Goal: Transaction & Acquisition: Purchase product/service

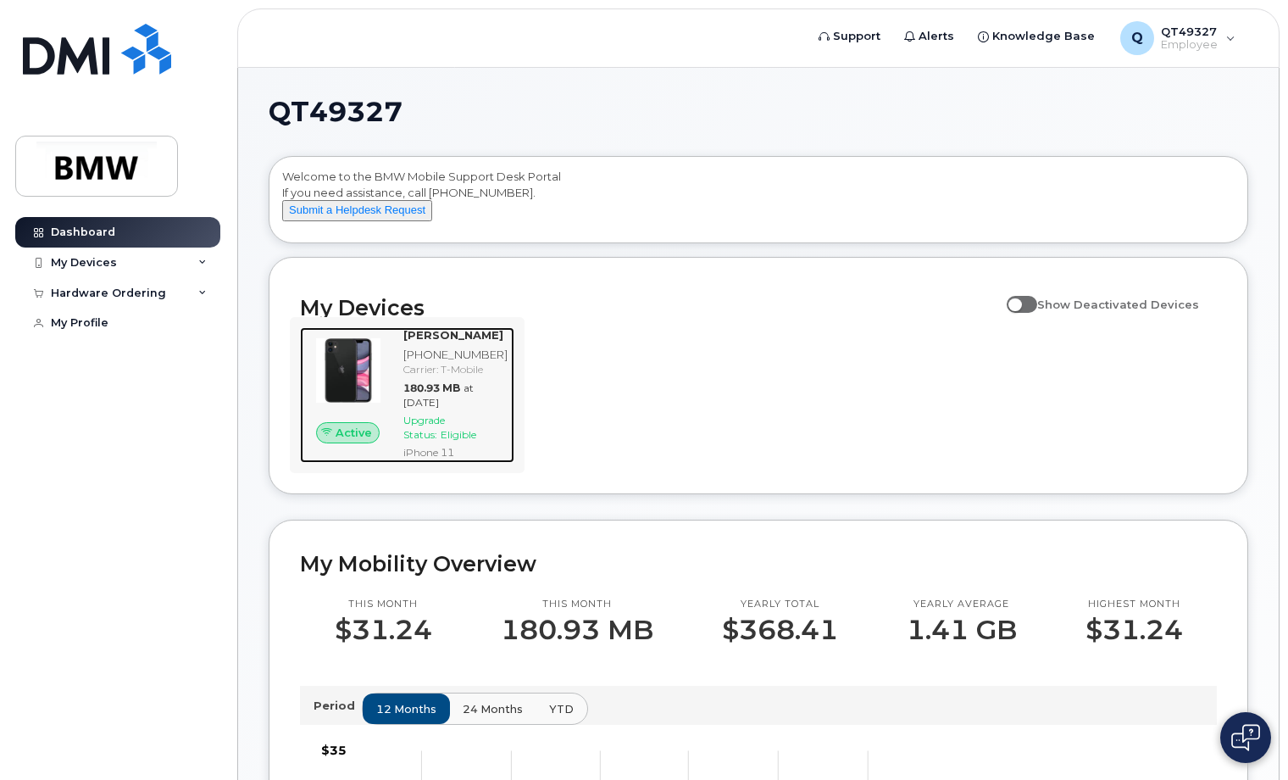
drag, startPoint x: 440, startPoint y: 437, endPoint x: 441, endPoint y: 448, distance: 11.0
click at [440, 437] on span "Upgrade Status:" at bounding box center [424, 427] width 42 height 27
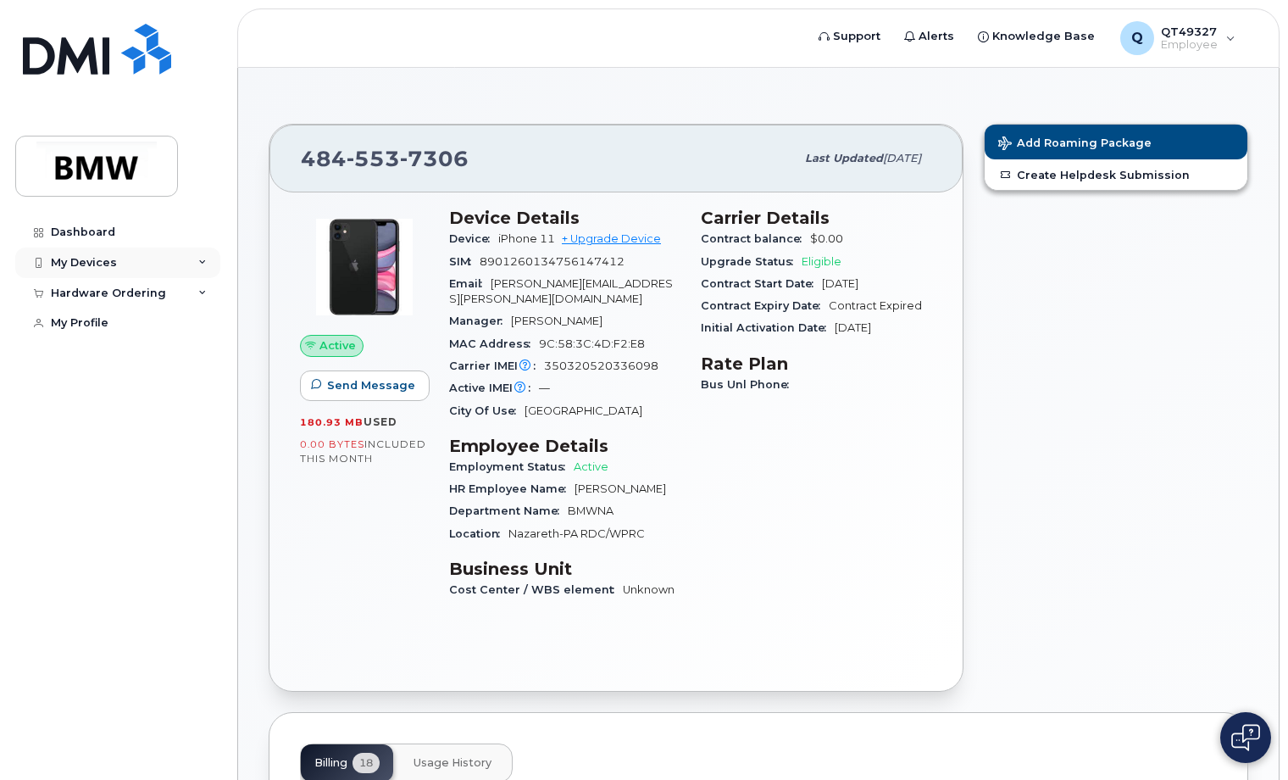
click at [92, 269] on div "My Devices" at bounding box center [117, 262] width 205 height 31
click at [132, 392] on div "Hardware Ordering" at bounding box center [117, 384] width 205 height 31
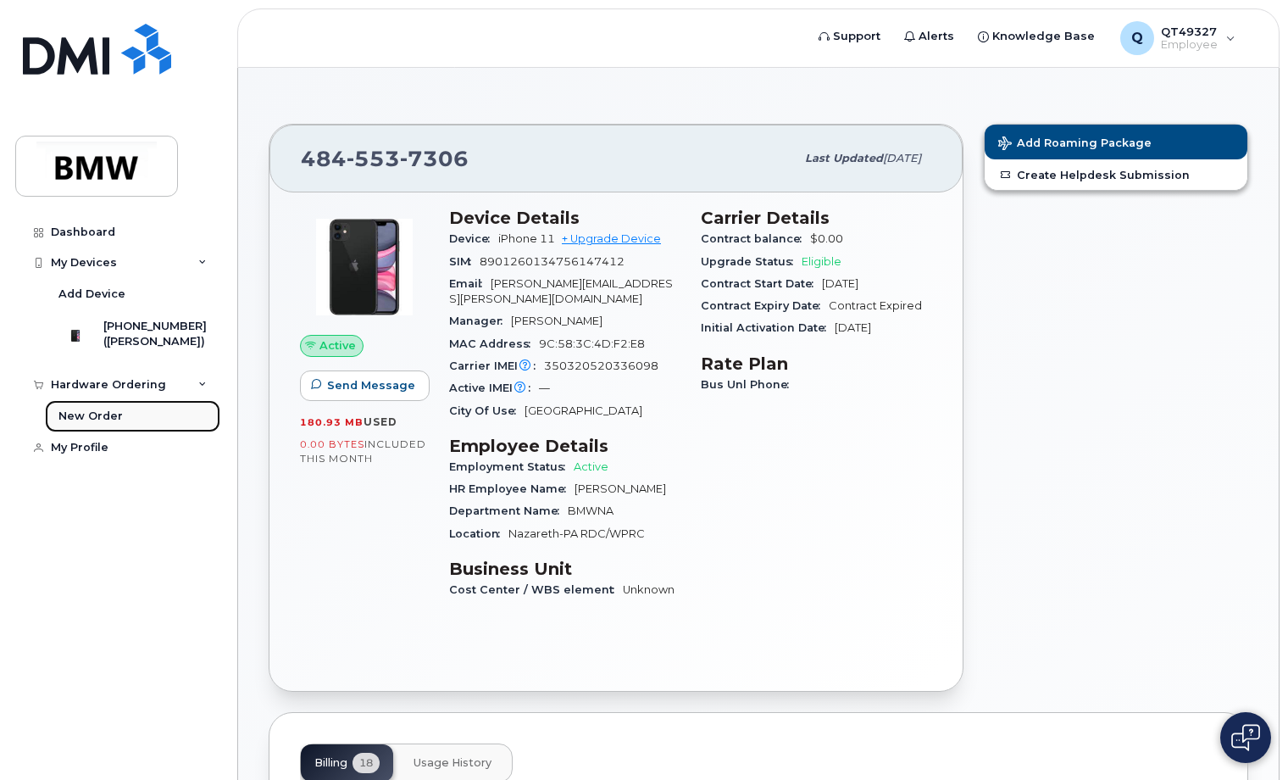
click at [103, 432] on link "New Order" at bounding box center [132, 416] width 175 height 32
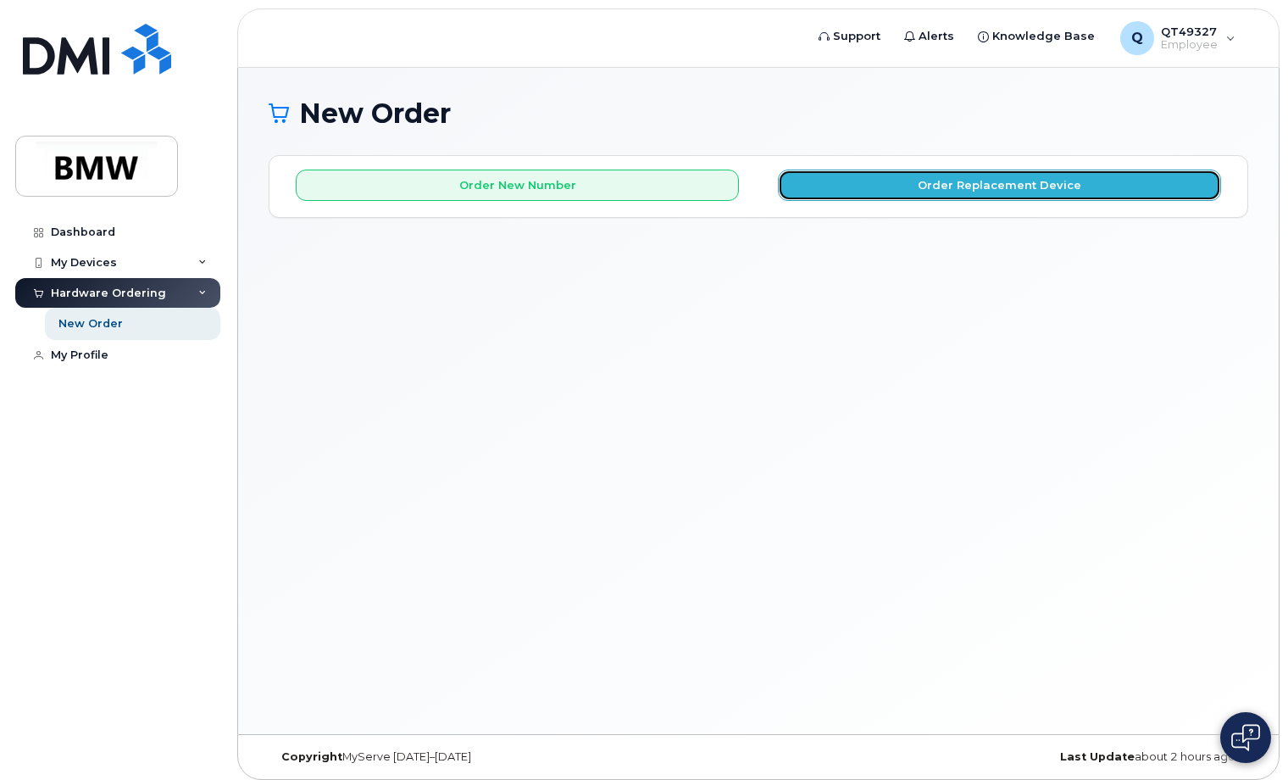
click at [942, 186] on button "Order Replacement Device" at bounding box center [999, 184] width 443 height 31
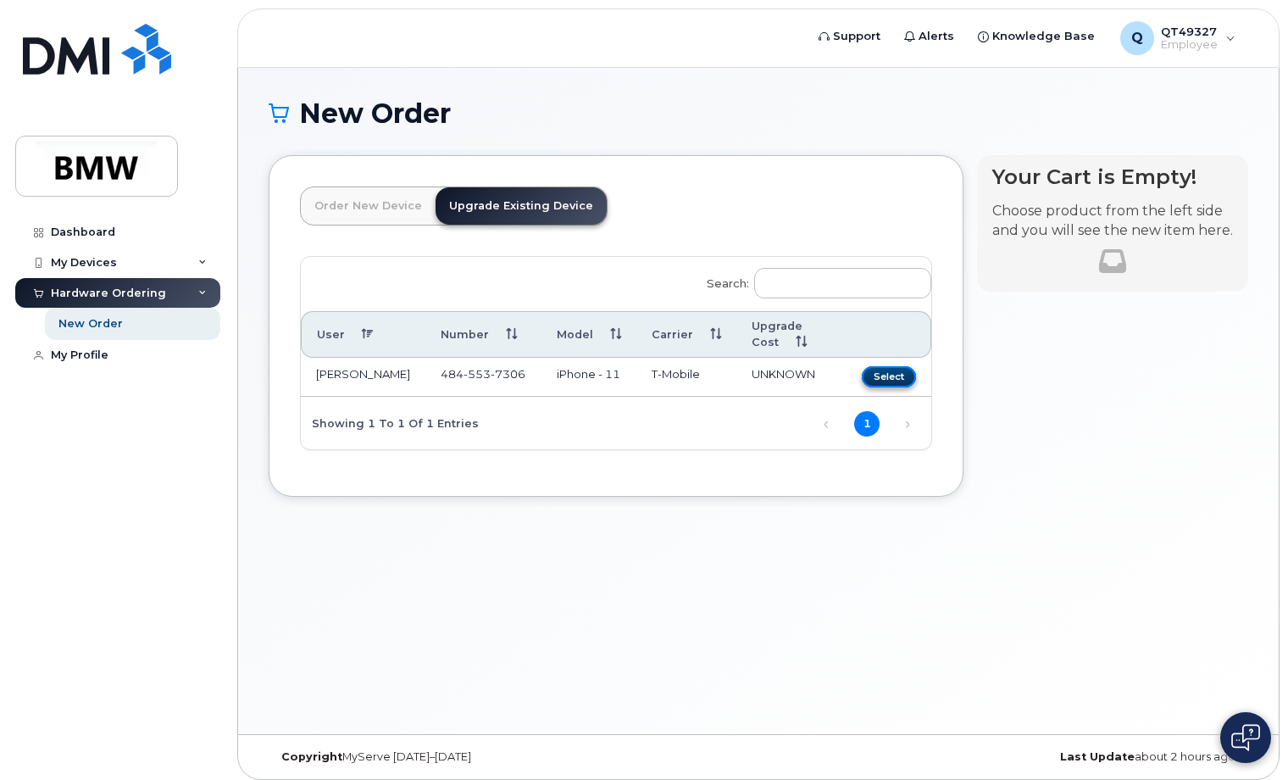
click at [881, 366] on button "Select" at bounding box center [889, 376] width 54 height 21
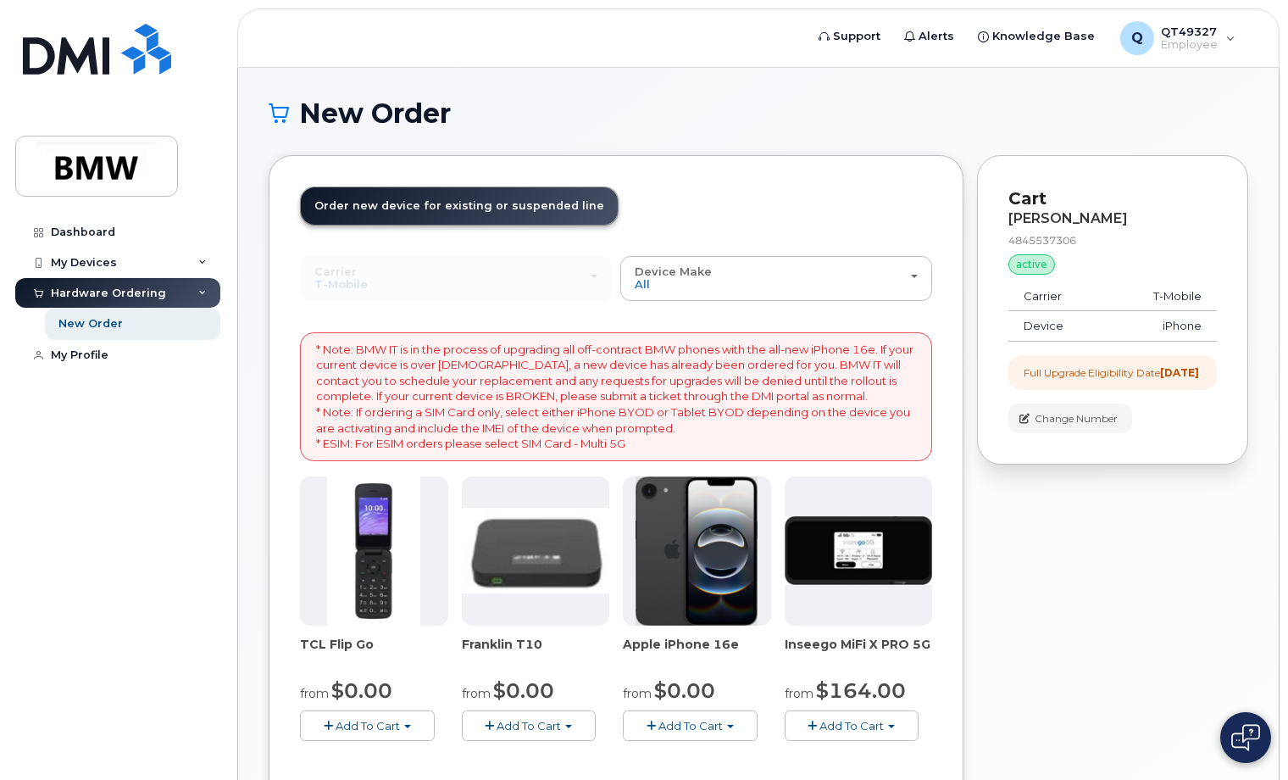
scroll to position [339, 0]
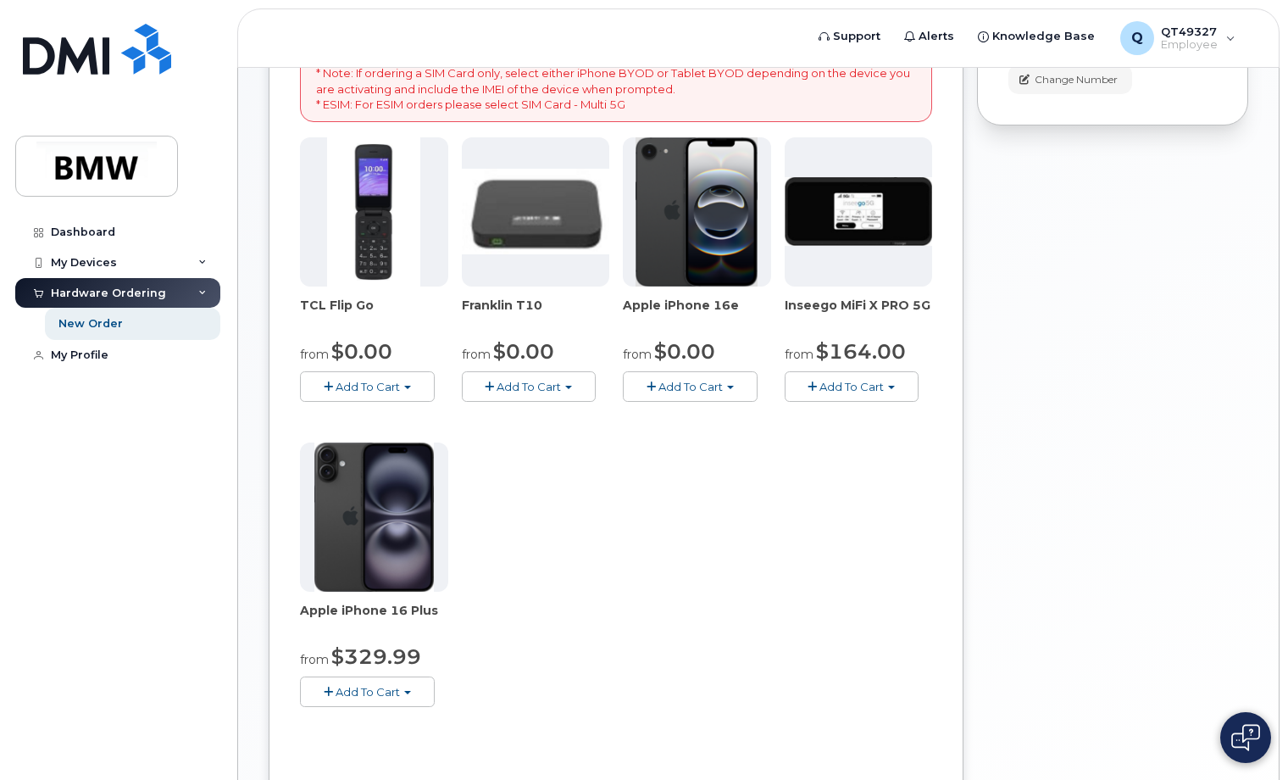
click at [695, 393] on button "Add To Cart" at bounding box center [690, 386] width 135 height 30
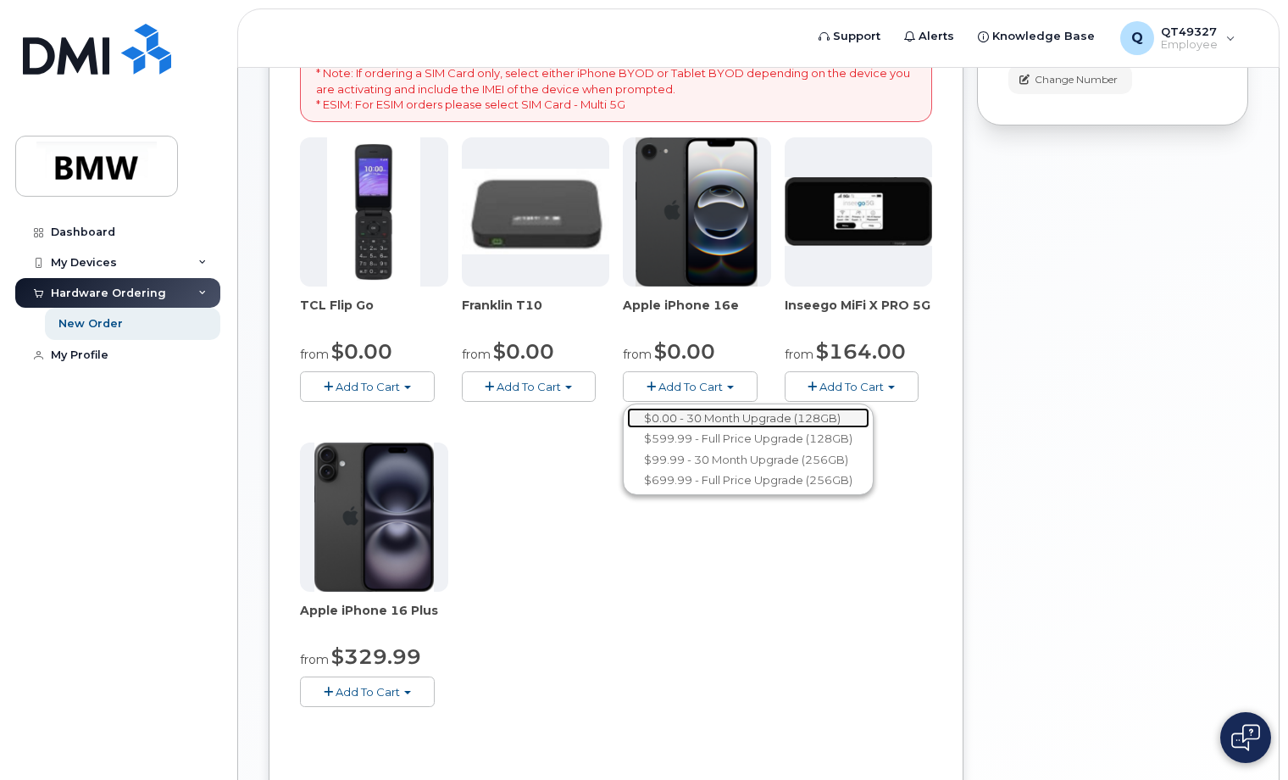
drag, startPoint x: 699, startPoint y: 414, endPoint x: 697, endPoint y: 425, distance: 10.3
click at [699, 414] on link "$0.00 - 30 Month Upgrade (128GB)" at bounding box center [748, 418] width 242 height 21
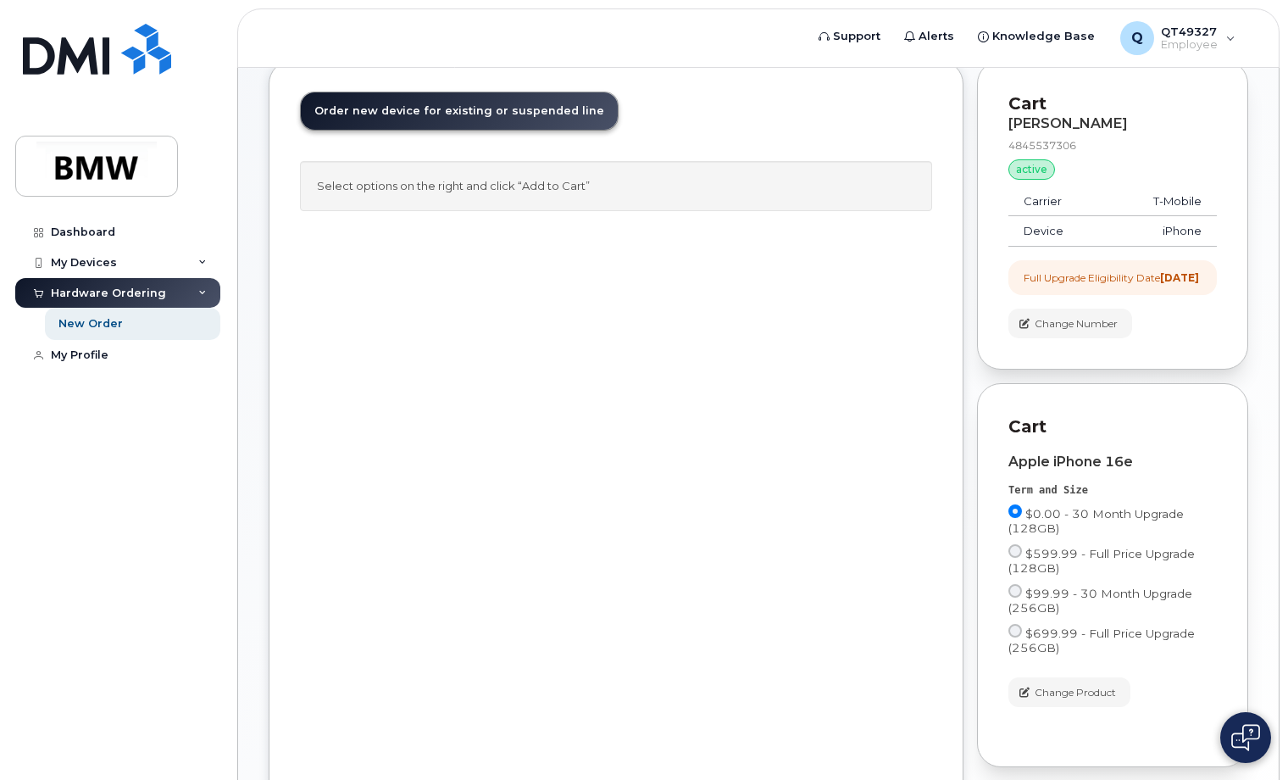
scroll to position [243, 0]
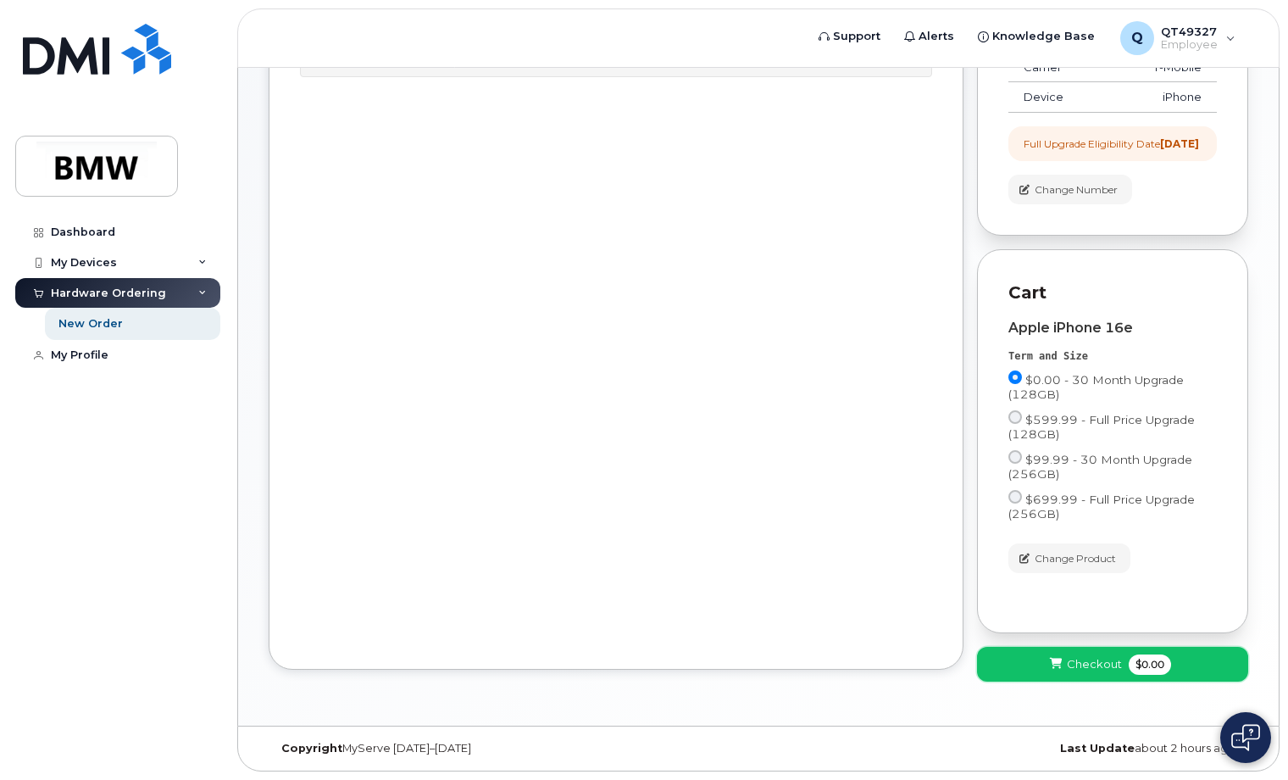
click at [1079, 669] on span "Checkout" at bounding box center [1094, 664] width 55 height 16
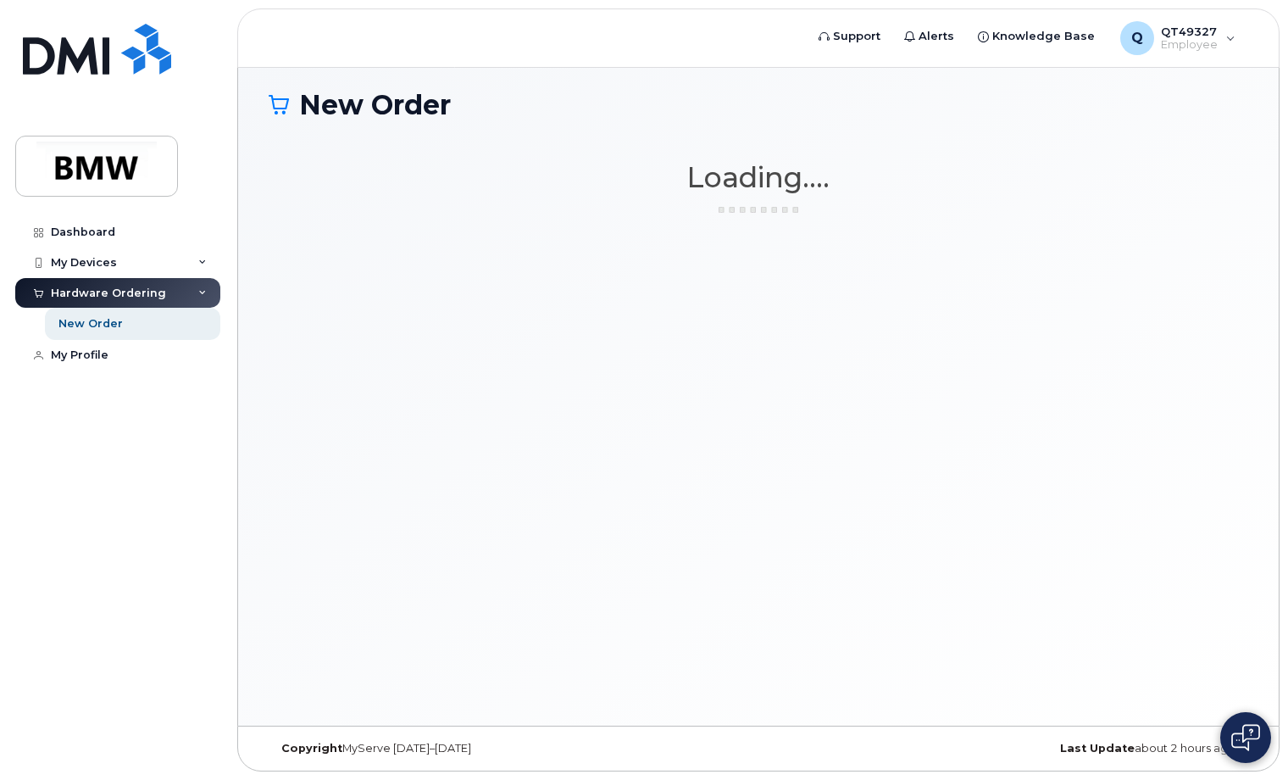
scroll to position [8, 0]
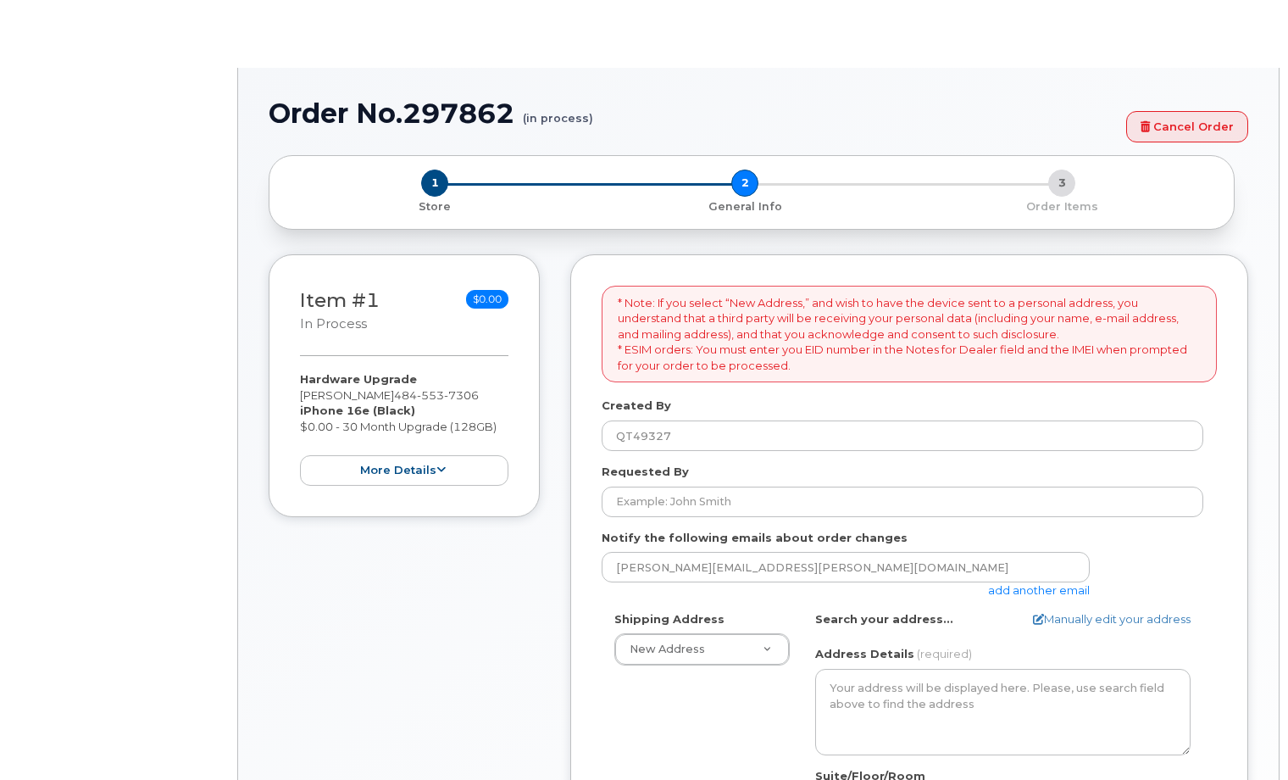
select select
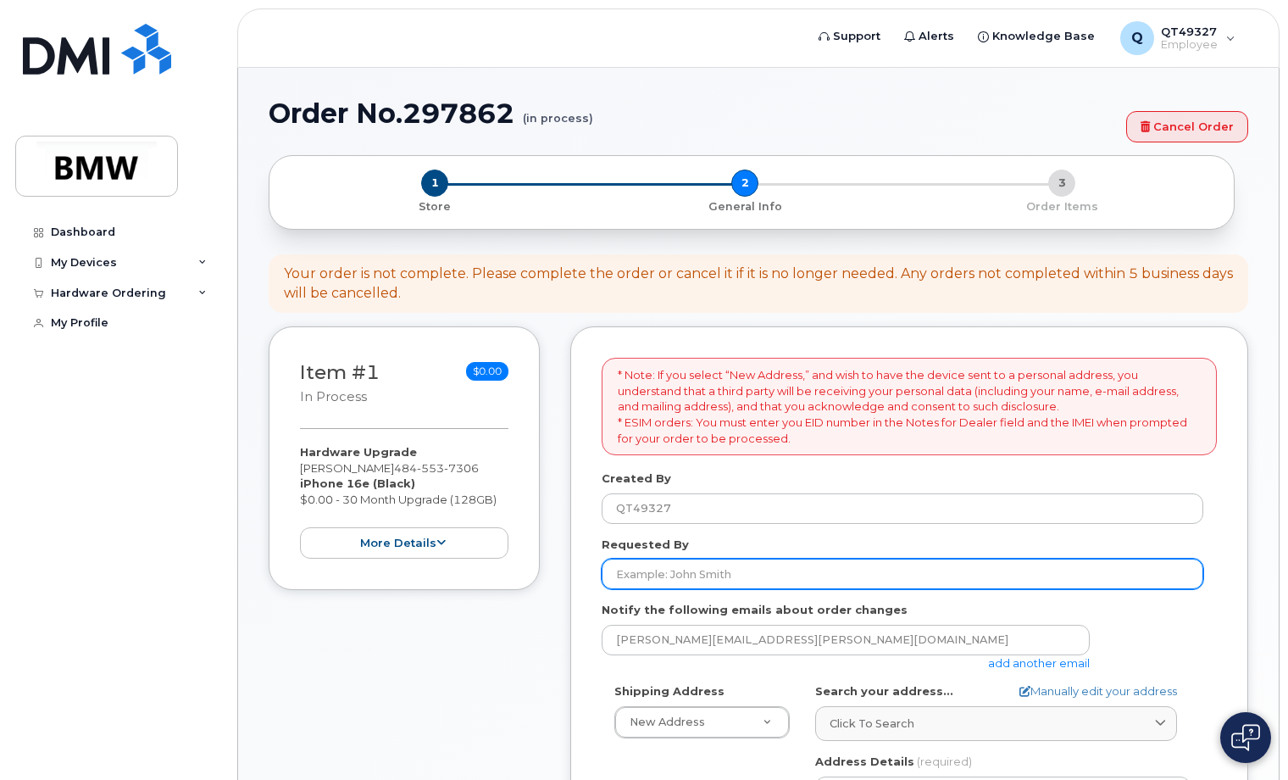
click at [736, 583] on input "Requested By" at bounding box center [903, 573] width 602 height 31
type input "[PERSON_NAME]"
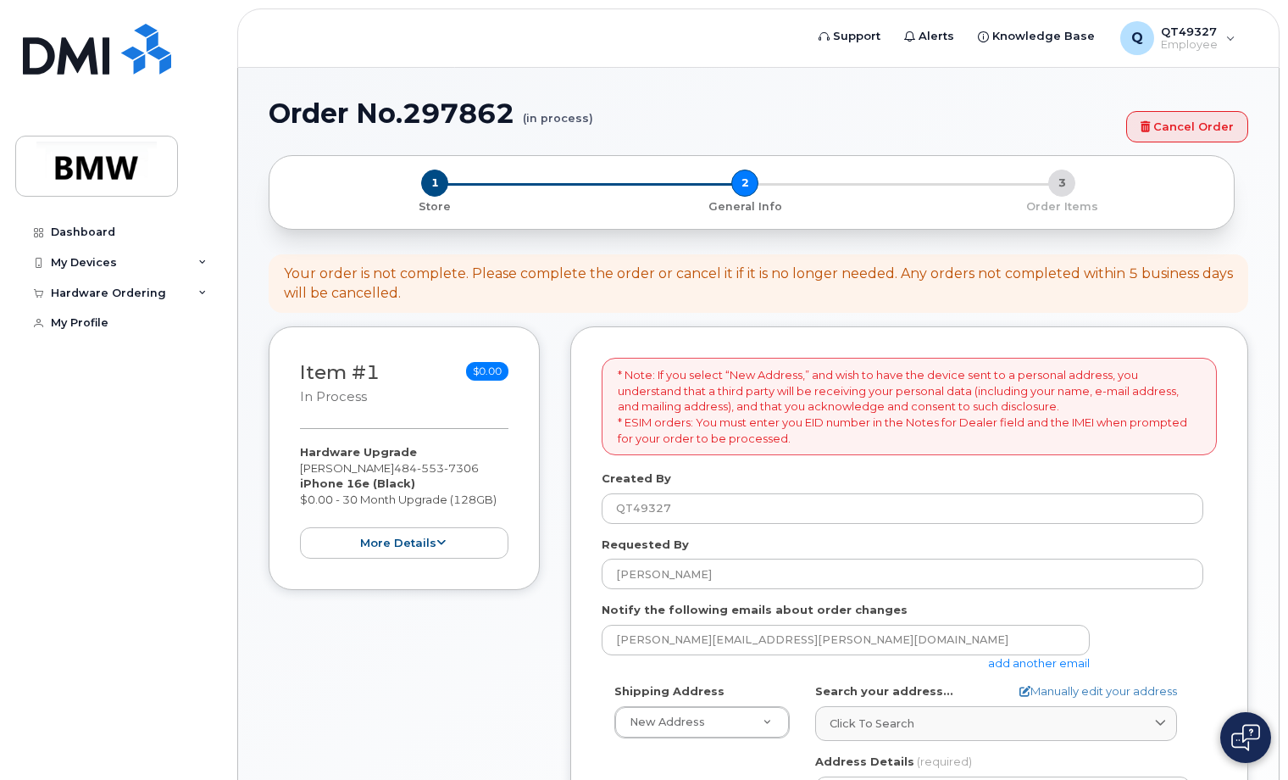
click at [869, 528] on form "* Note: If you select “New Address,” and wish to have the device sent to a pers…" at bounding box center [909, 782] width 615 height 849
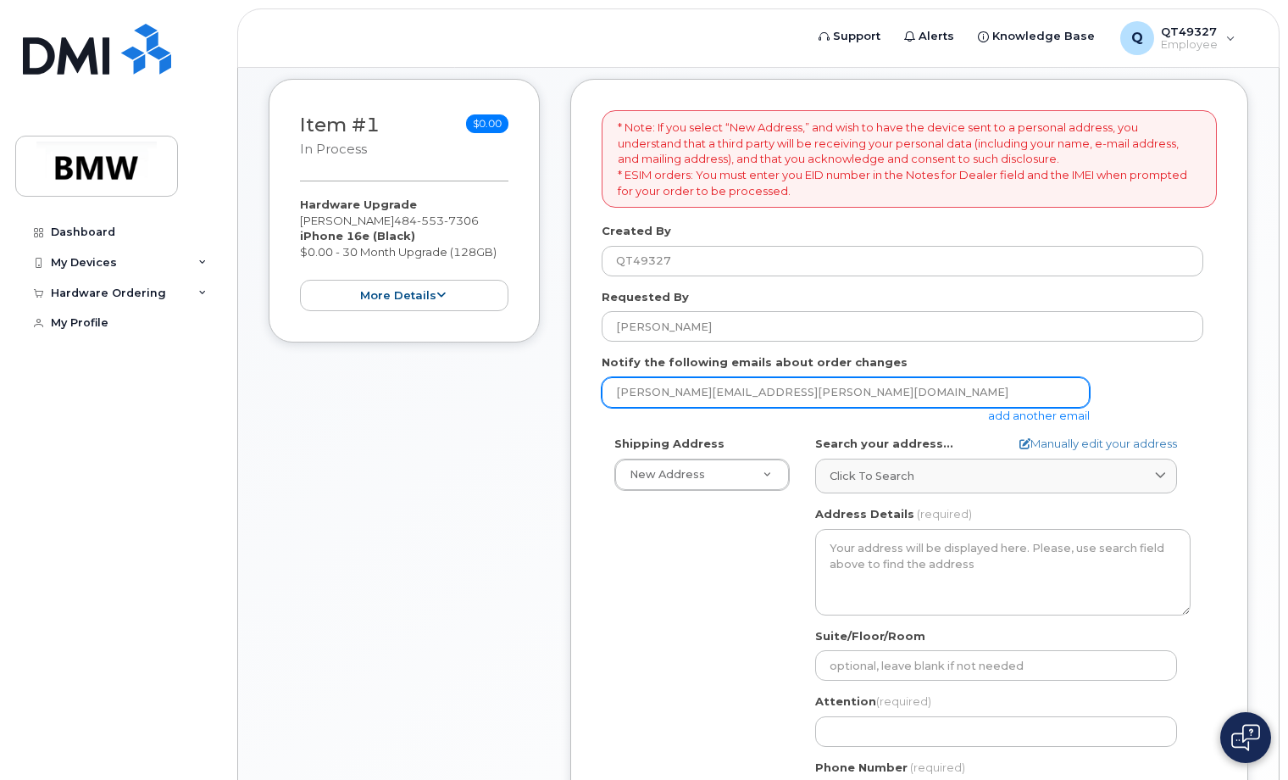
scroll to position [254, 0]
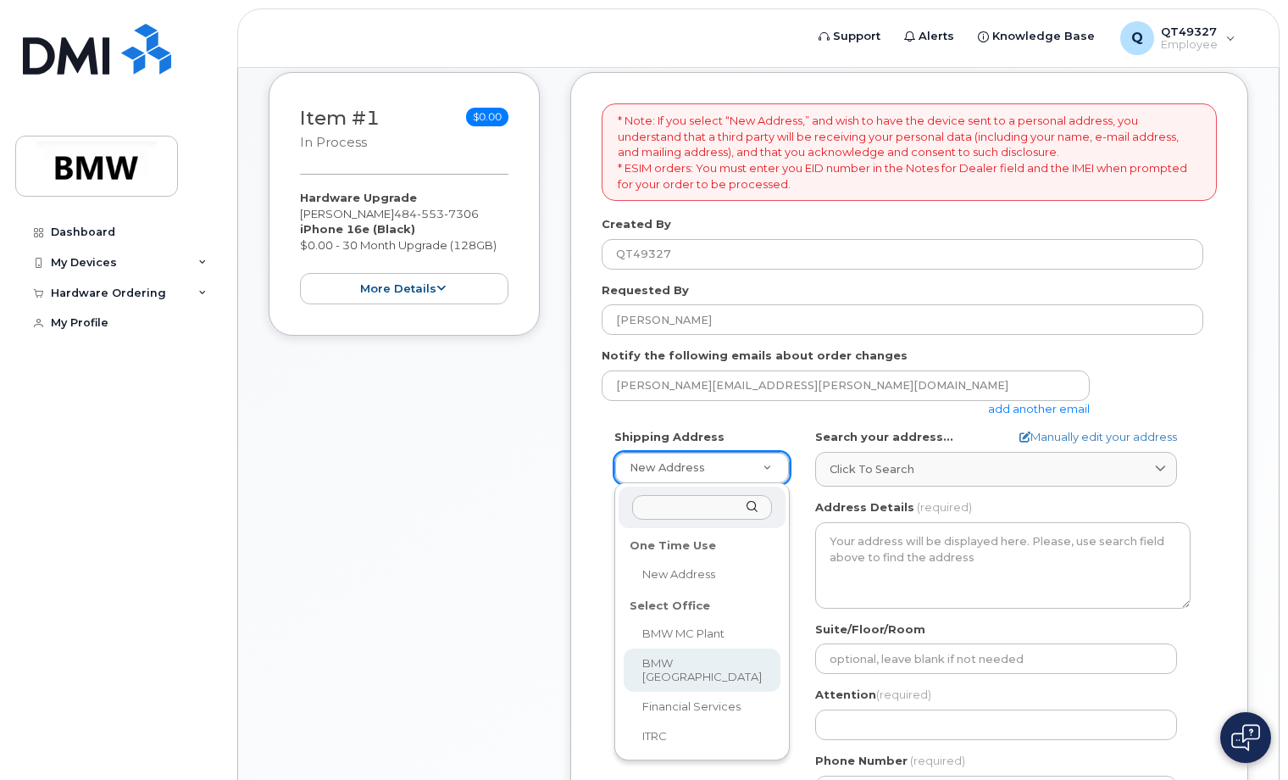
select select
type textarea "200 BMW Drive Woodcliff Lake NJ 07677 Woodcliff Lake New Jersey 07677"
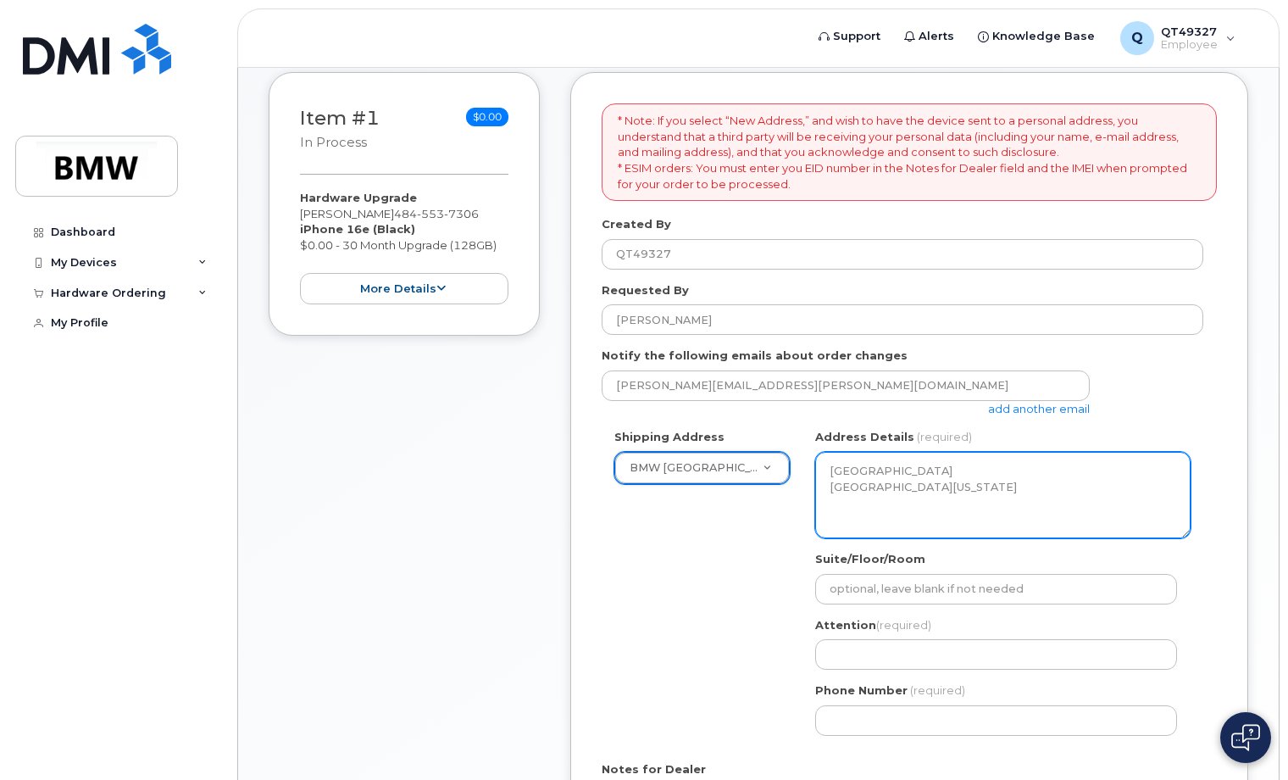
click at [1039, 497] on textarea "200 BMW Drive Woodcliff Lake NJ 07677 Woodcliff Lake New Jersey 07677" at bounding box center [1002, 495] width 375 height 86
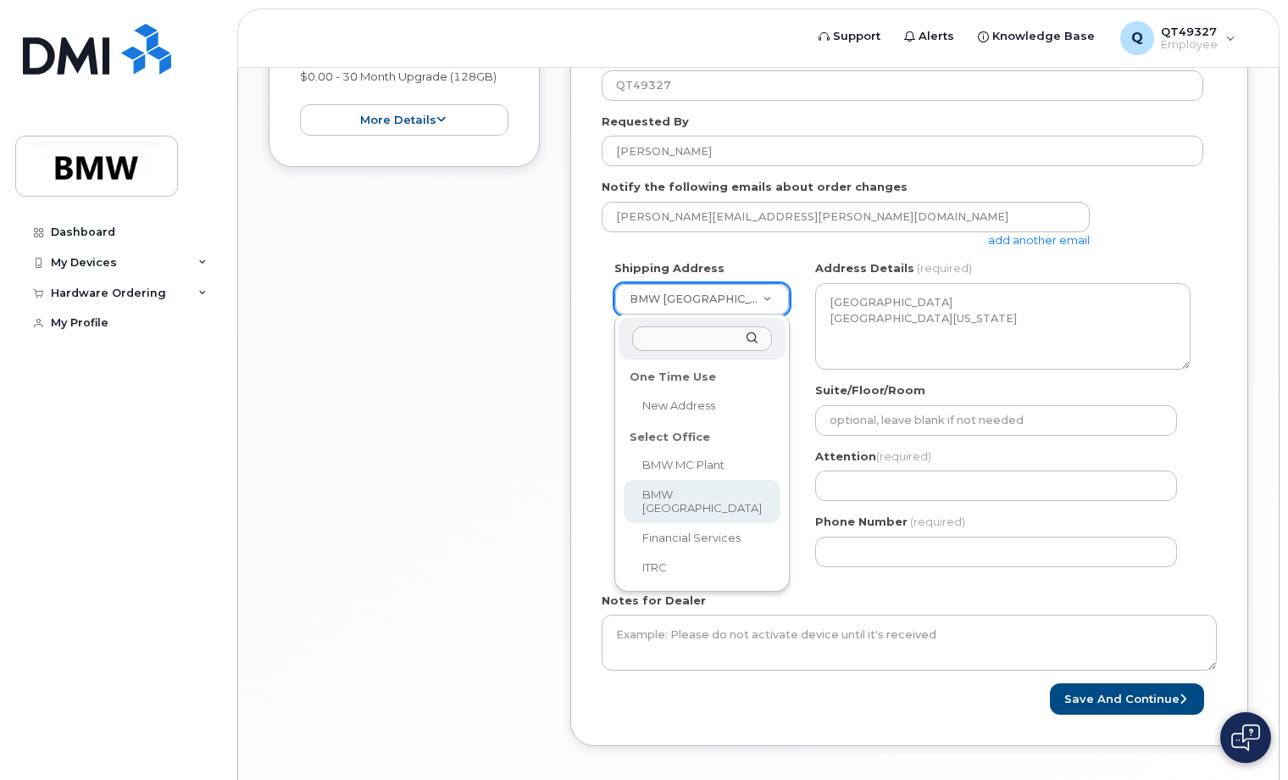
scroll to position [424, 0]
select select
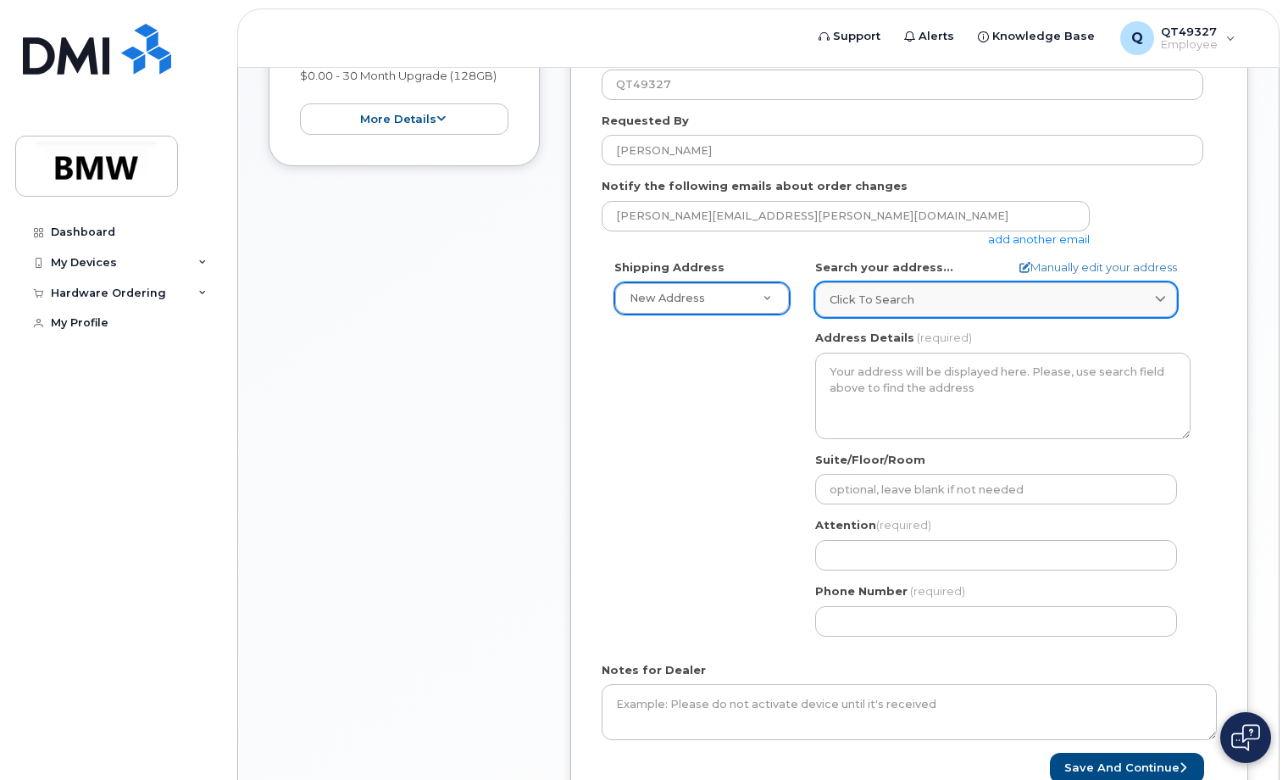
click at [958, 307] on div "Click to search" at bounding box center [996, 300] width 333 height 16
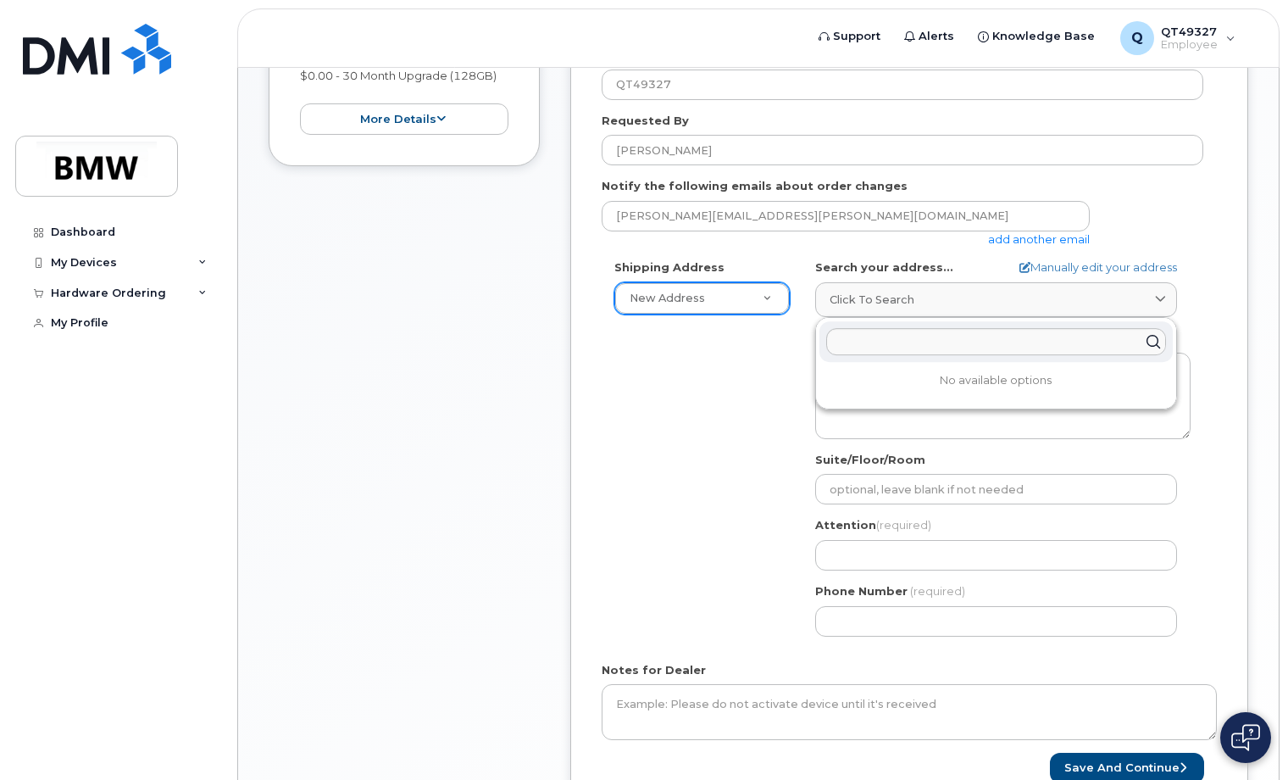
click at [716, 393] on div "Shipping Address New Address New Address BMW MC Plant BMW North America Financi…" at bounding box center [903, 453] width 602 height 389
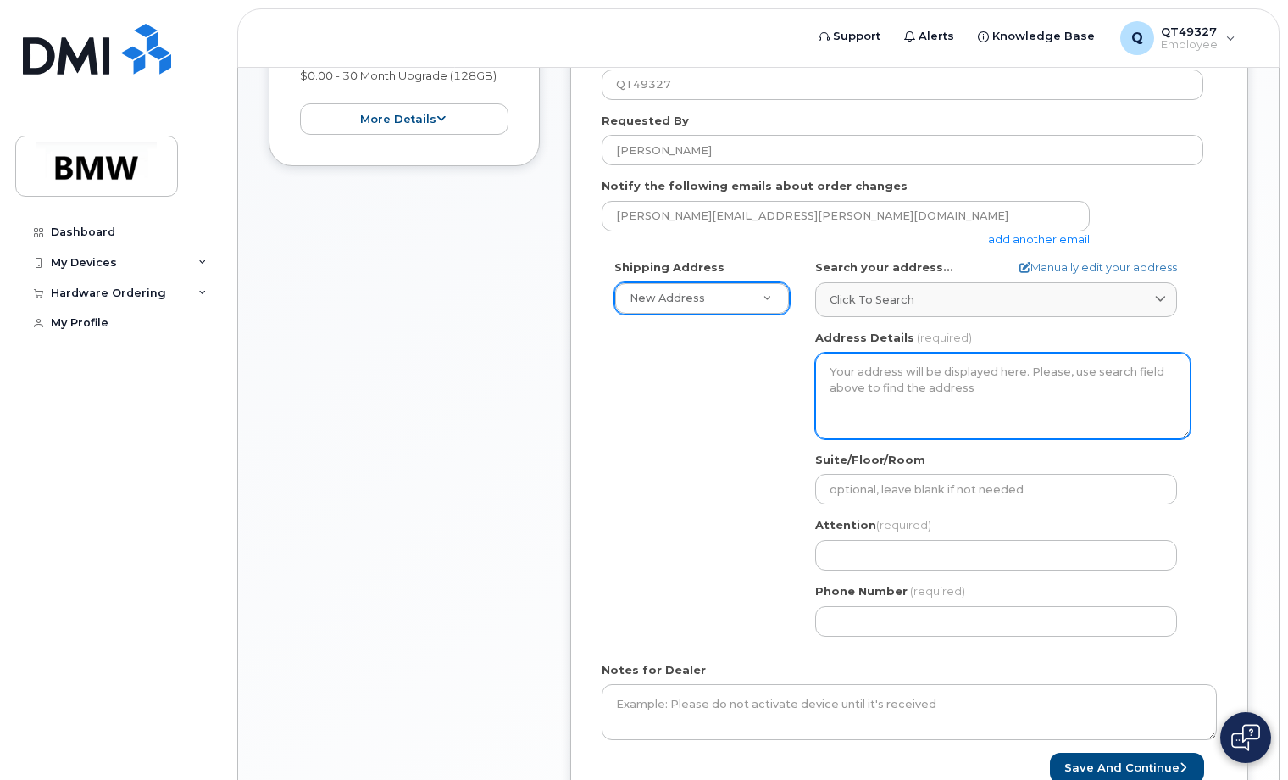
click at [922, 394] on textarea "Address Details" at bounding box center [1002, 396] width 375 height 86
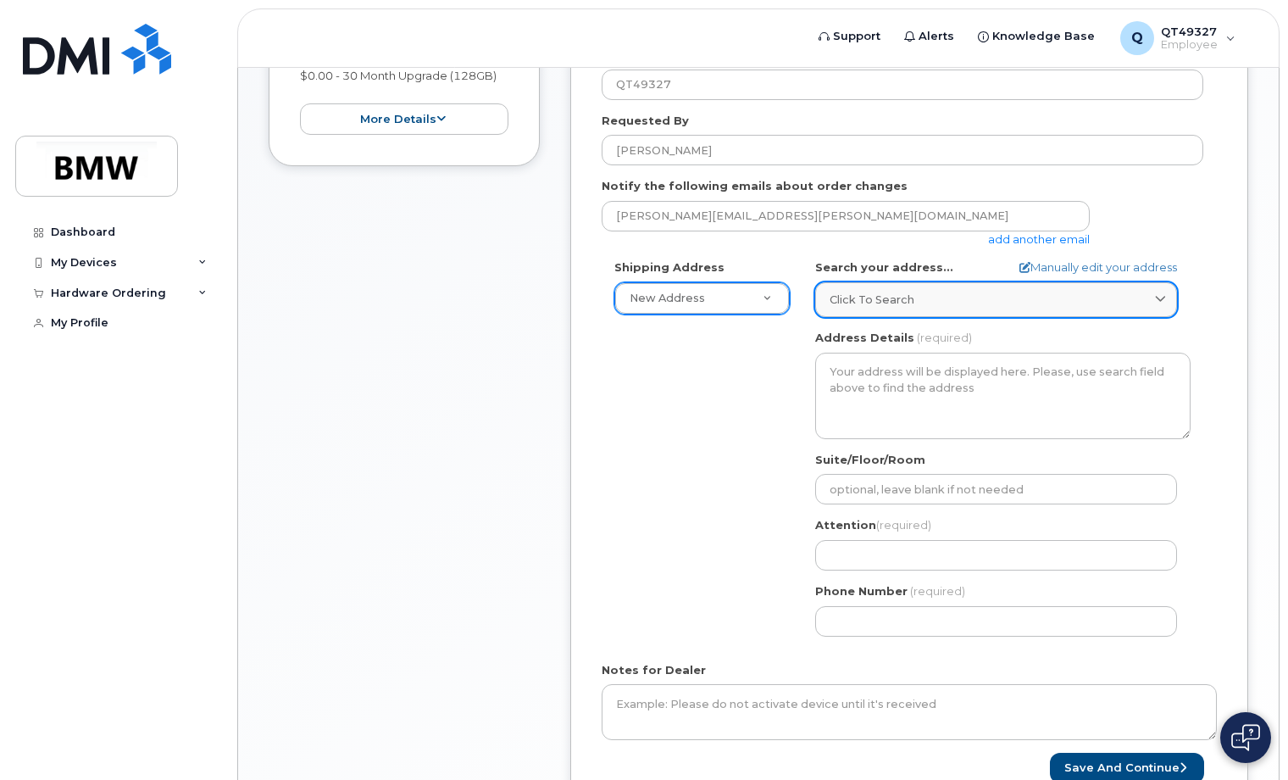
click at [925, 303] on div "Click to search" at bounding box center [996, 300] width 333 height 16
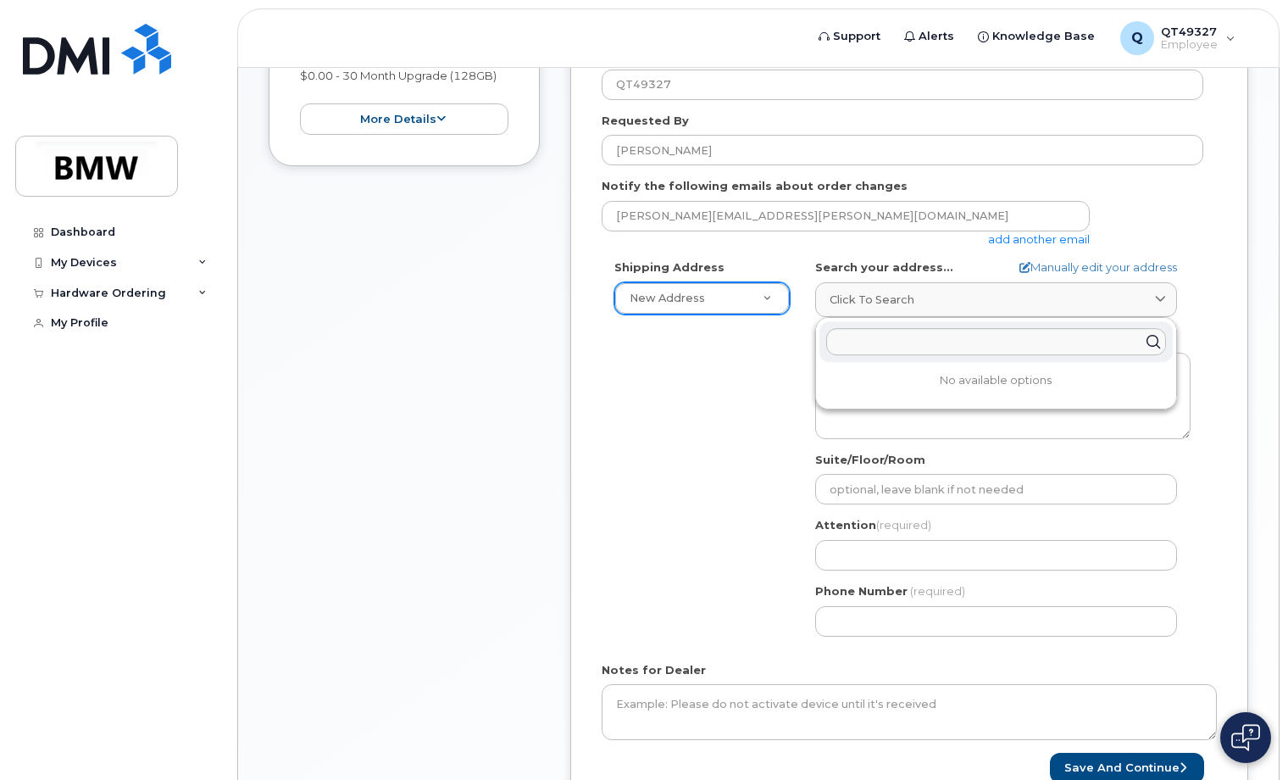
click at [965, 389] on div "No available options" at bounding box center [996, 363] width 360 height 91
click at [907, 395] on div "No available options" at bounding box center [996, 363] width 360 height 91
drag, startPoint x: 727, startPoint y: 397, endPoint x: 736, endPoint y: 397, distance: 9.3
click at [736, 397] on div "Shipping Address New Address New Address BMW MC Plant BMW North America Financi…" at bounding box center [903, 453] width 602 height 389
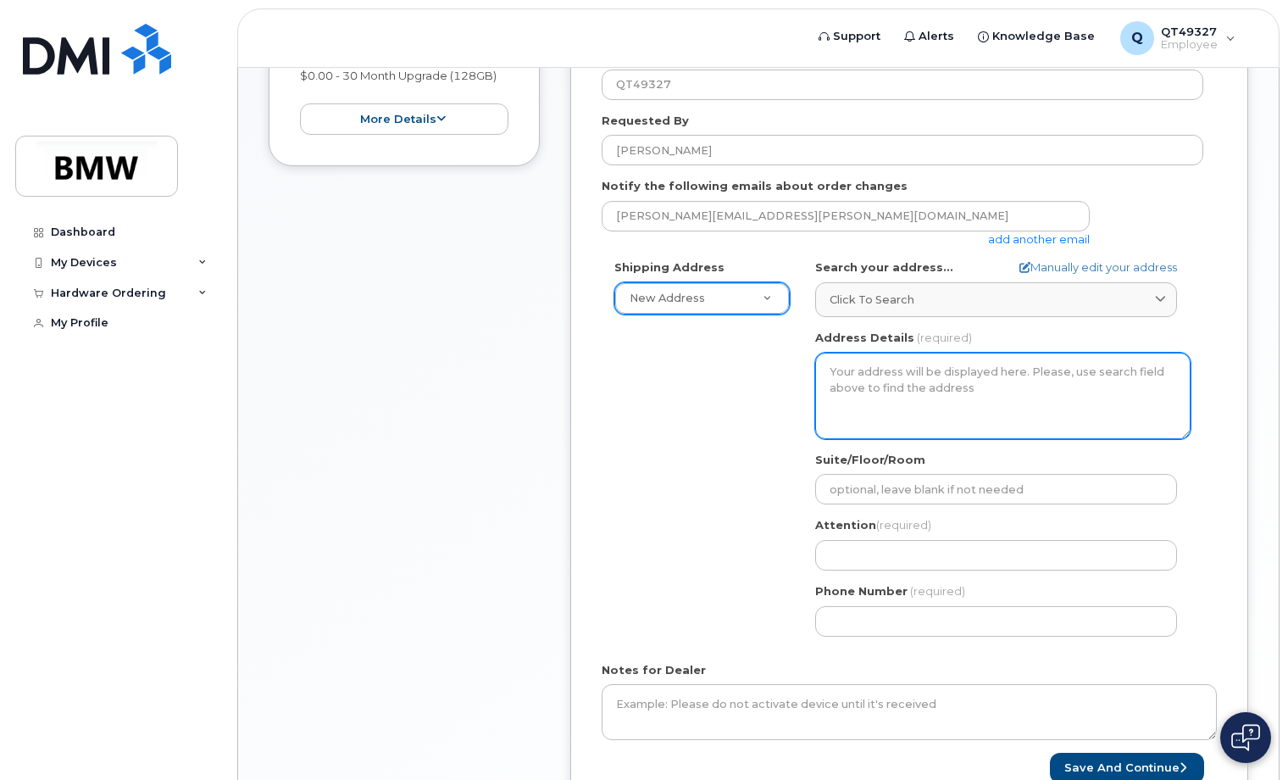
click at [949, 393] on textarea "Address Details" at bounding box center [1002, 396] width 375 height 86
click at [874, 368] on textarea "Address Details" at bounding box center [1002, 396] width 375 height 86
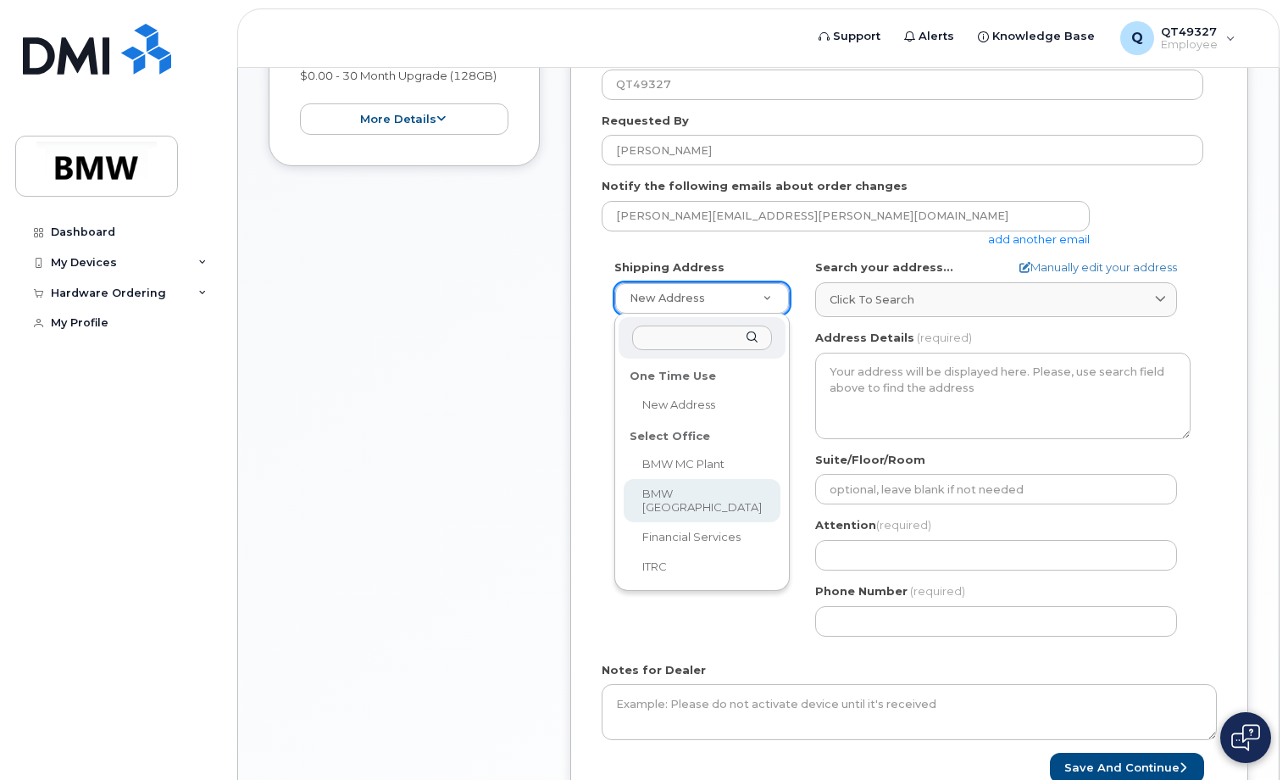
drag, startPoint x: 725, startPoint y: 484, endPoint x: 781, endPoint y: 429, distance: 78.5
select select
type textarea "200 BMW Drive Woodcliff Lake NJ 07677 Woodcliff Lake New Jersey 07677"
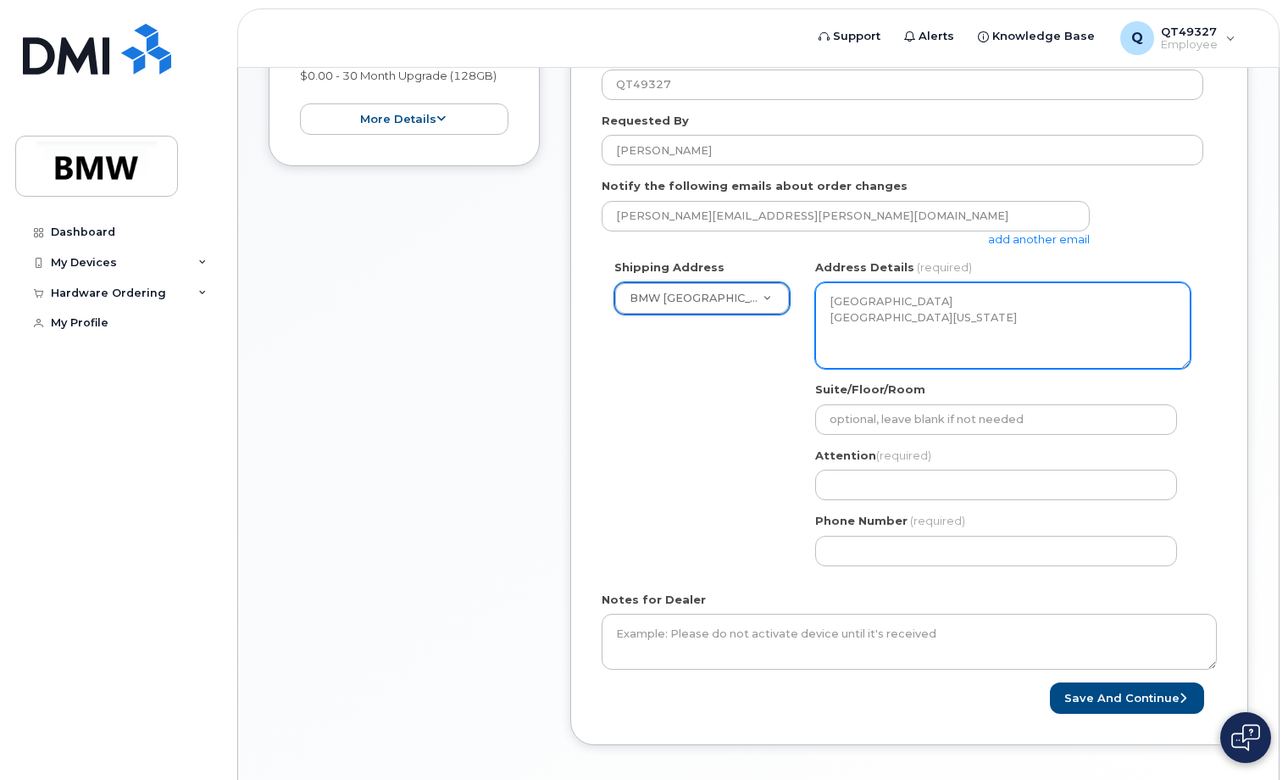
click at [1063, 322] on textarea "200 BMW Drive Woodcliff Lake NJ 07677 Woodcliff Lake New Jersey 07677" at bounding box center [1002, 325] width 375 height 86
drag, startPoint x: 1049, startPoint y: 322, endPoint x: 747, endPoint y: 286, distance: 303.9
click at [747, 286] on div "Shipping Address BMW North America New Address BMW MC Plant BMW North America F…" at bounding box center [903, 418] width 602 height 319
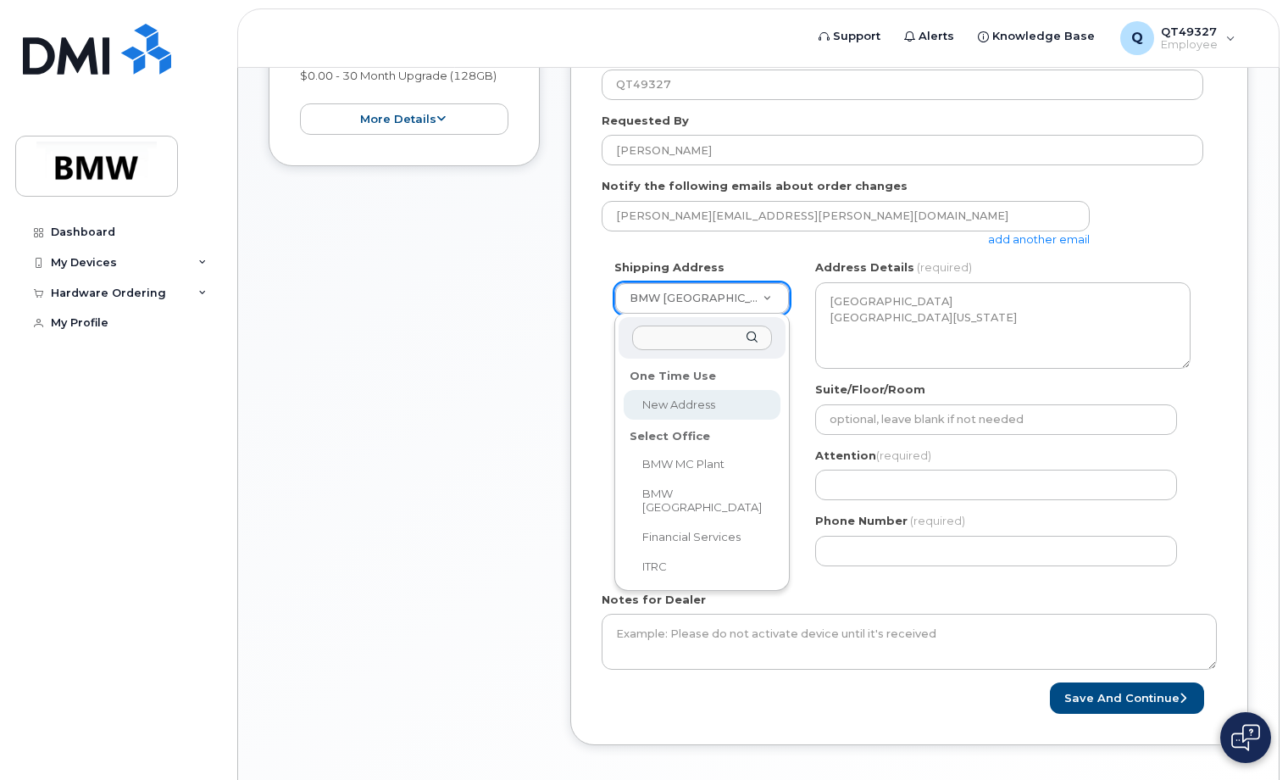
select select
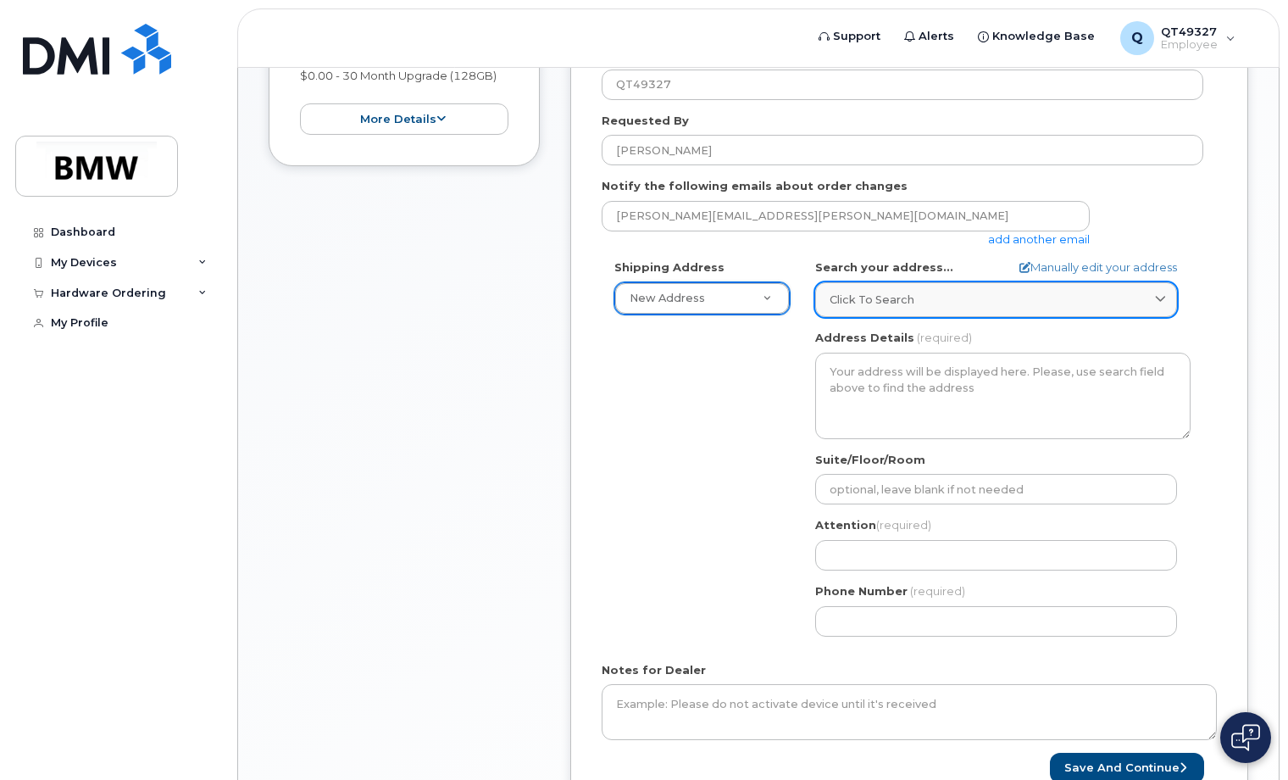
click at [908, 307] on span "Click to search" at bounding box center [872, 300] width 85 height 16
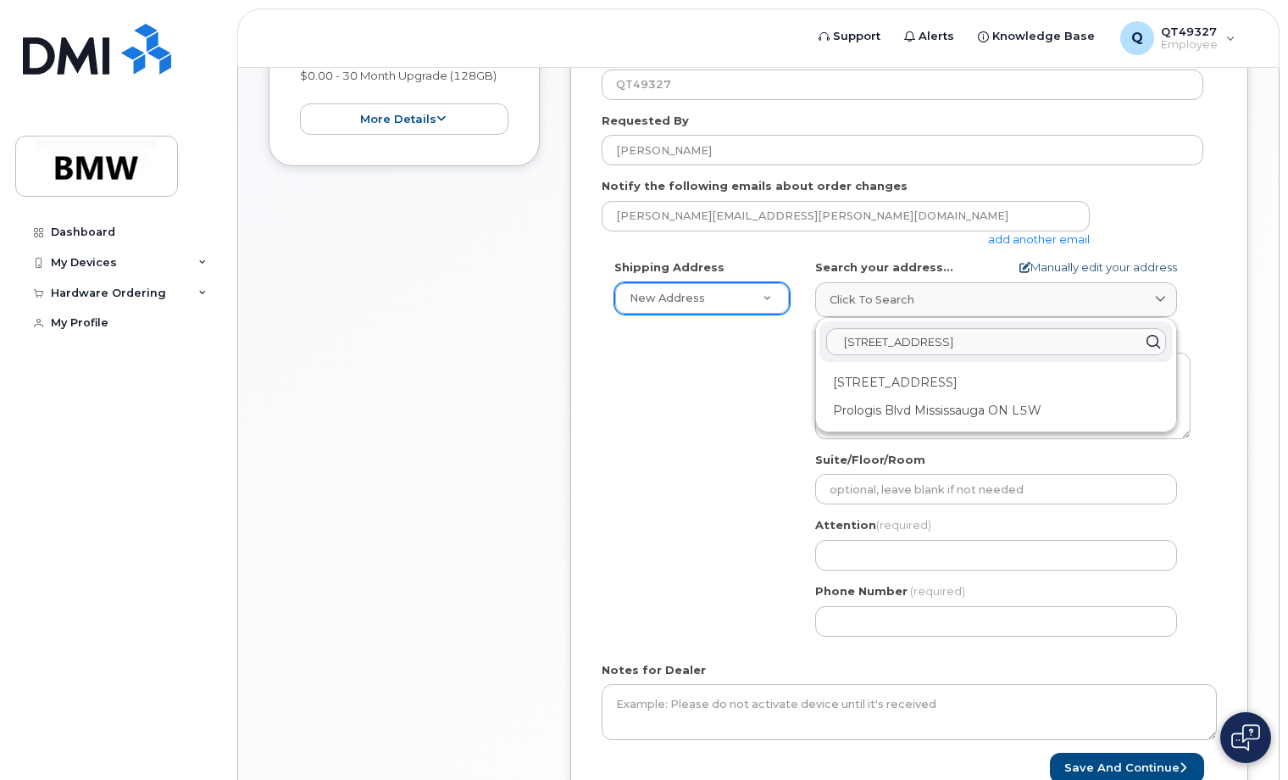
type input "3819 prologis parkway easton"
click at [1102, 261] on link "Manually edit your address" at bounding box center [1099, 267] width 158 height 16
select select
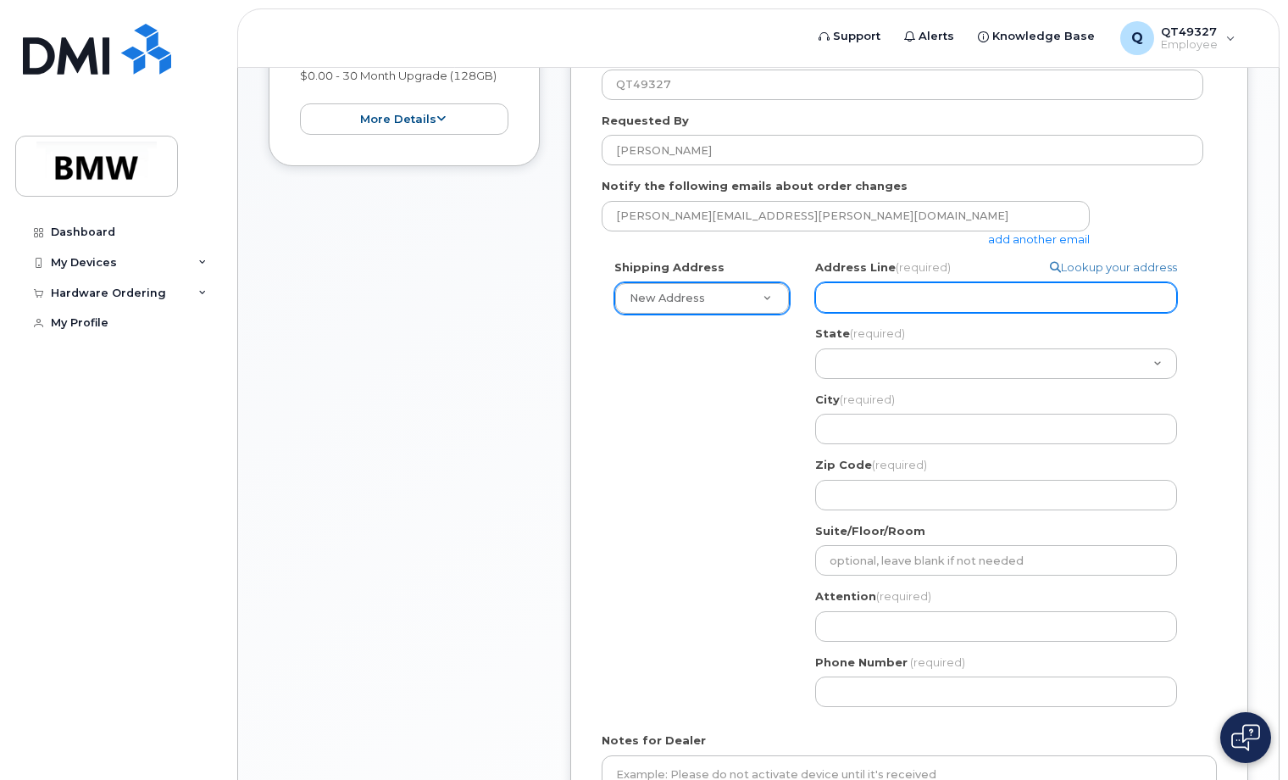
drag, startPoint x: 911, startPoint y: 288, endPoint x: 908, endPoint y: 306, distance: 18.0
click at [911, 288] on input "Address Line (required)" at bounding box center [996, 297] width 362 height 31
click at [839, 300] on input "Address Line (required)" at bounding box center [996, 297] width 362 height 31
select select
type input "3"
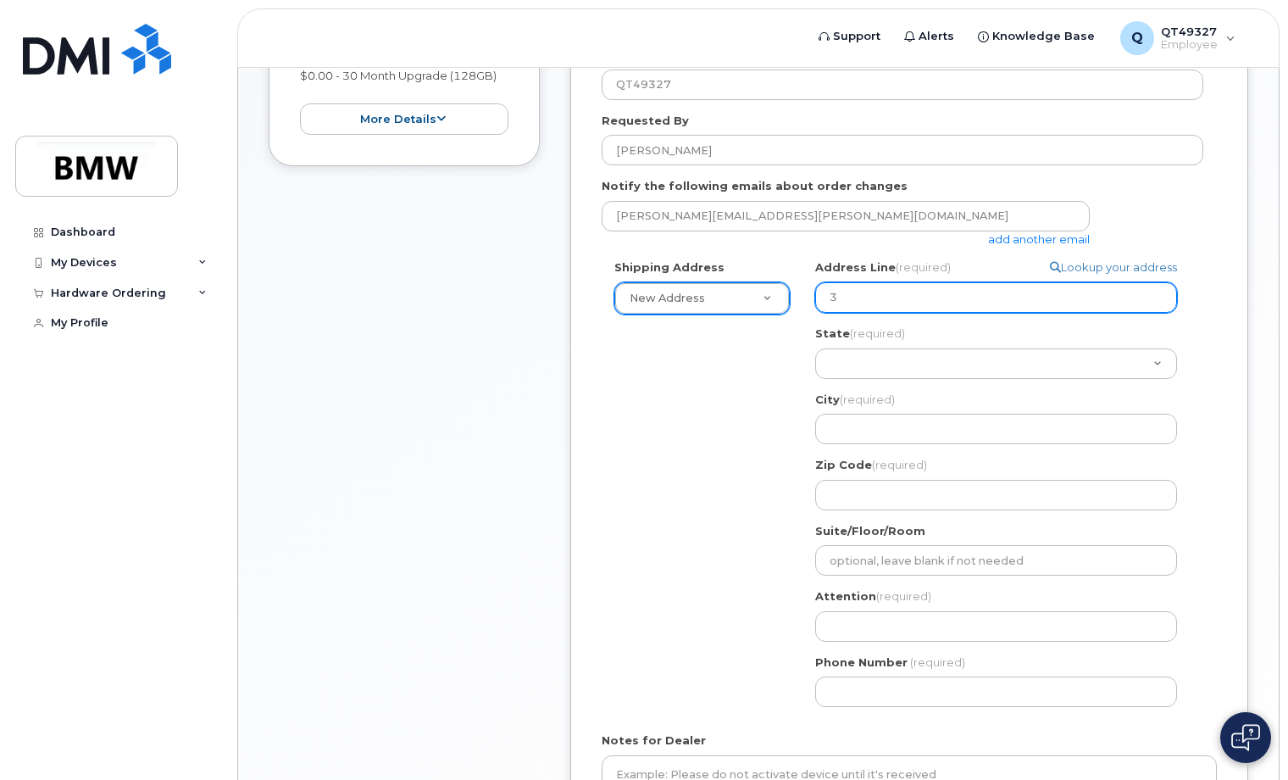
select select
type input "38"
select select
type input "381"
select select
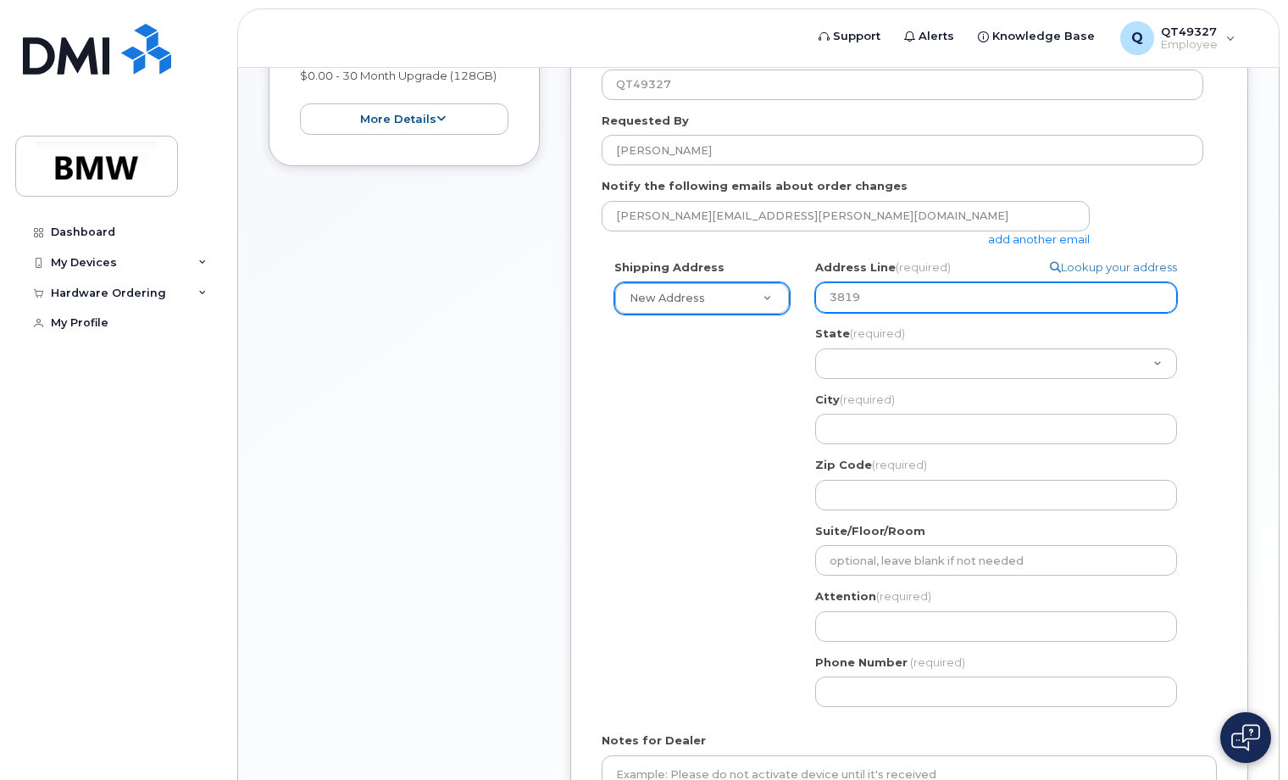
type input "3819"
select select
type input "3819 P"
select select
type input "3819 Pr"
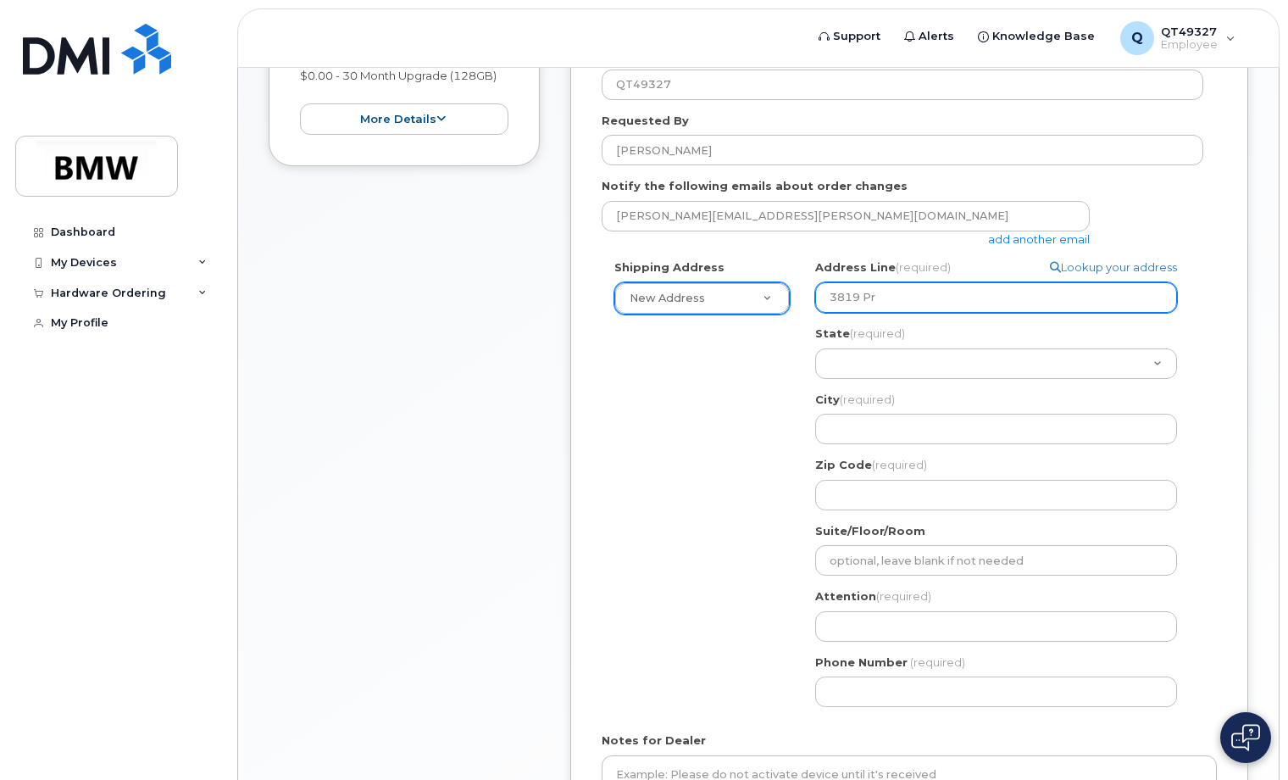
select select
type input "3819 Pro"
select select
type input "3819 Prol"
select select
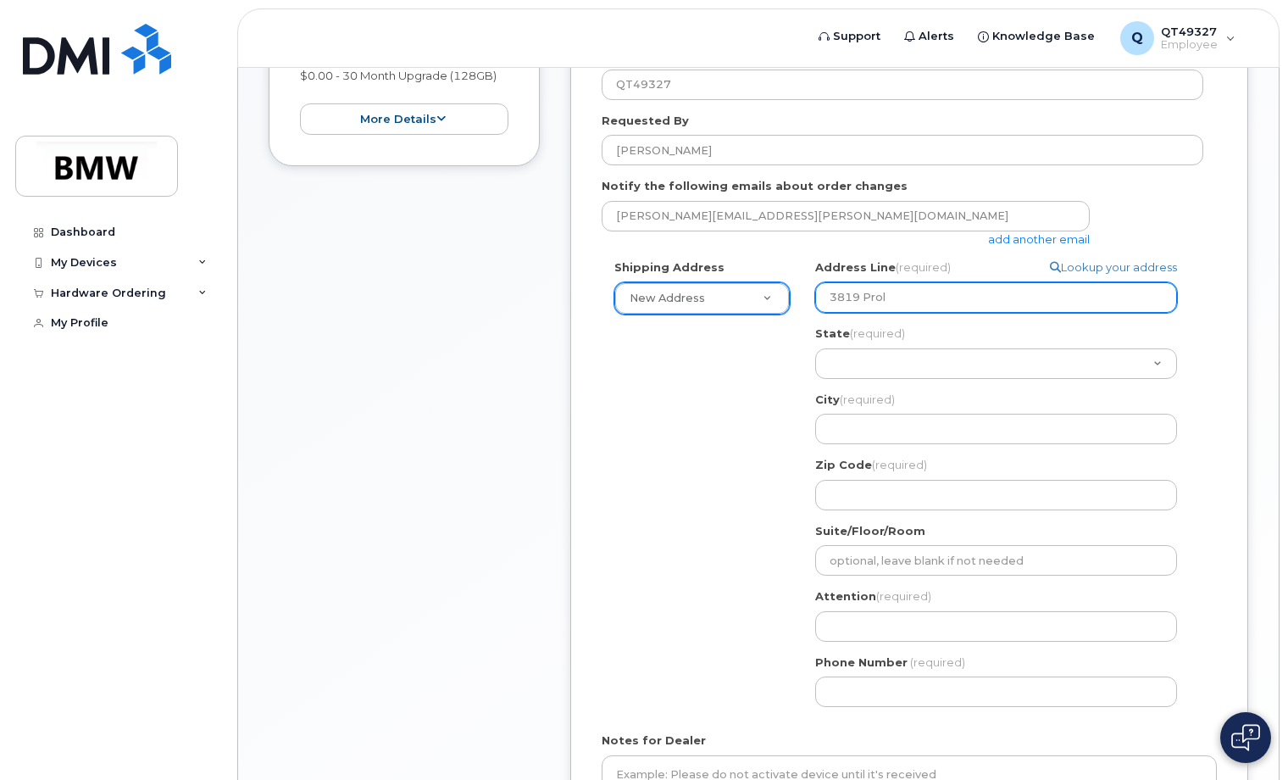
type input "3819 Prolo"
select select
type input "3819 Prolog"
select select
type input "3819 Prologi"
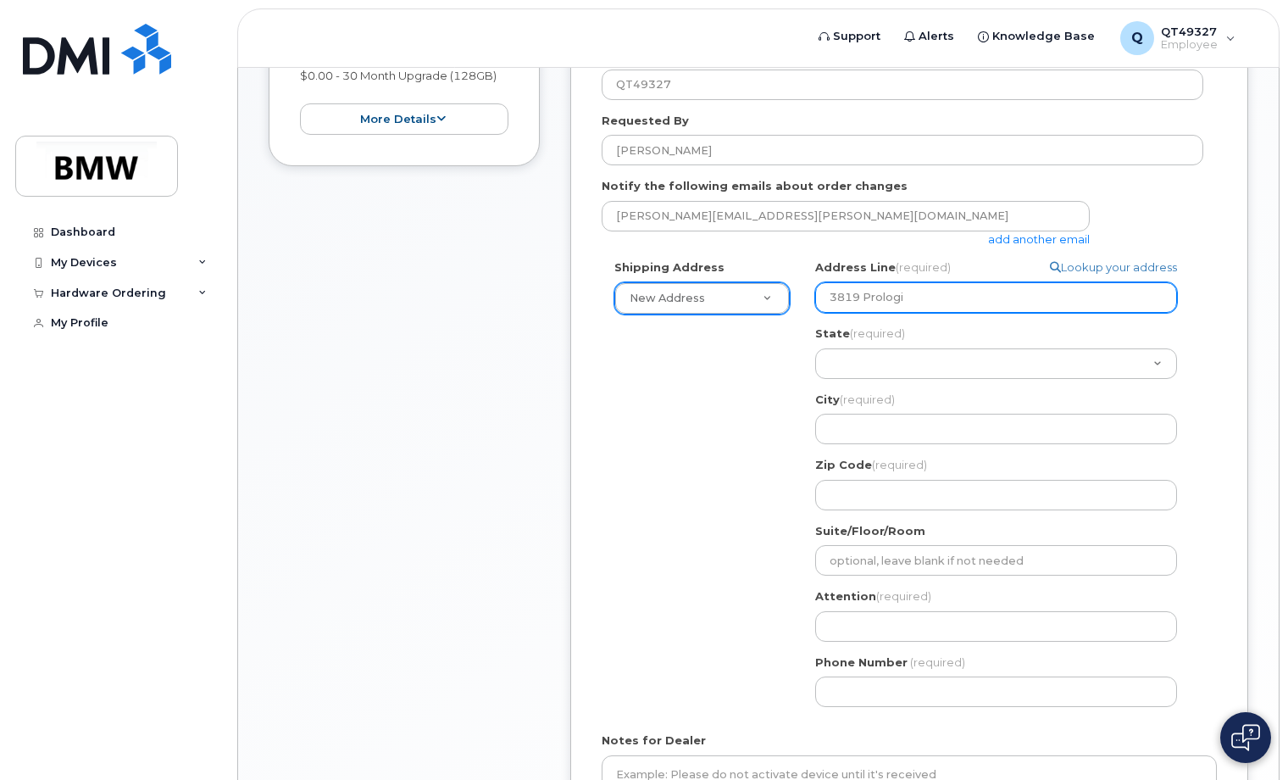
select select
type input "3819 Prologis"
select select
type input "3819 Prologis P"
select select
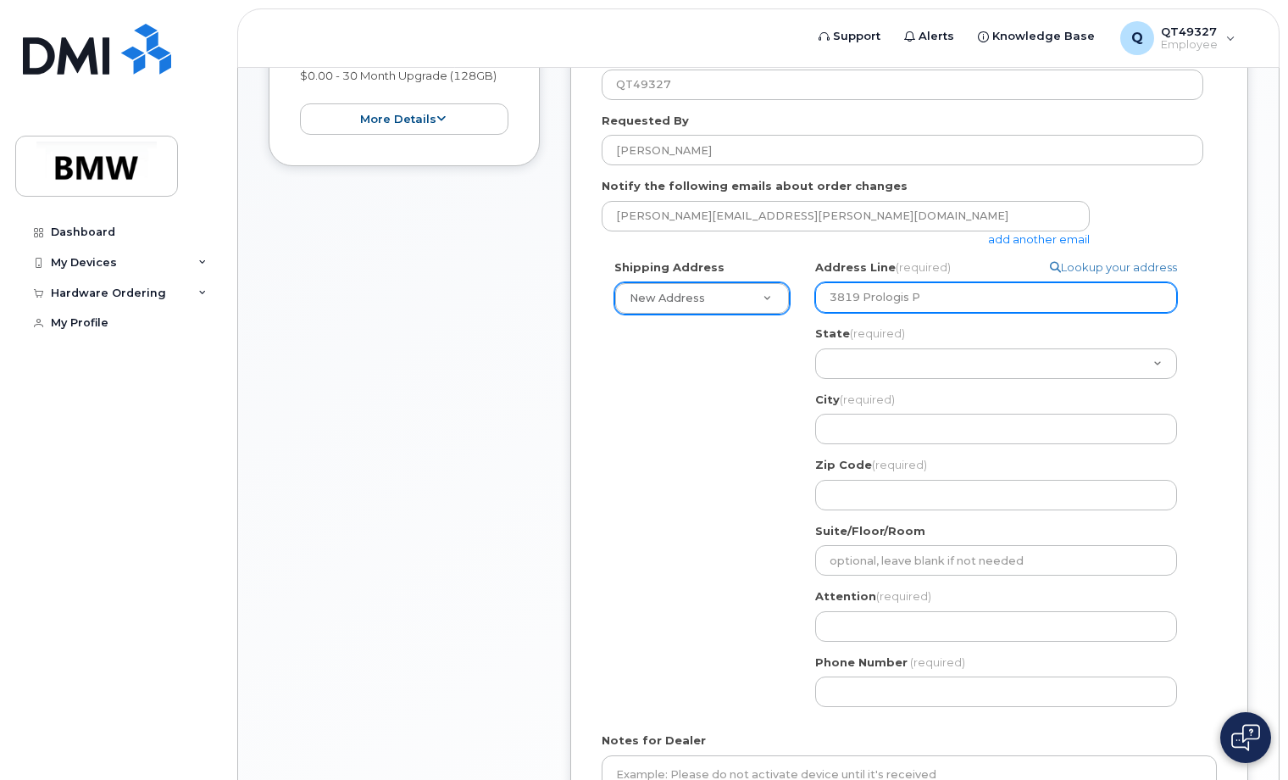
type input "3819 Prologis Pa"
select select
type input "3819 Prologis Par"
select select
type input "3819 Prologis Park"
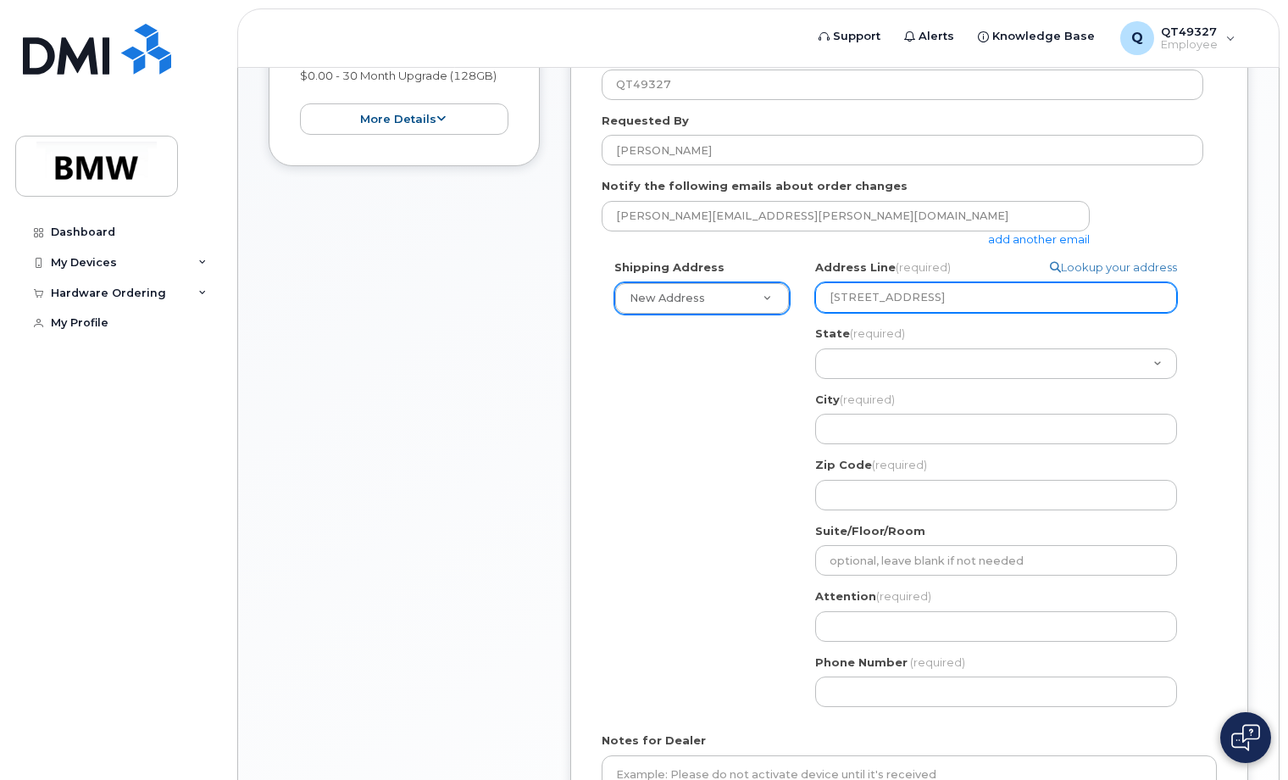
select select
type input "3819 Prologis Parkw"
select select
type input "3819 Prologis Parkwa"
select select
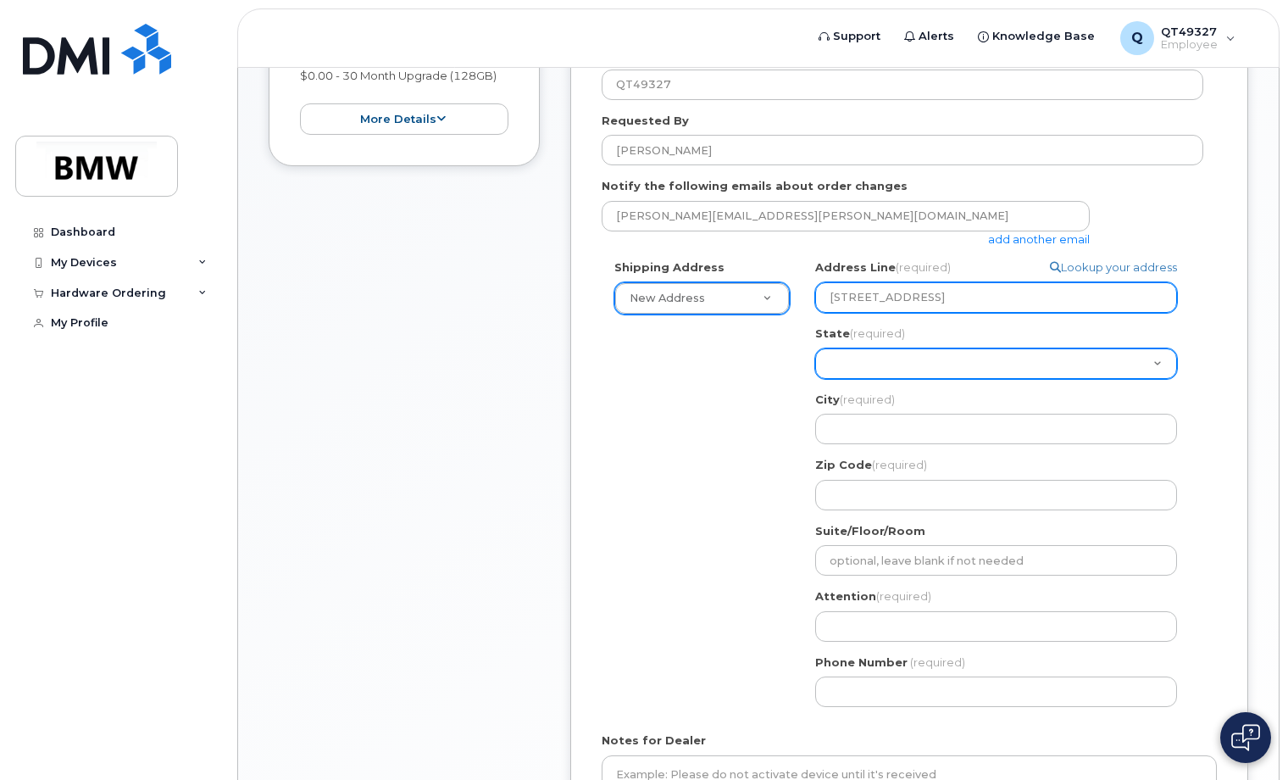
type input "3819 Prologis Parkway"
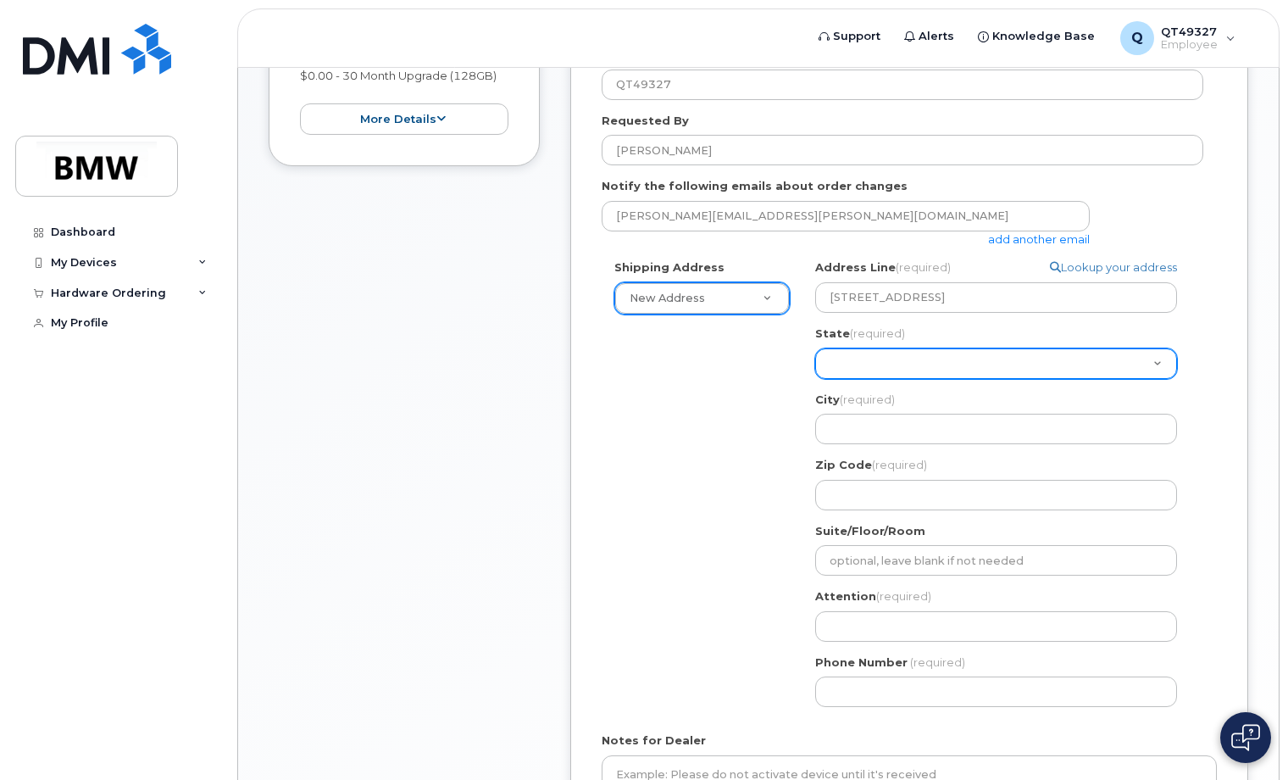
click at [941, 354] on select "Alabama Alaska American Samoa Arizona Arkansas California Colorado Connecticut …" at bounding box center [996, 363] width 362 height 31
select select "PA"
click at [815, 348] on select "Alabama Alaska American Samoa Arizona Arkansas California Colorado Connecticut …" at bounding box center [996, 363] width 362 height 31
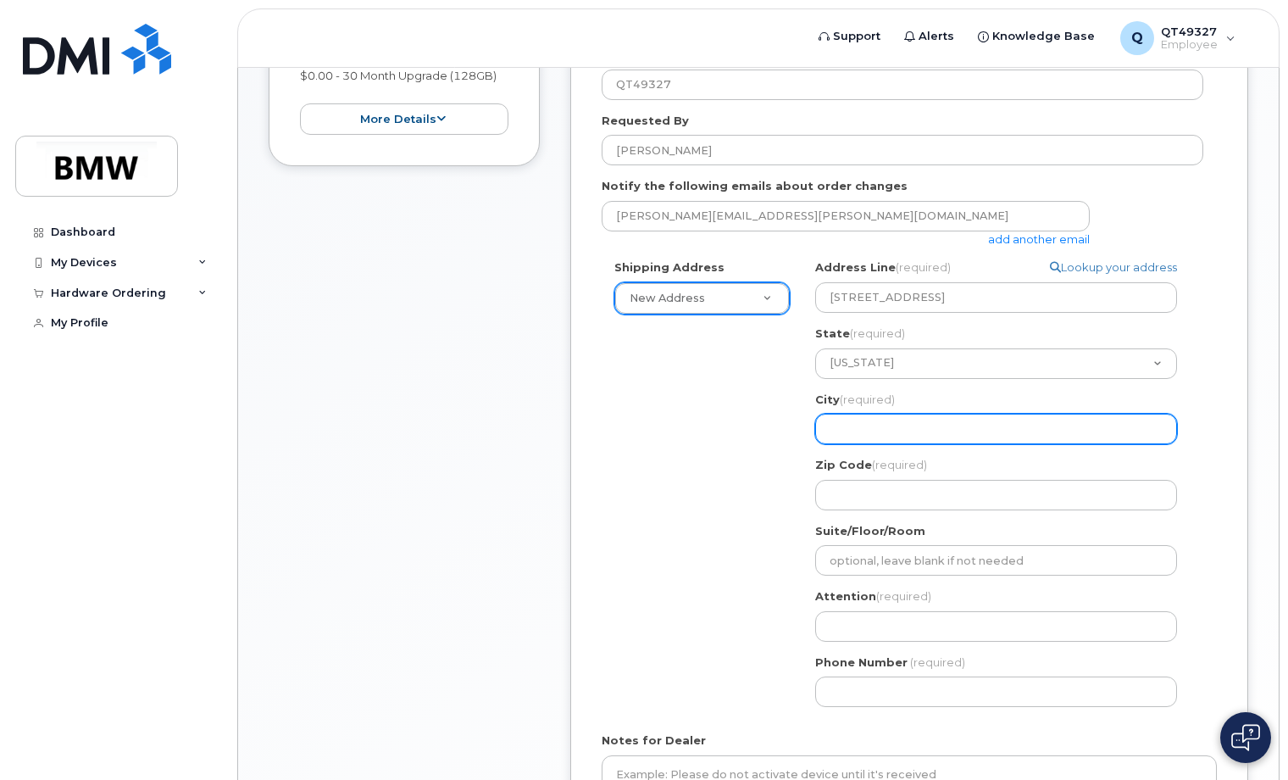
click at [900, 432] on input "City (required)" at bounding box center [996, 429] width 362 height 31
select select
type input "E"
select select
type input "Ea"
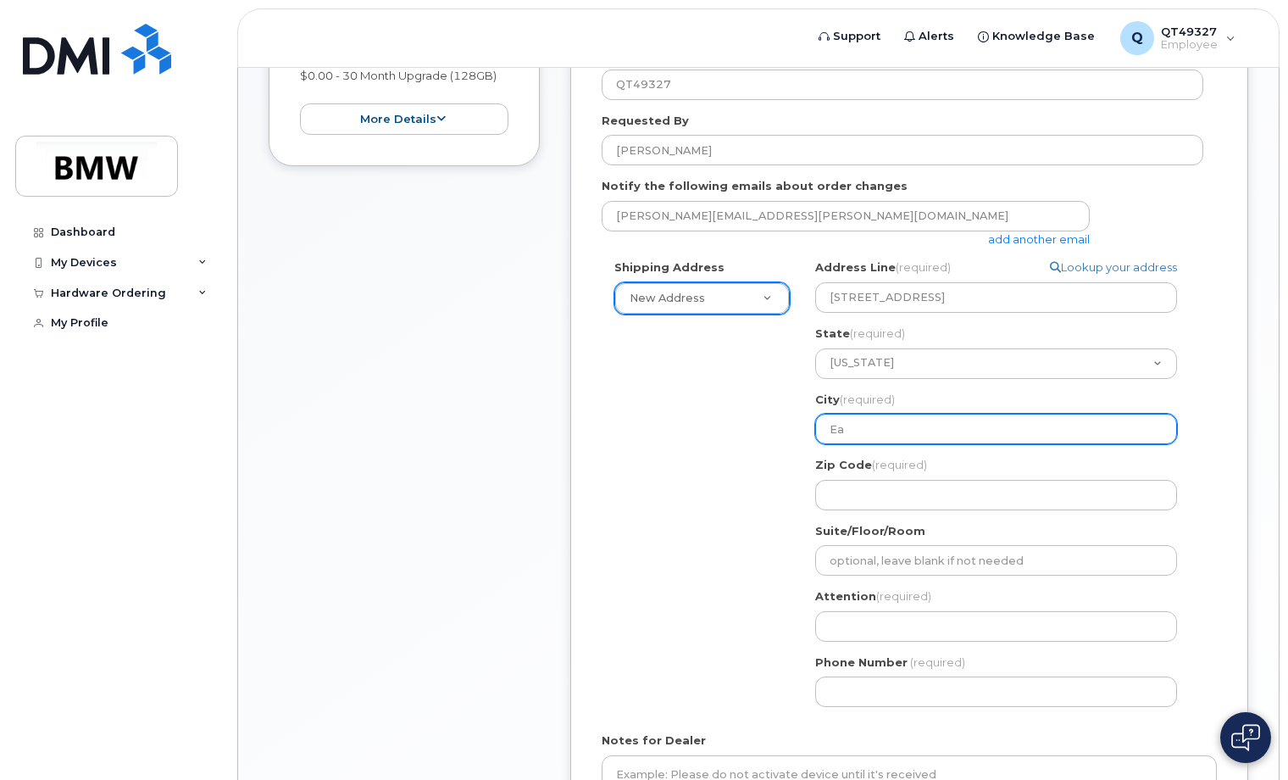
select select
type input "Eas"
select select
type input "East"
select select
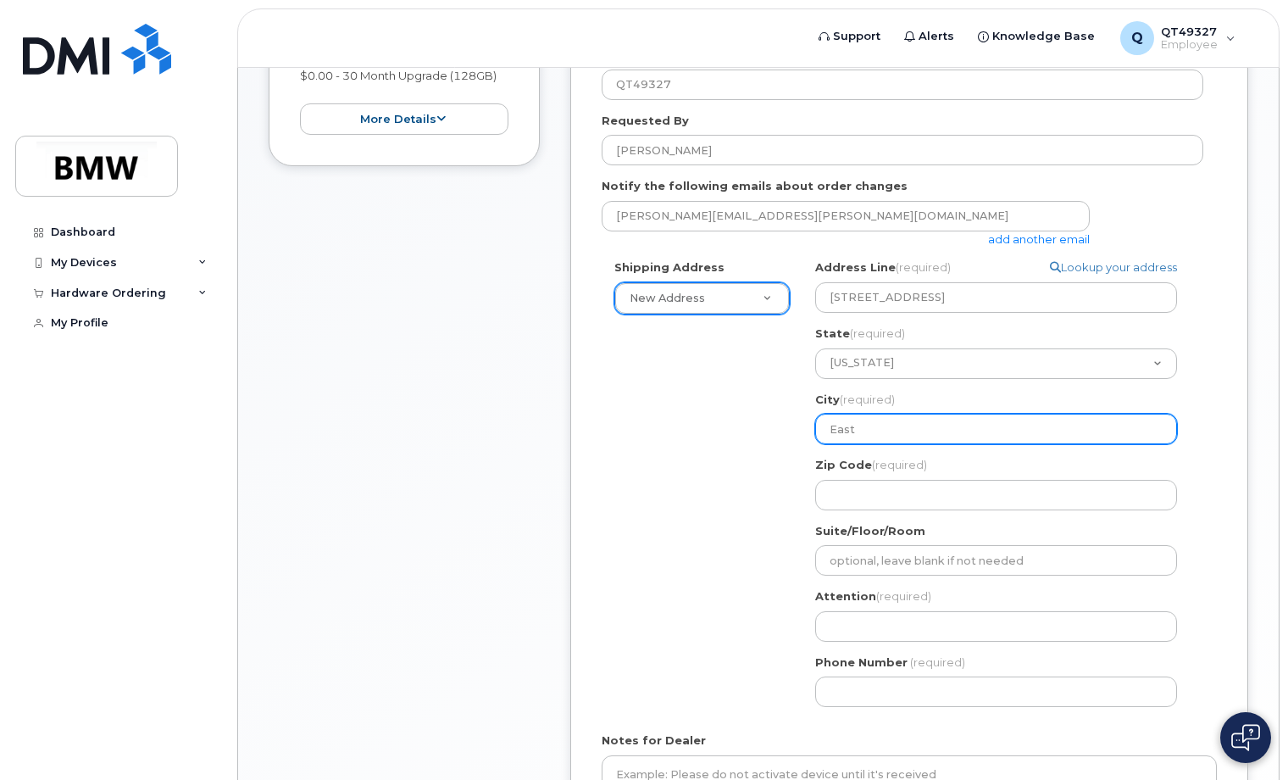
type input "Easto"
select select
type input "Easton"
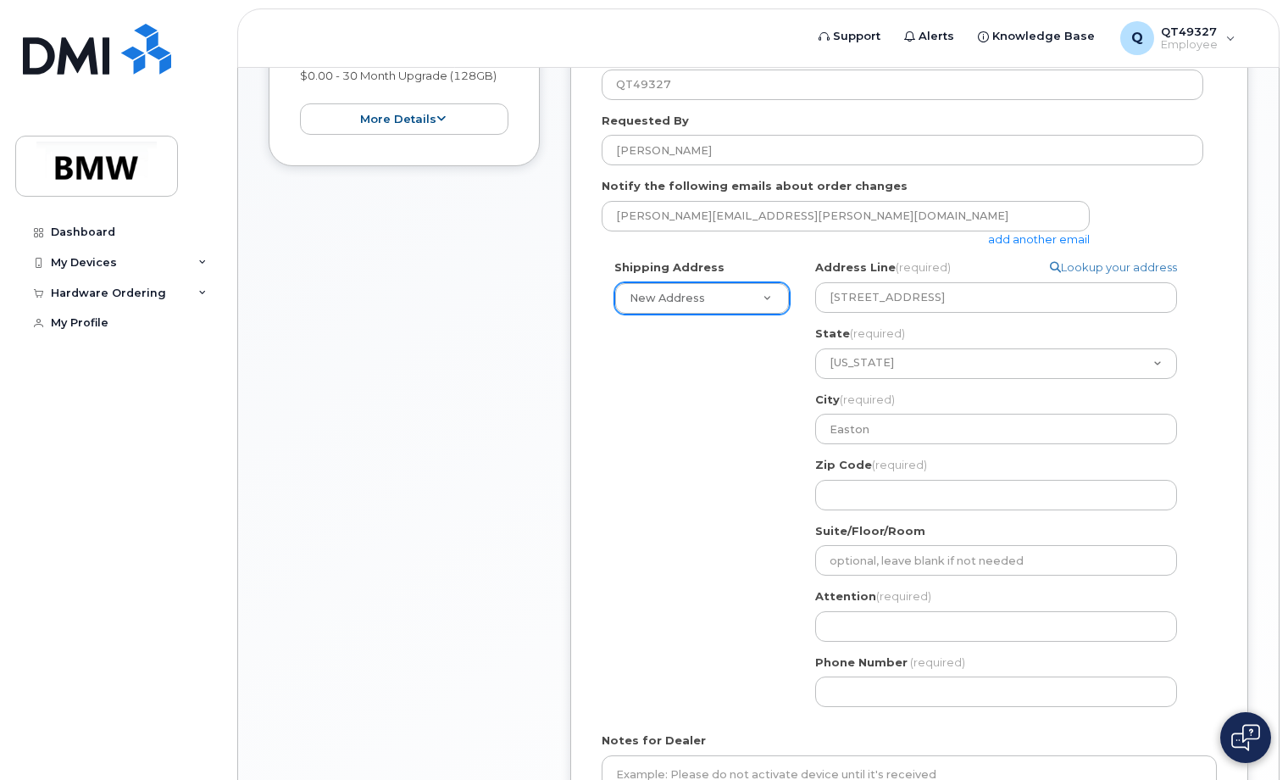
drag, startPoint x: 697, startPoint y: 482, endPoint x: 725, endPoint y: 491, distance: 29.2
click at [717, 488] on div "Shipping Address New Address New Address BMW MC Plant BMW North America Financi…" at bounding box center [903, 489] width 602 height 460
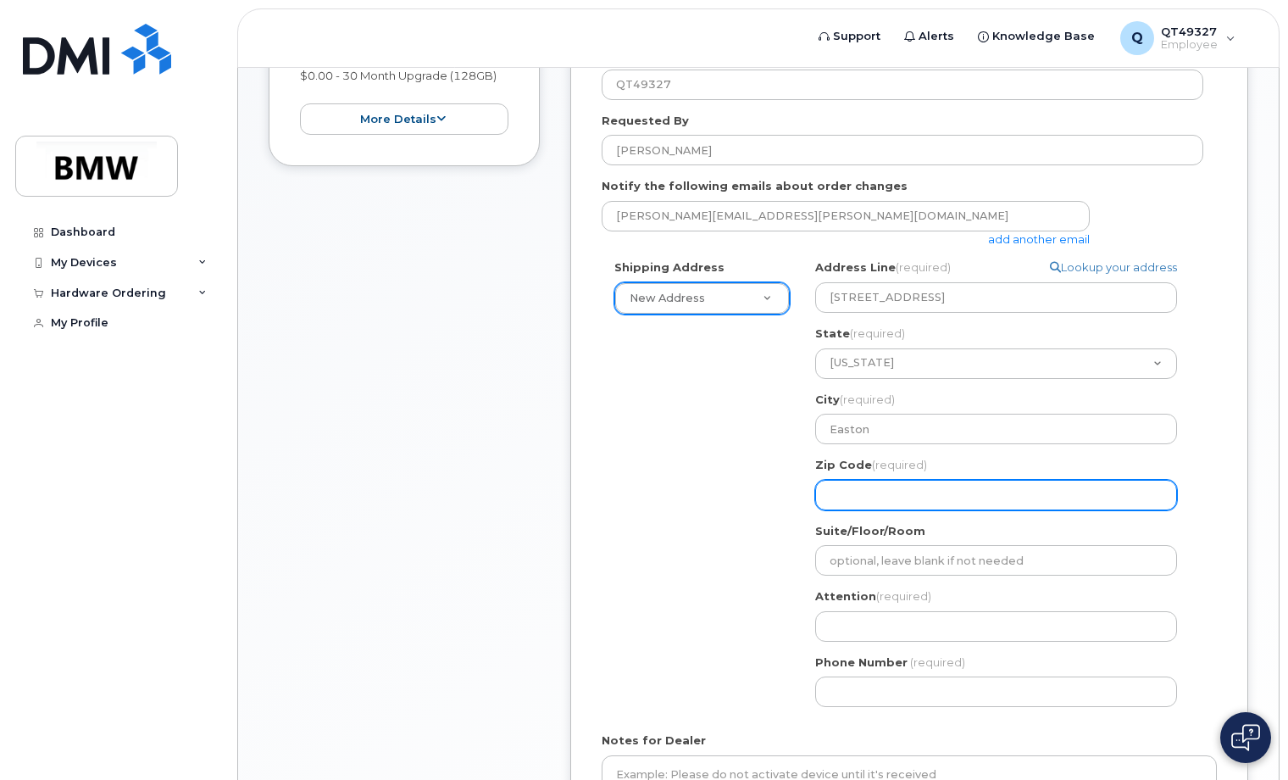
drag, startPoint x: 725, startPoint y: 491, endPoint x: 836, endPoint y: 494, distance: 111.9
click at [836, 494] on input "Zip Code (required)" at bounding box center [996, 495] width 362 height 31
select select
type input "1"
select select
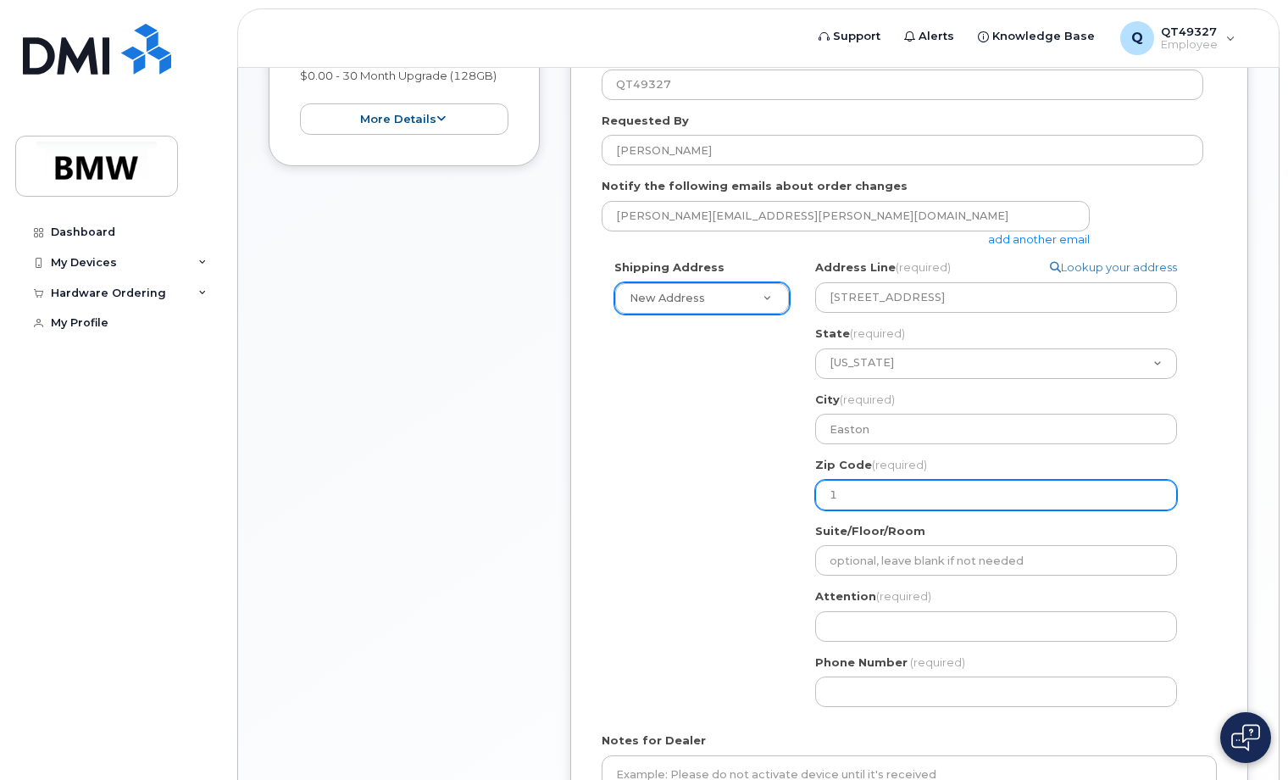
type input "18"
select select
type input "180"
select select
type input "1804"
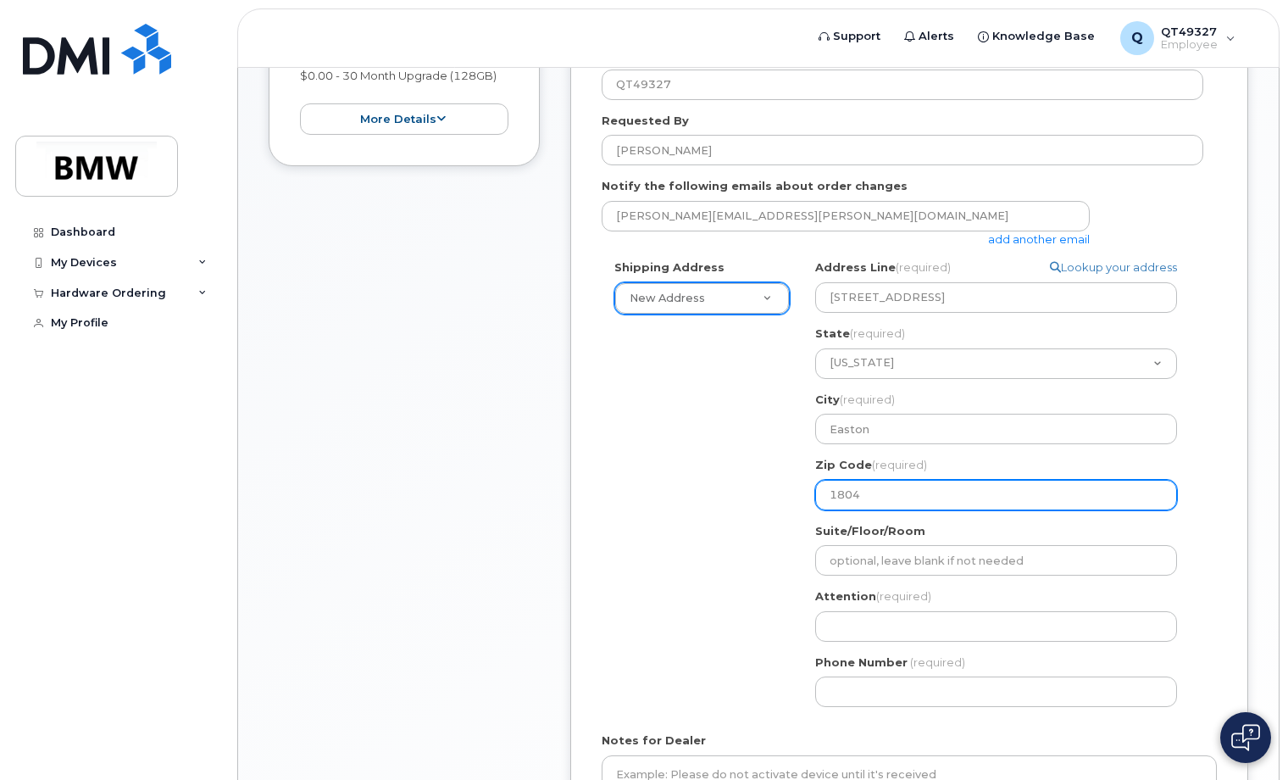
select select
type input "18045"
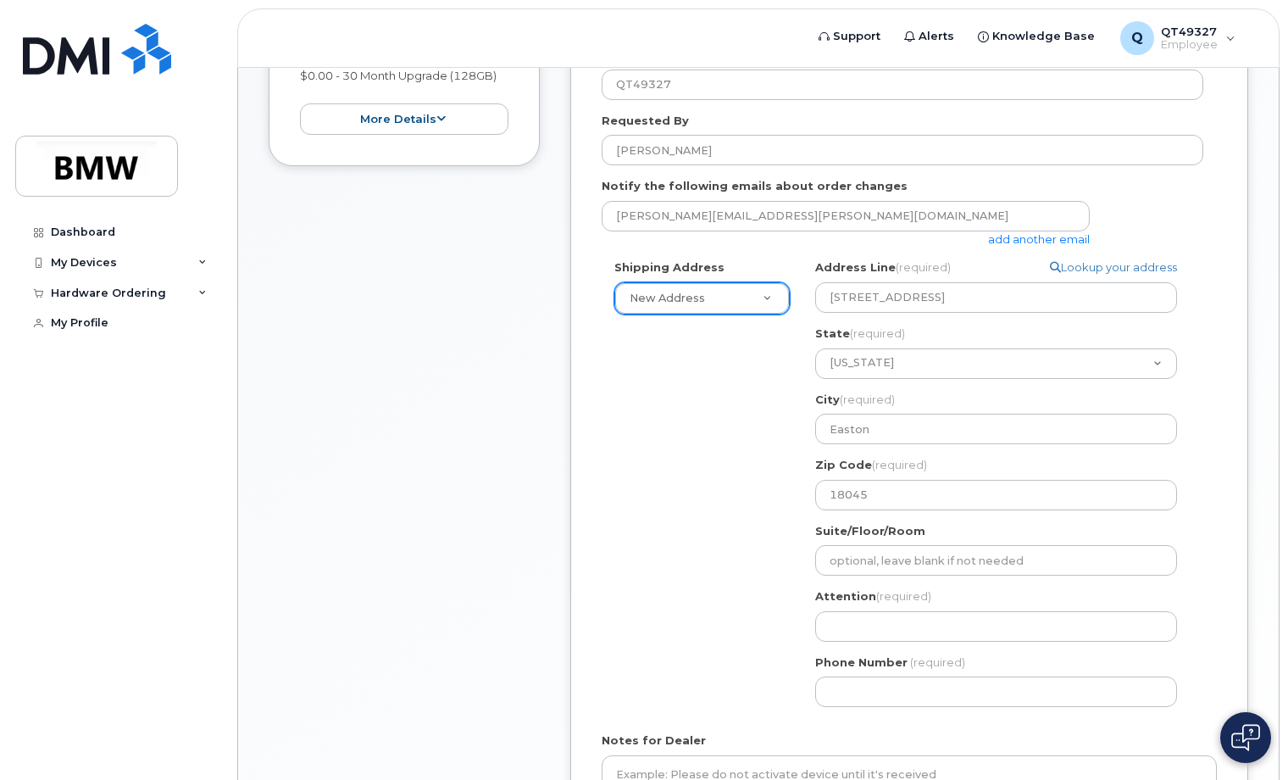
click at [760, 562] on div "Shipping Address New Address New Address BMW MC Plant BMW North America Financi…" at bounding box center [903, 489] width 602 height 460
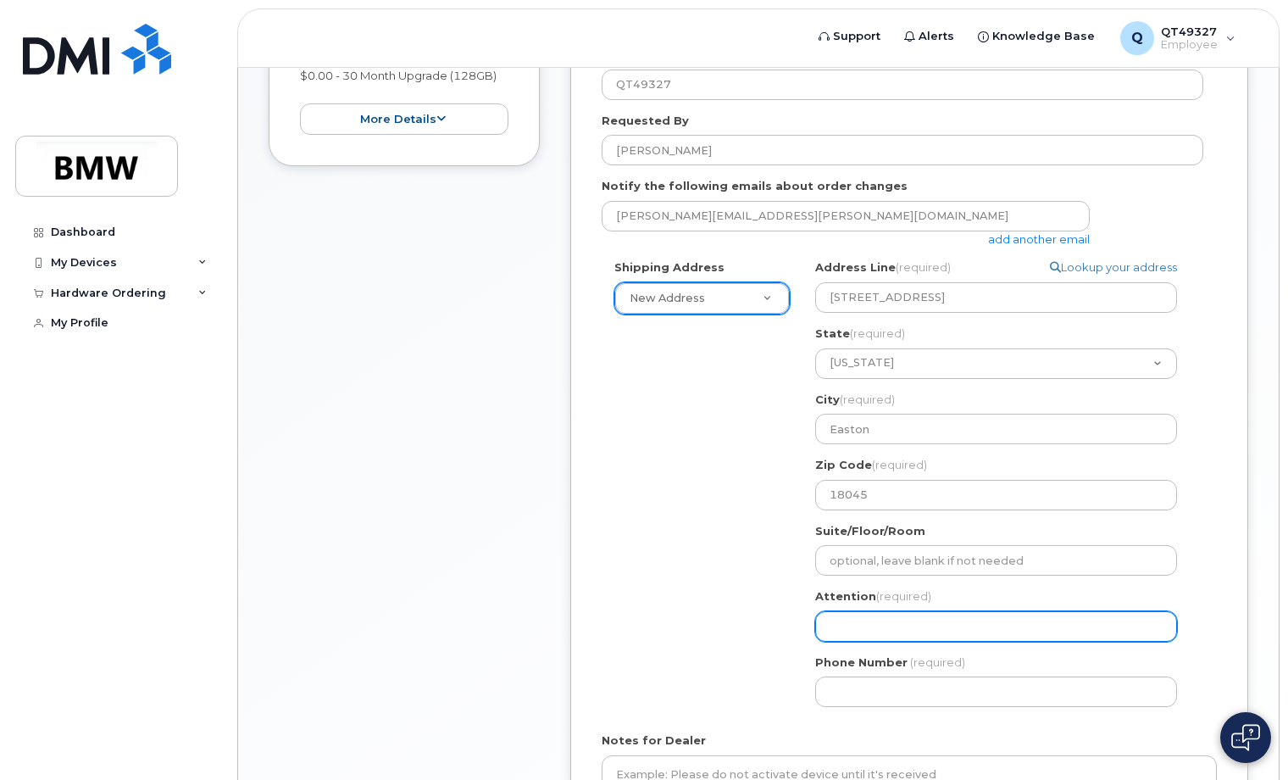
click at [894, 617] on input "Attention (required)" at bounding box center [996, 626] width 362 height 31
select select
type input "M"
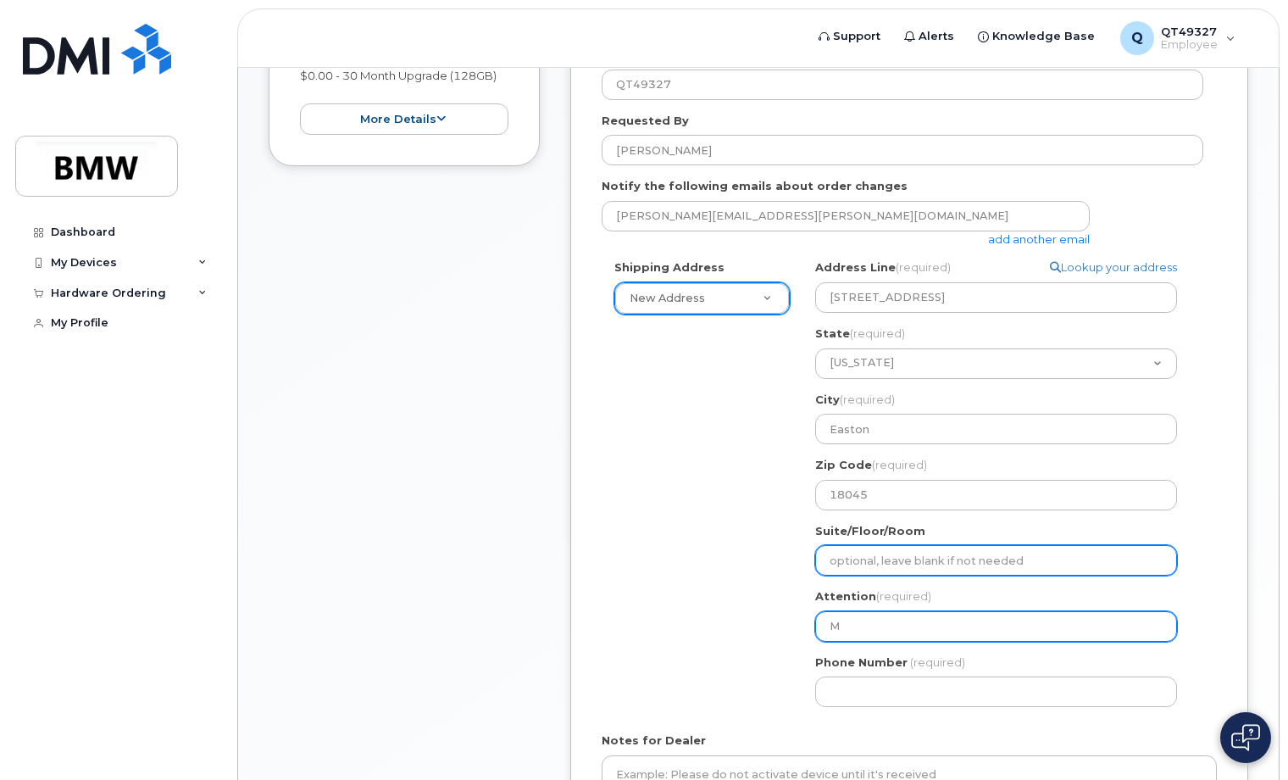
select select
type input "Mi"
select select
type input "Mik"
select select
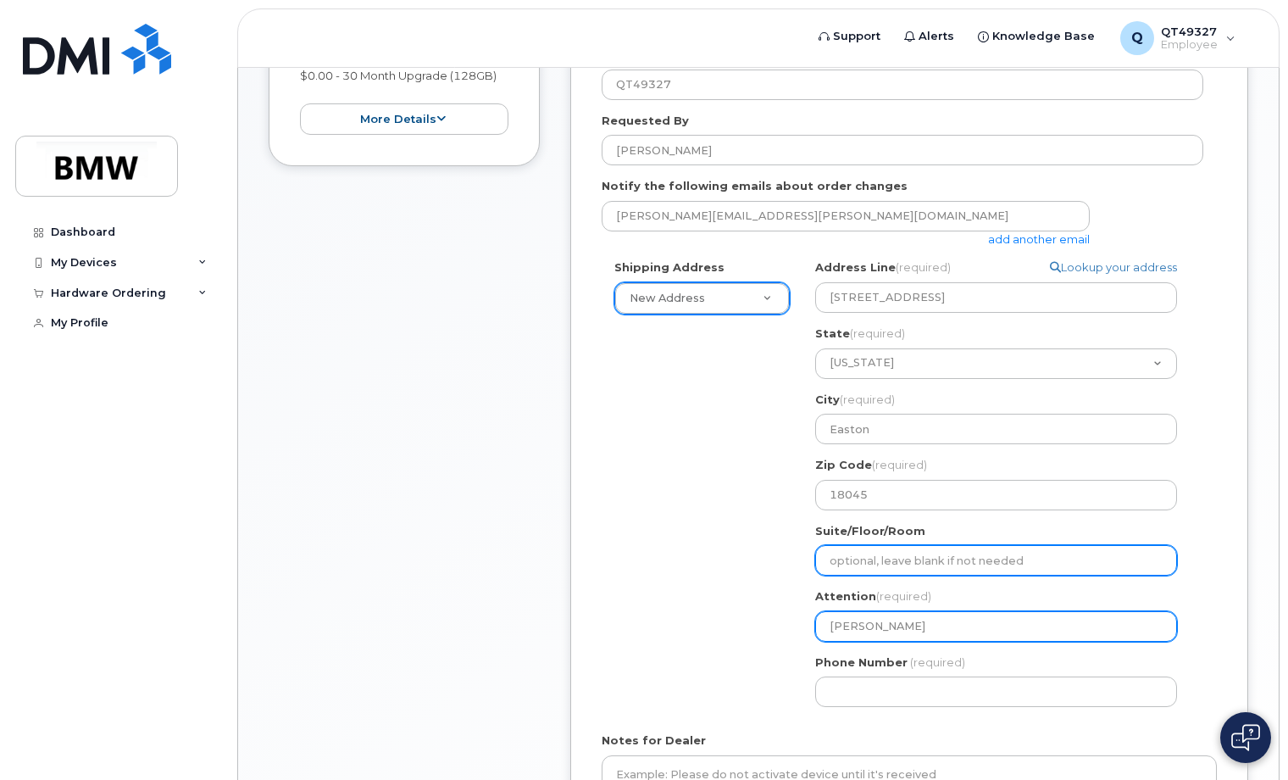
type input "Mike"
select select
type input "Mike P"
select select
type input "Mike Pr"
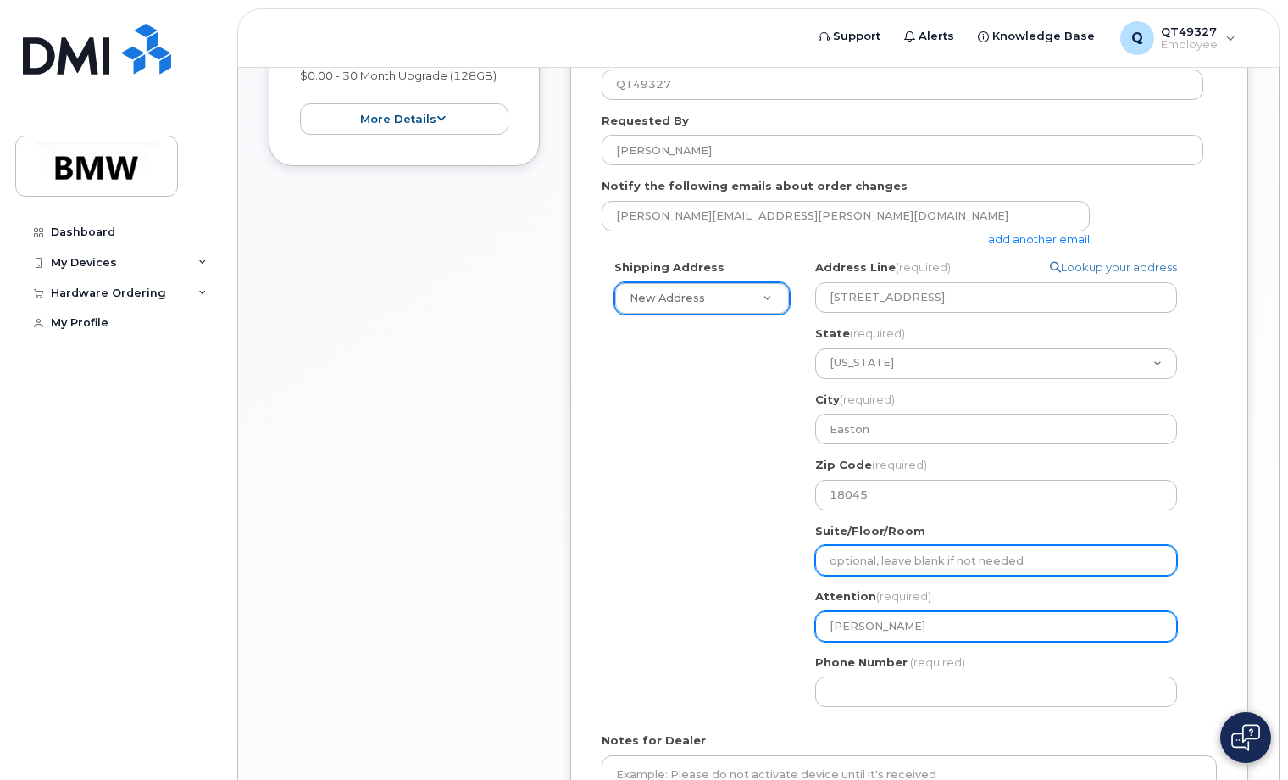
select select
type input "Mike Pro"
select select
type input "Mike Prob"
select select
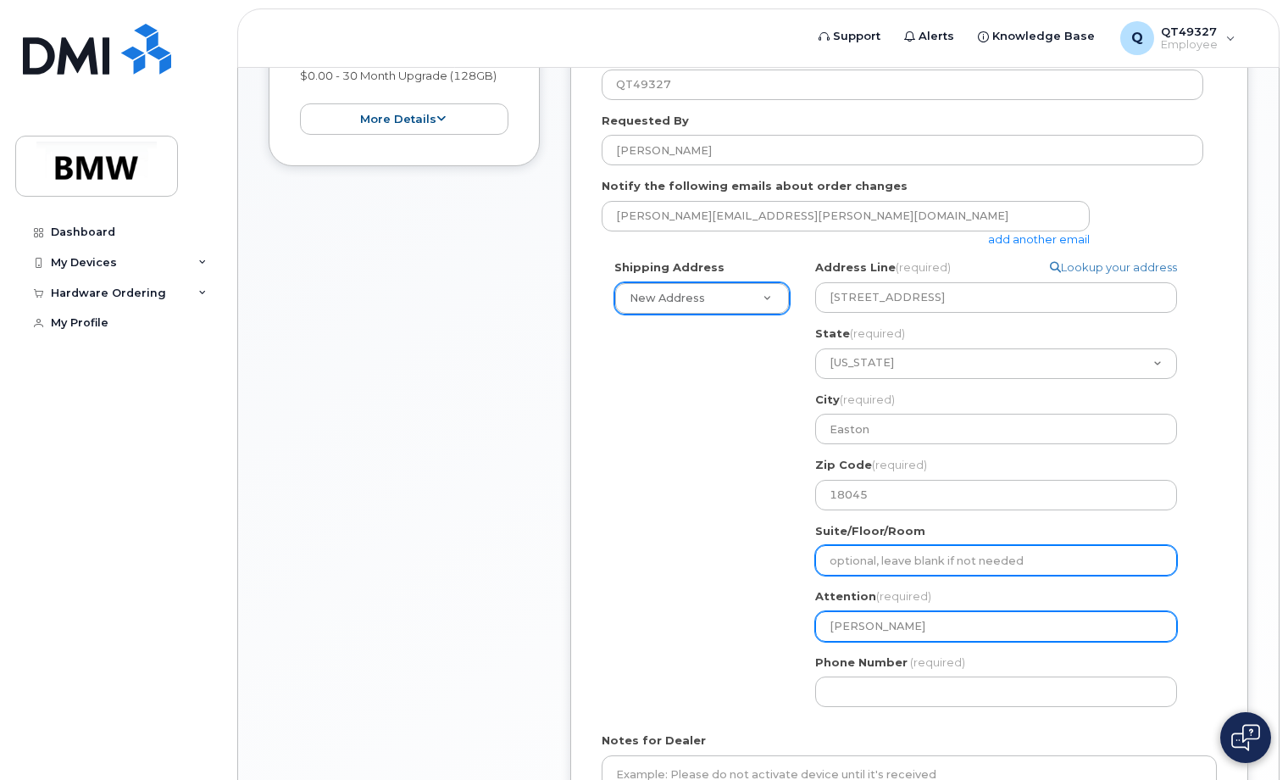
type input "Mike Probe"
select select
type input "Mike Prober"
select select
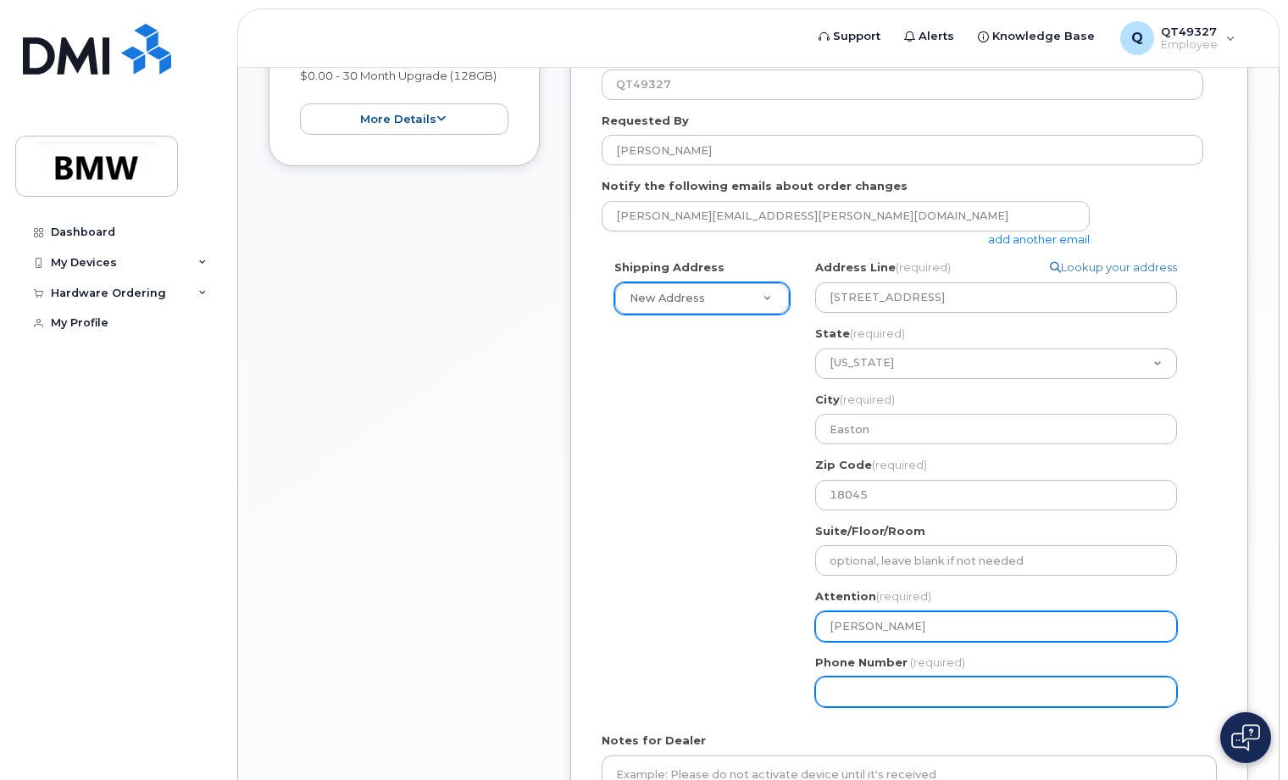
type input "Mike Probert"
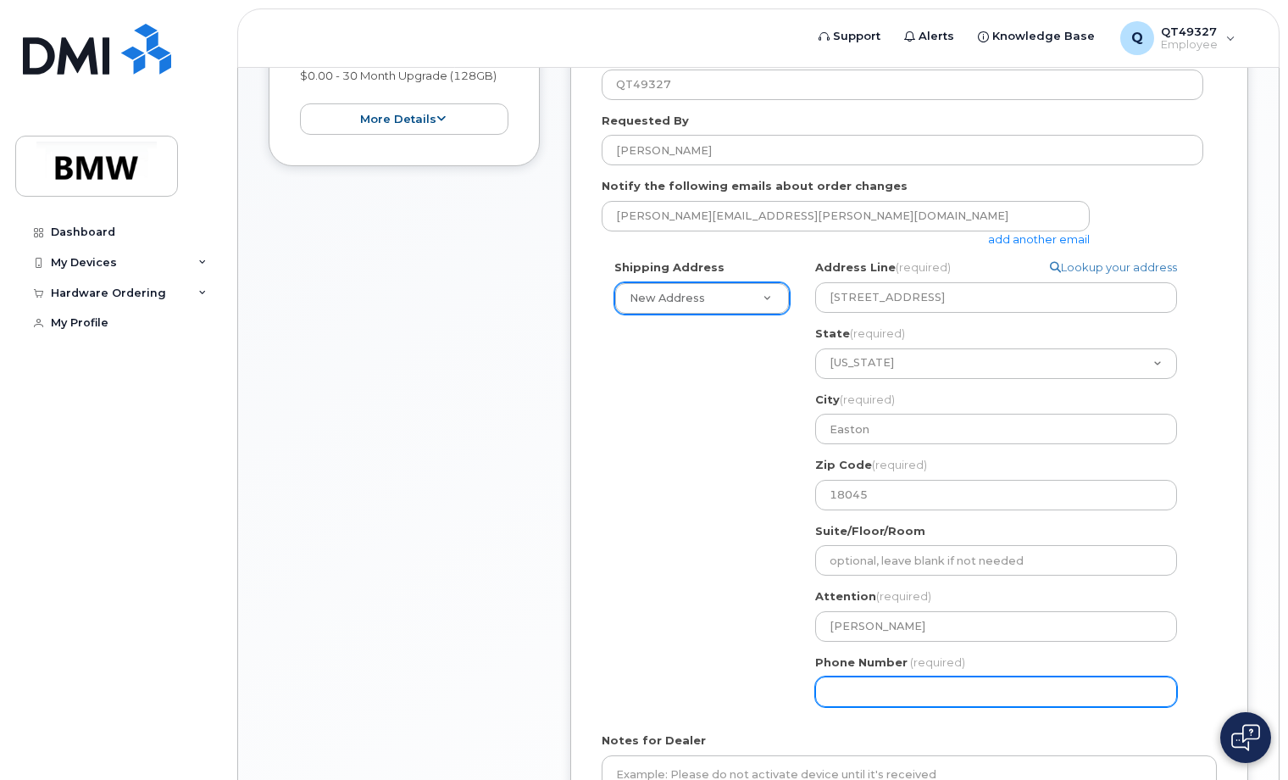
click at [883, 692] on input "Phone Number" at bounding box center [996, 691] width 362 height 31
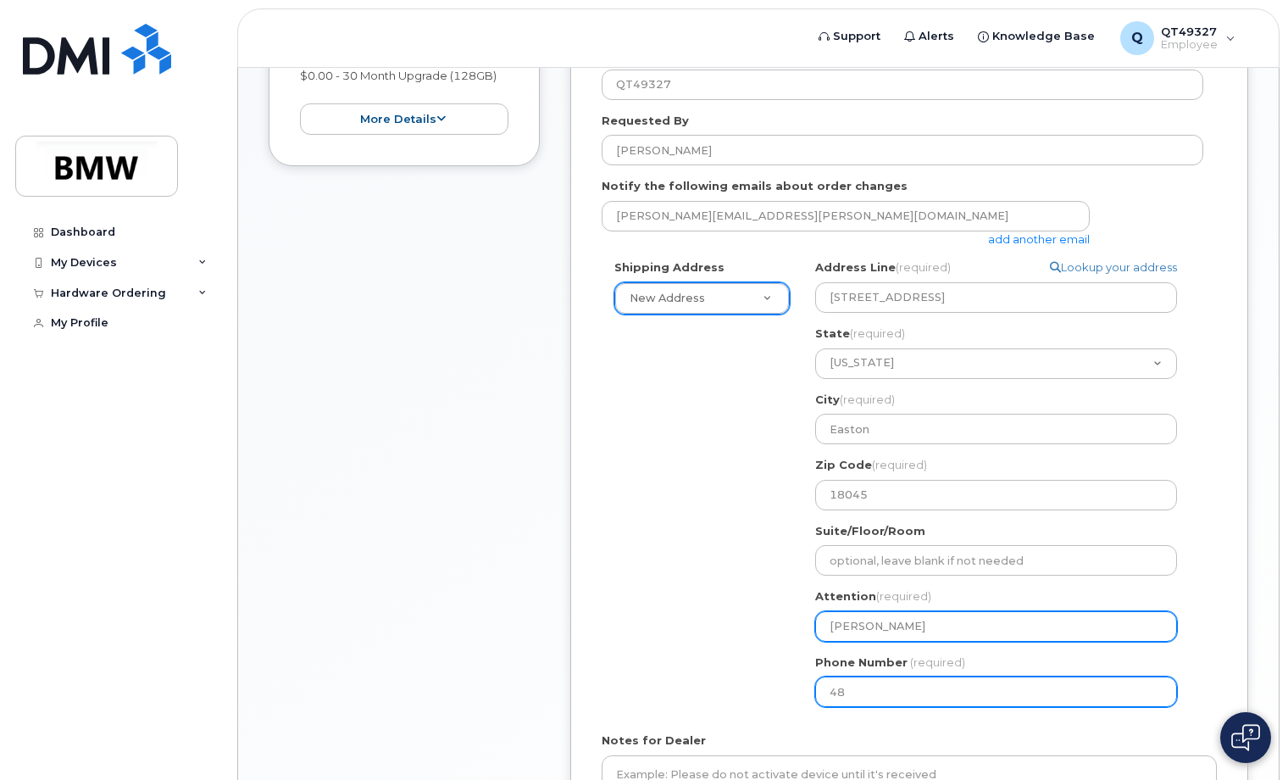
type input "484"
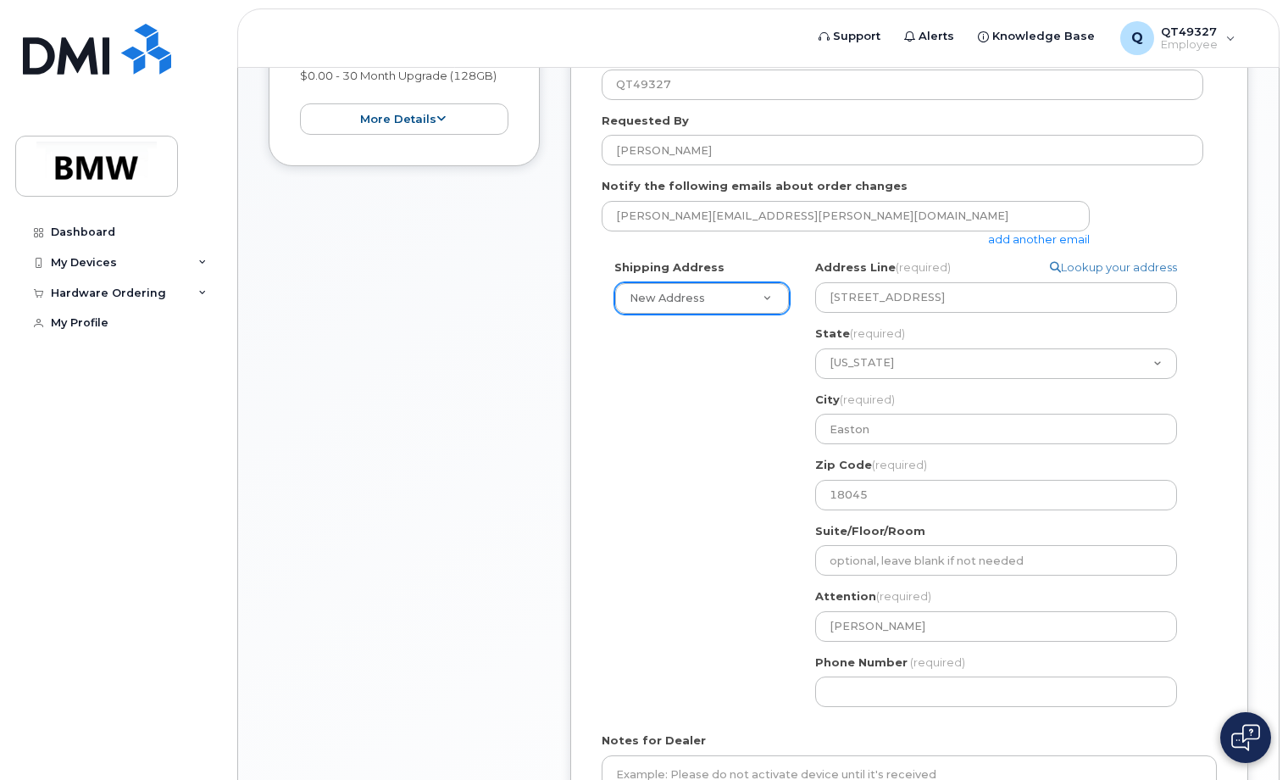
click at [700, 558] on div "Shipping Address New Address New Address BMW MC Plant BMW North America Financi…" at bounding box center [903, 489] width 602 height 460
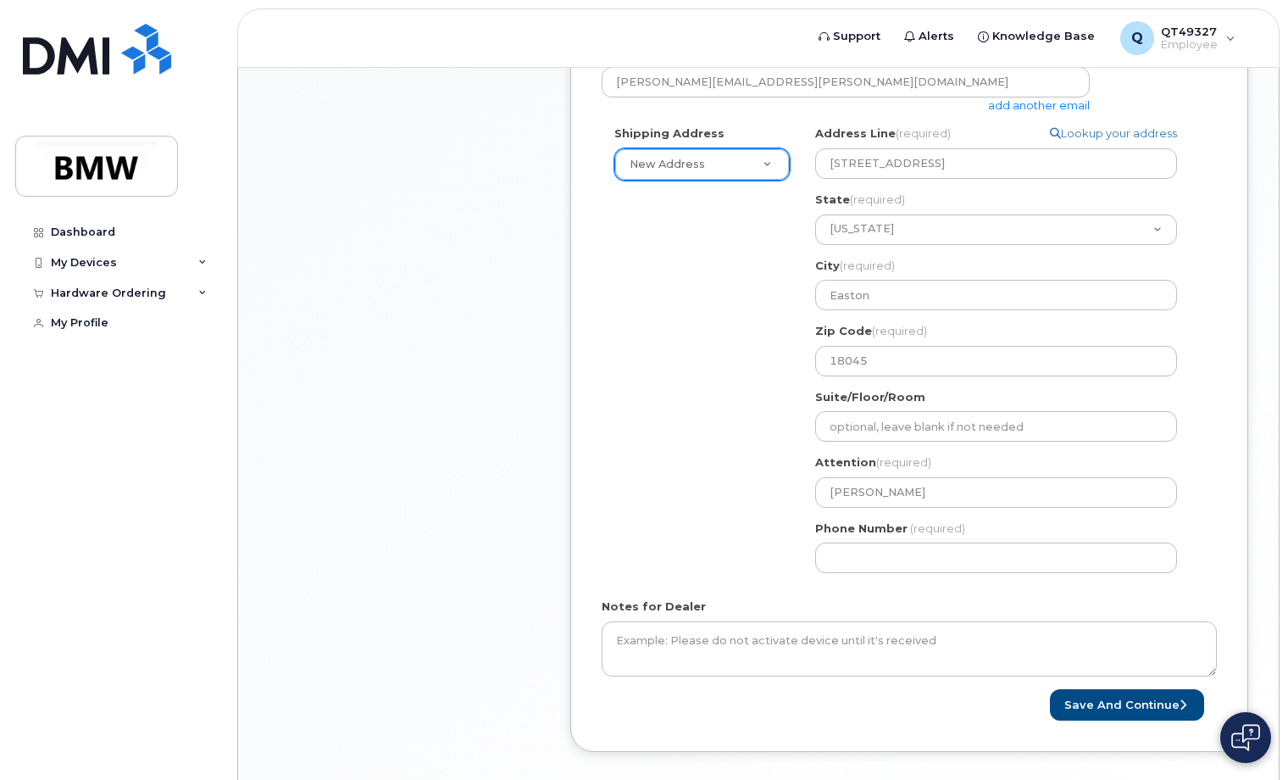
scroll to position [640, 0]
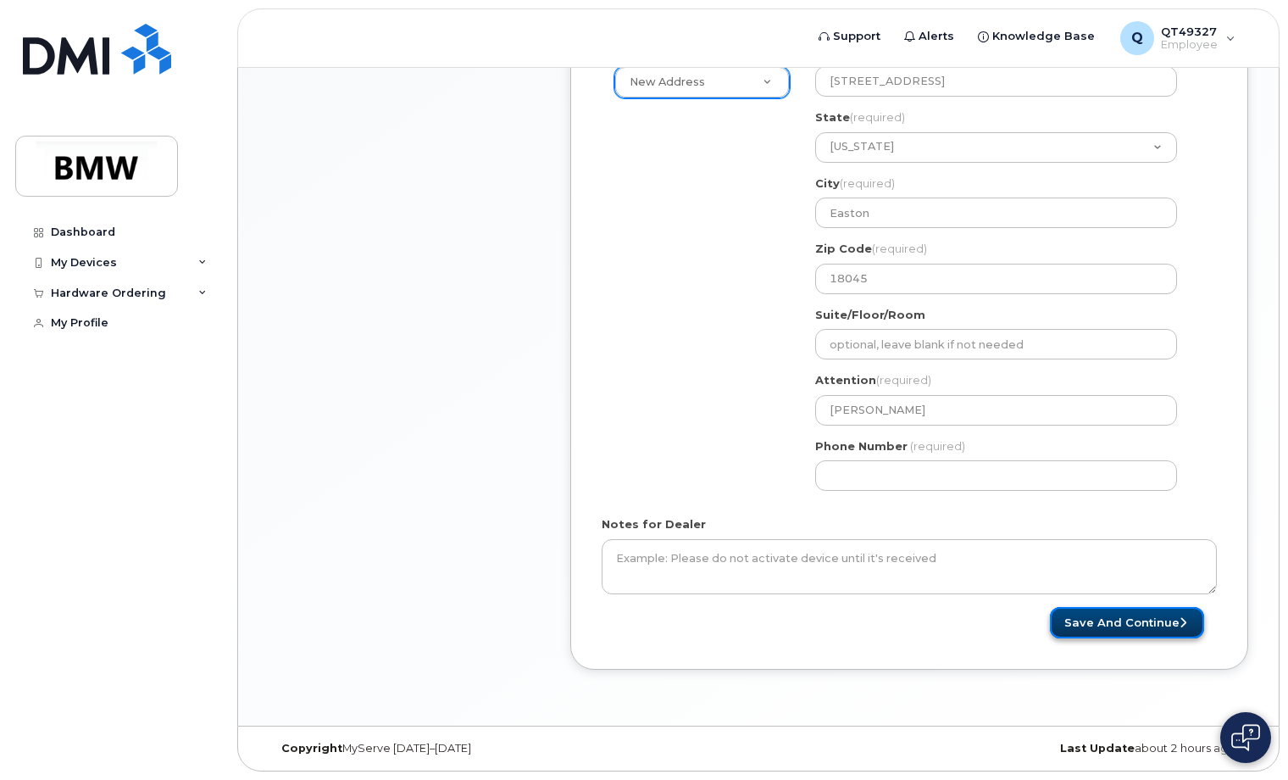
click at [1120, 616] on button "Save and Continue" at bounding box center [1127, 622] width 154 height 31
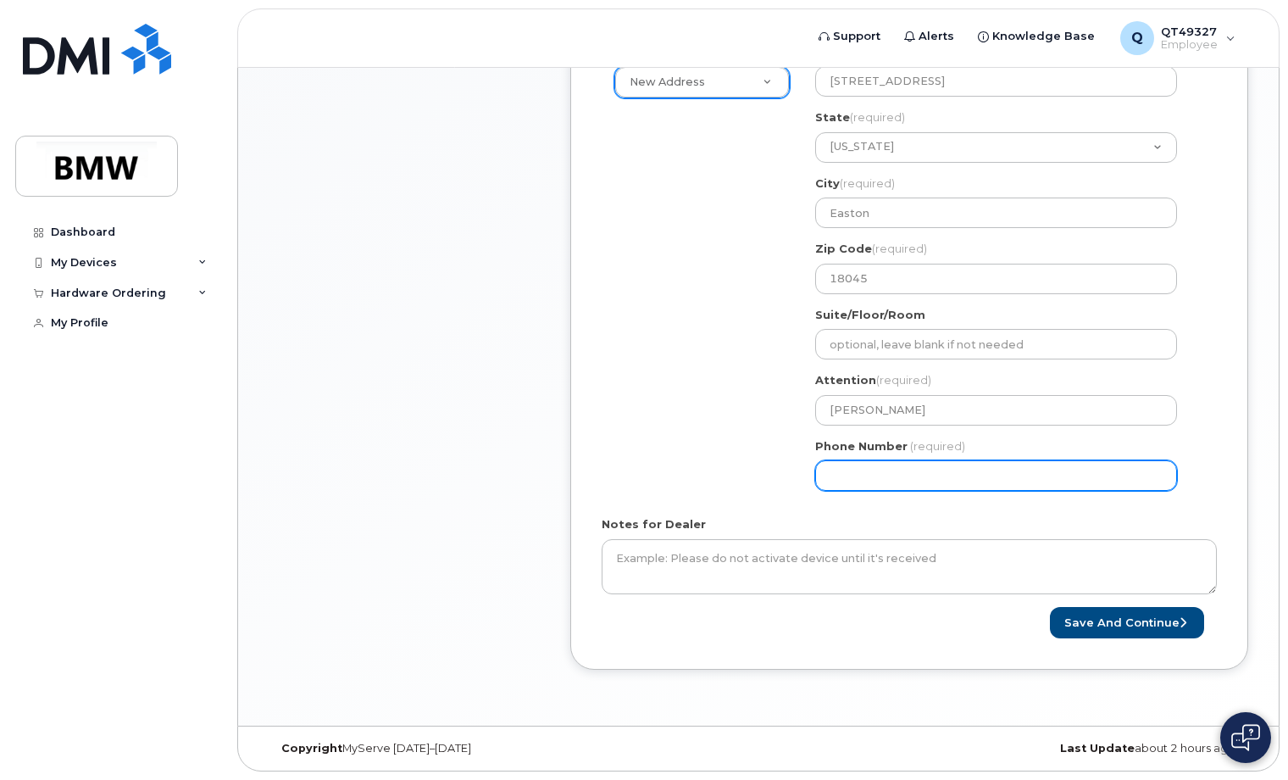
click at [859, 476] on input "Phone Number" at bounding box center [996, 475] width 362 height 31
type input "484"
click at [1173, 639] on div "* Note: If you select “New Address,” and wish to have the device sent to a pers…" at bounding box center [909, 177] width 678 height 983
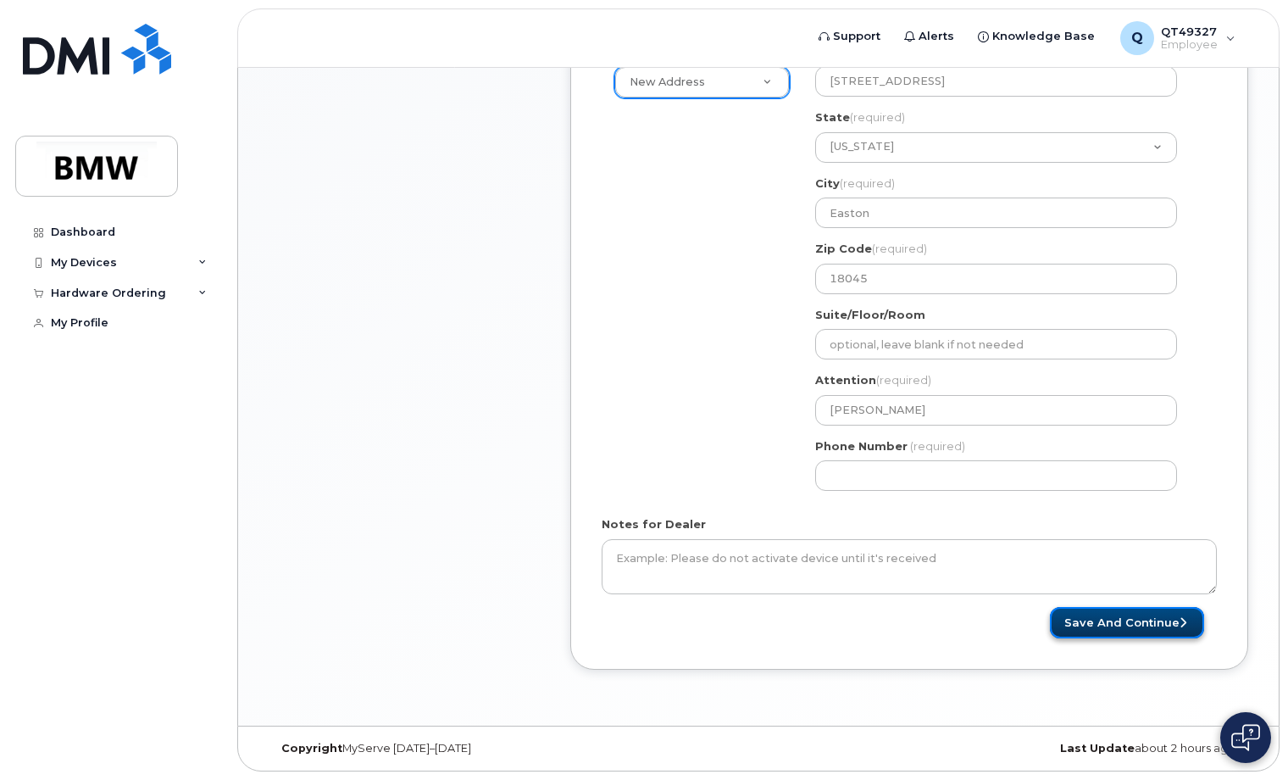
click at [1109, 632] on button "Save and Continue" at bounding box center [1127, 622] width 154 height 31
click at [995, 518] on div "Notes for Dealer" at bounding box center [909, 555] width 615 height 78
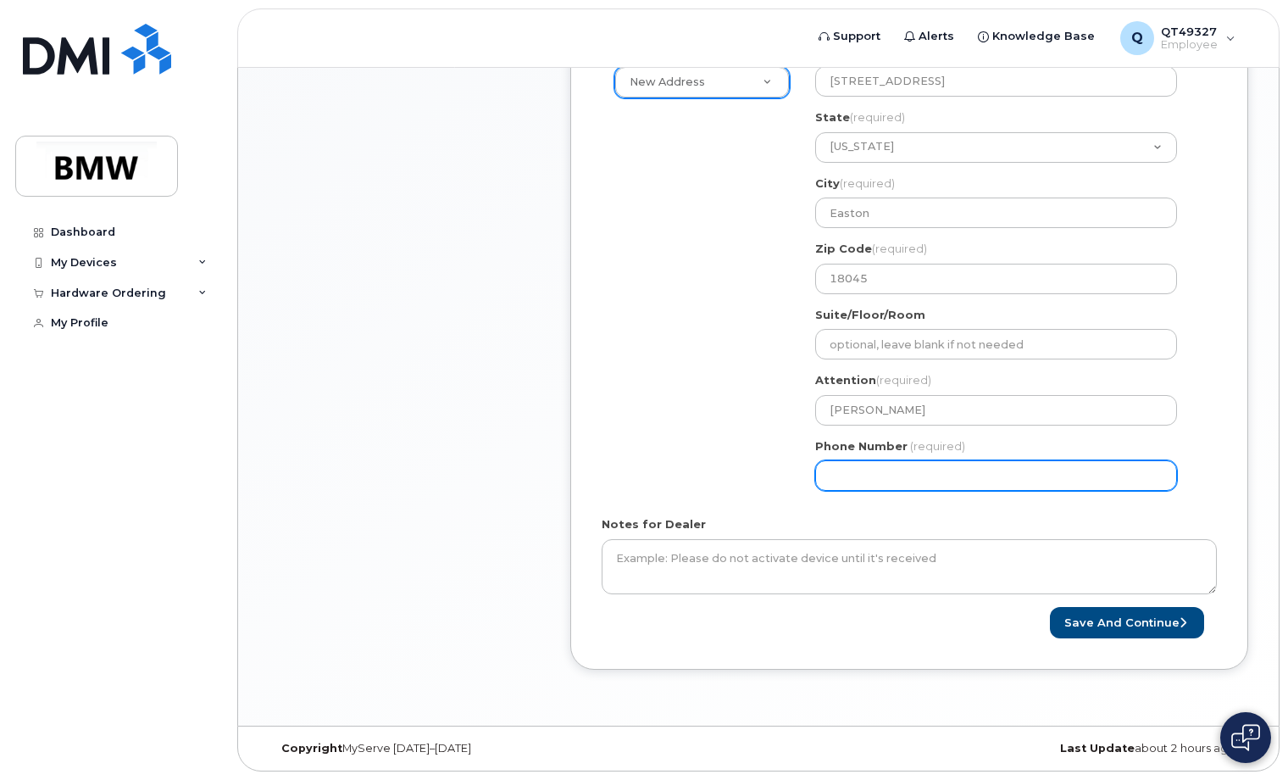
click at [972, 468] on input "Phone Number" at bounding box center [996, 475] width 362 height 31
click at [821, 478] on input "Phone Number" at bounding box center [996, 475] width 362 height 31
drag, startPoint x: 1003, startPoint y: 475, endPoint x: 617, endPoint y: 453, distance: 386.2
click at [617, 453] on div "Shipping Address New Address New Address BMW MC Plant BMW North America Financi…" at bounding box center [903, 273] width 602 height 460
type input "484553730"
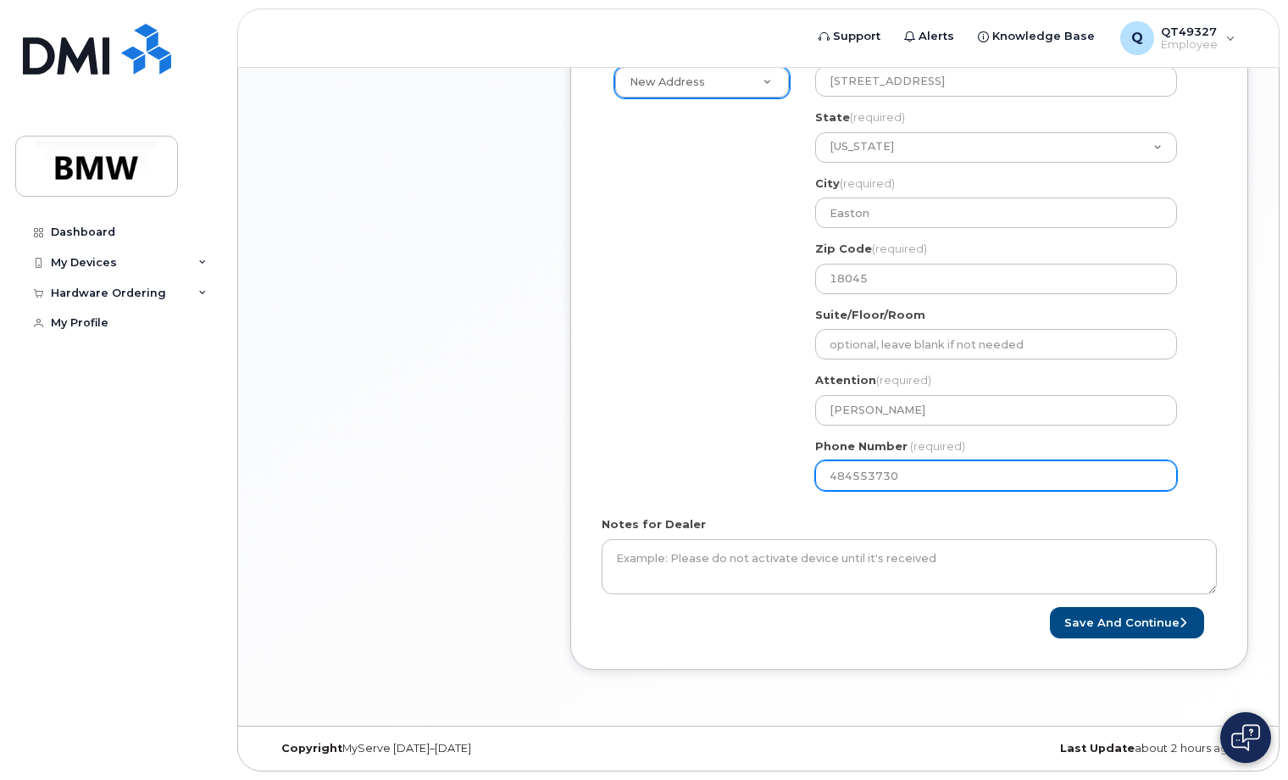
select select
type input "4845537306"
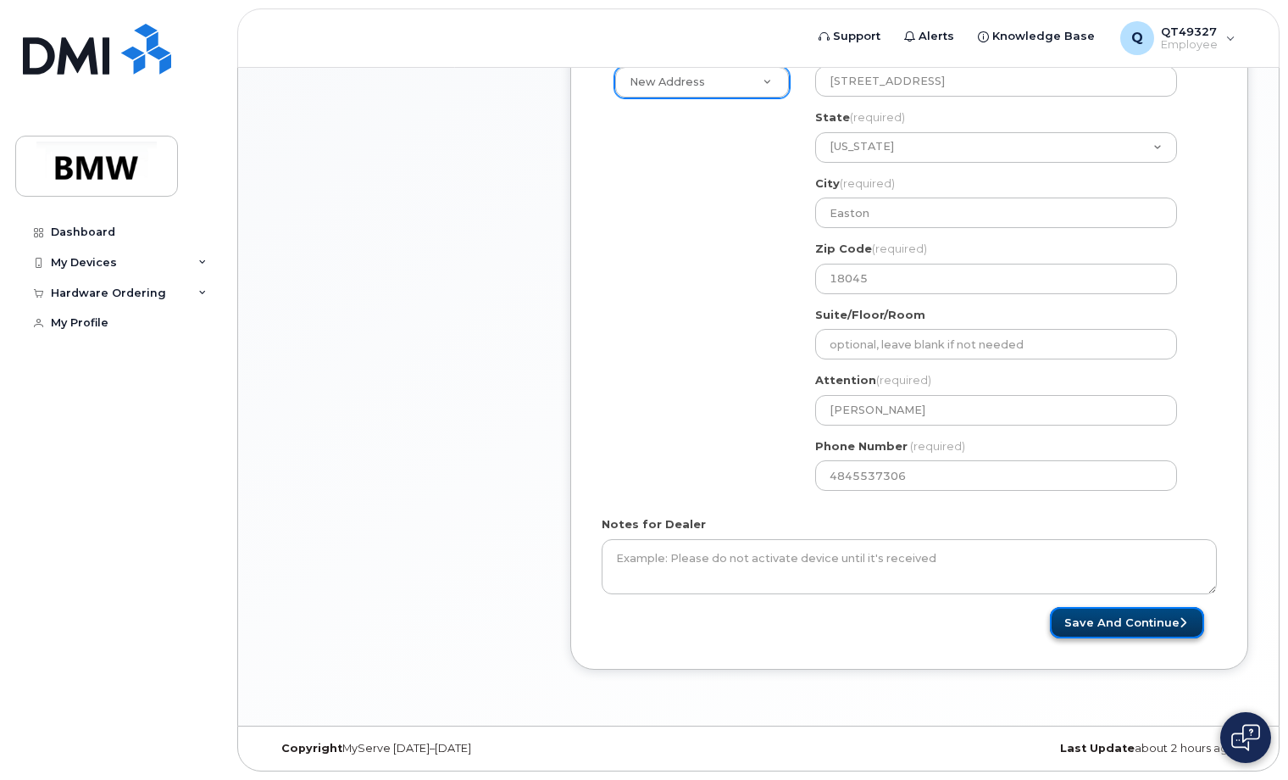
click at [1175, 630] on button "Save and Continue" at bounding box center [1127, 622] width 154 height 31
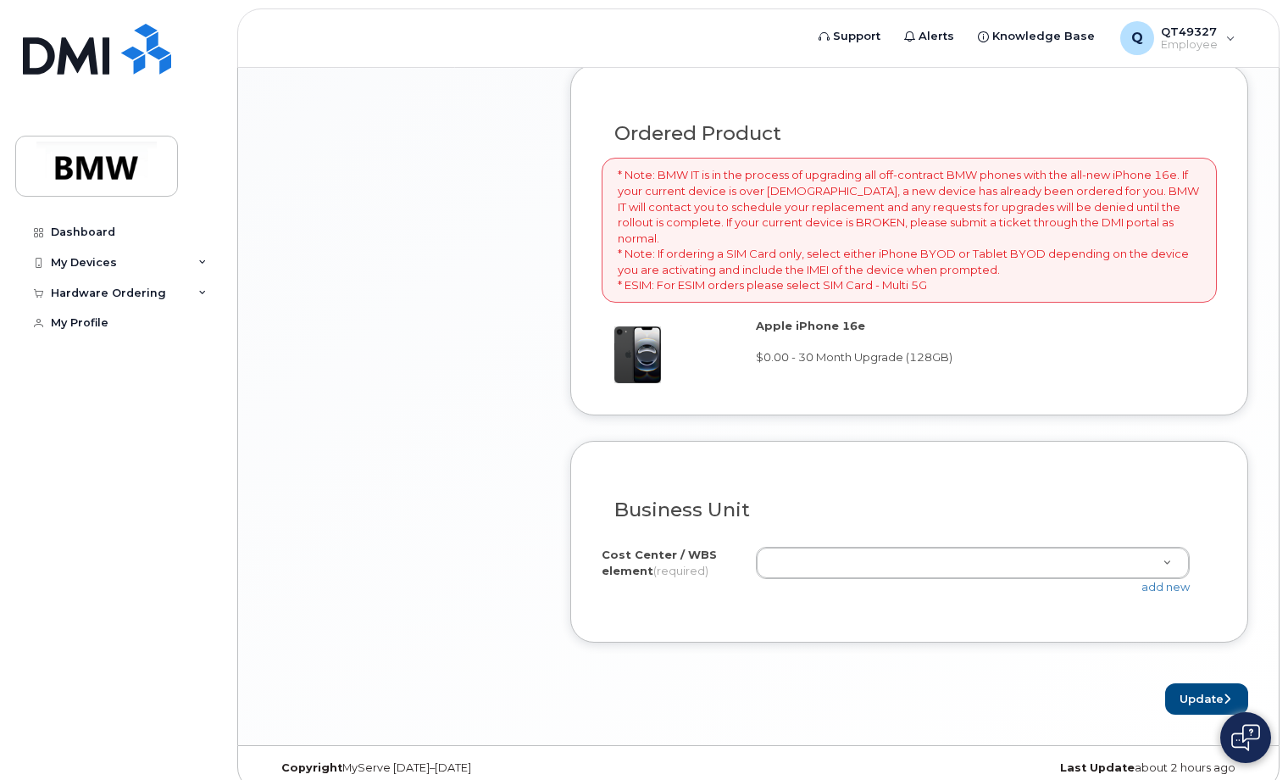
scroll to position [1202, 0]
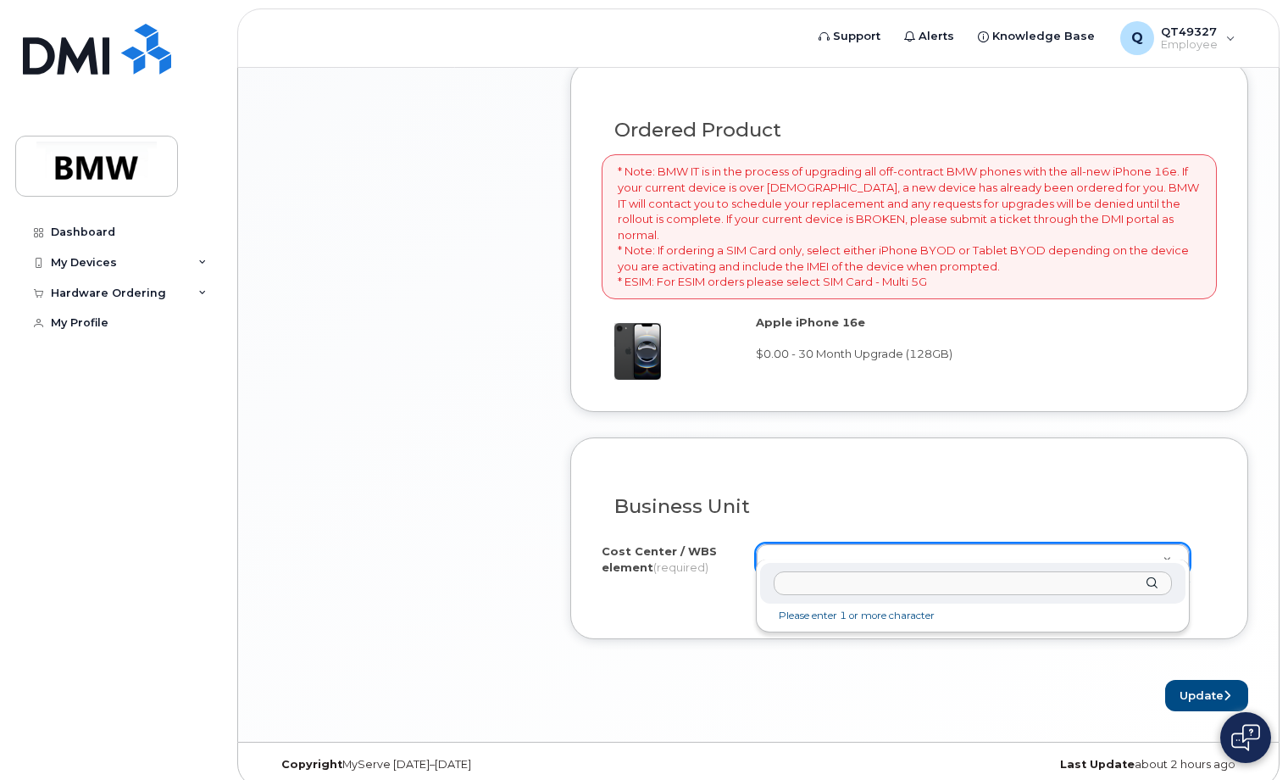
click at [815, 620] on li "Please enter 1 or more character" at bounding box center [973, 616] width 419 height 18
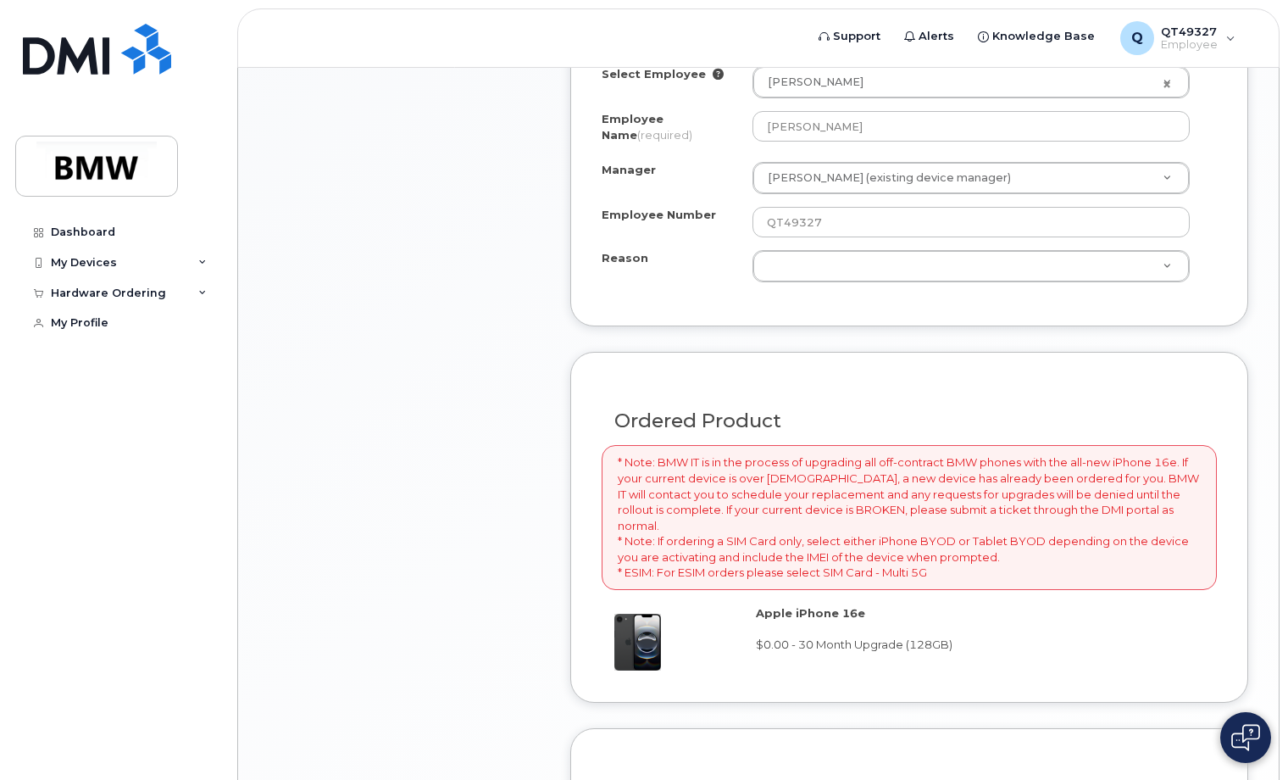
scroll to position [1032, 0]
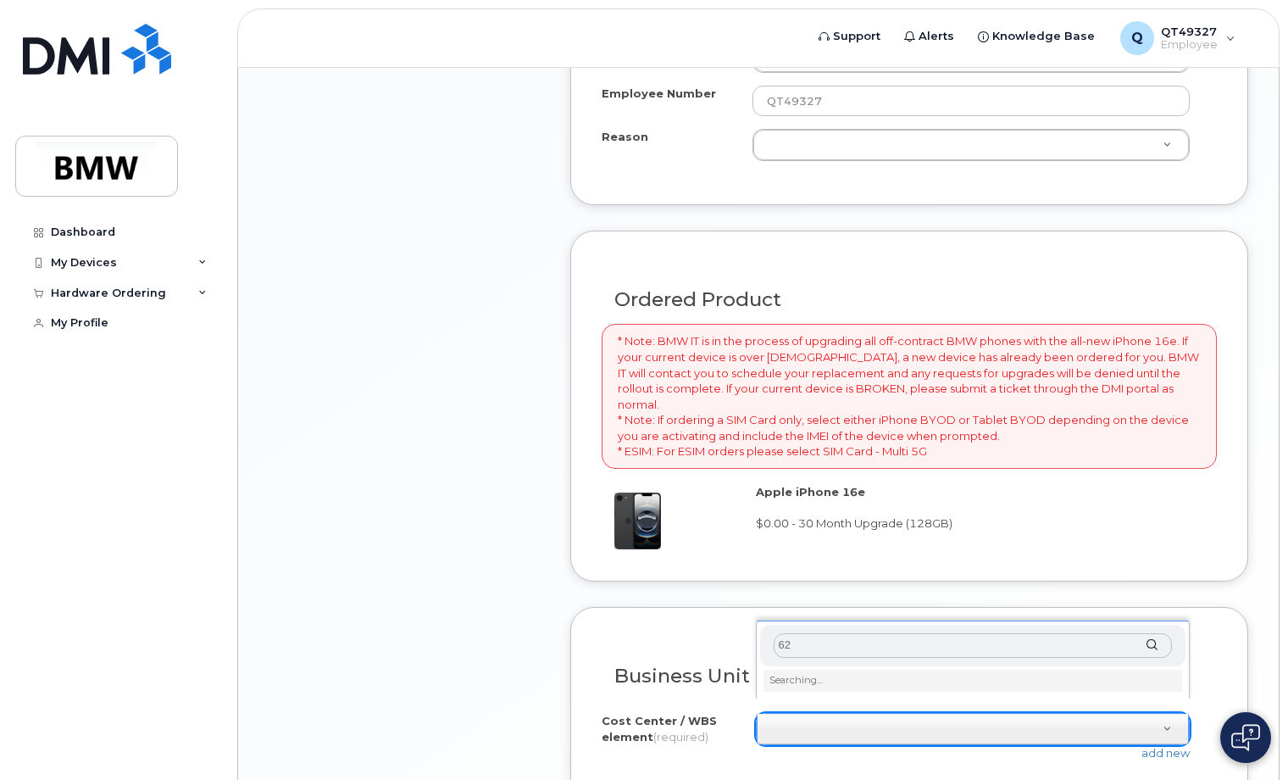
type input "6"
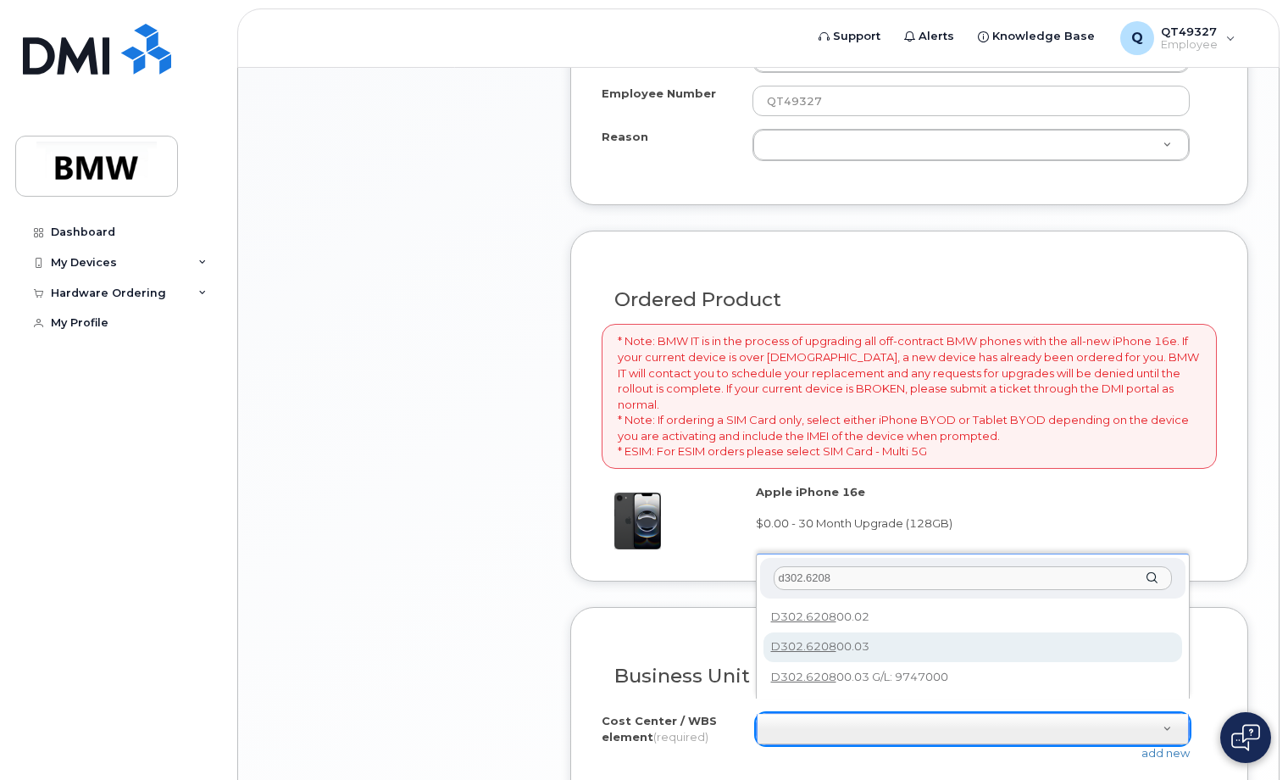
type input "d302.6208"
type input "D302.620800.03"
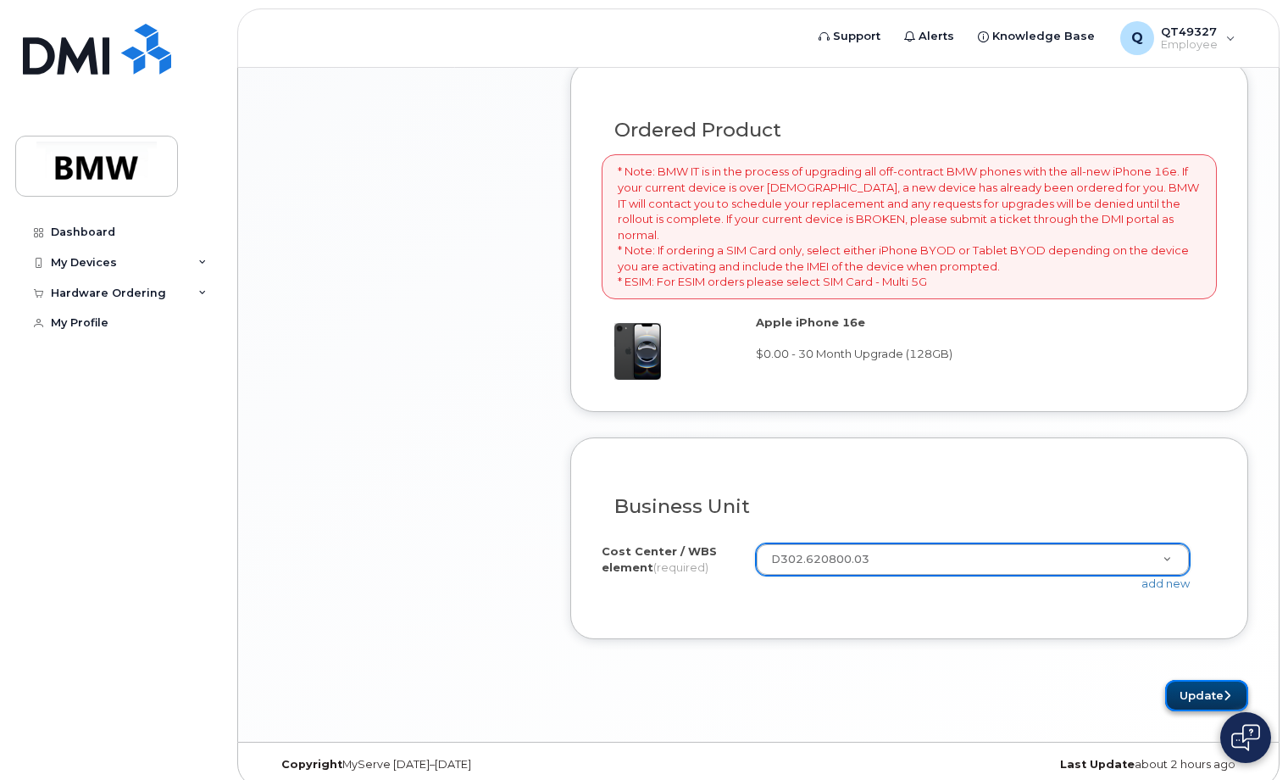
click at [1192, 685] on button "Update" at bounding box center [1206, 695] width 83 height 31
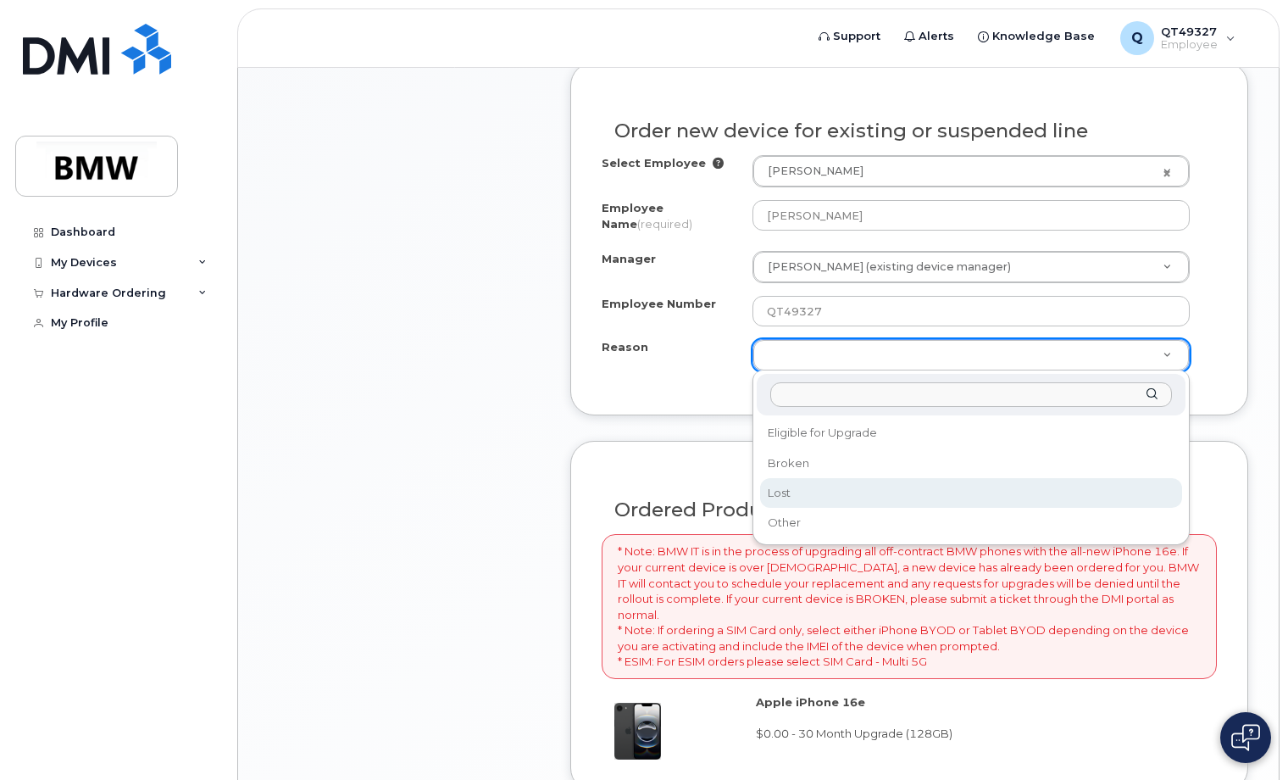
scroll to position [907, 0]
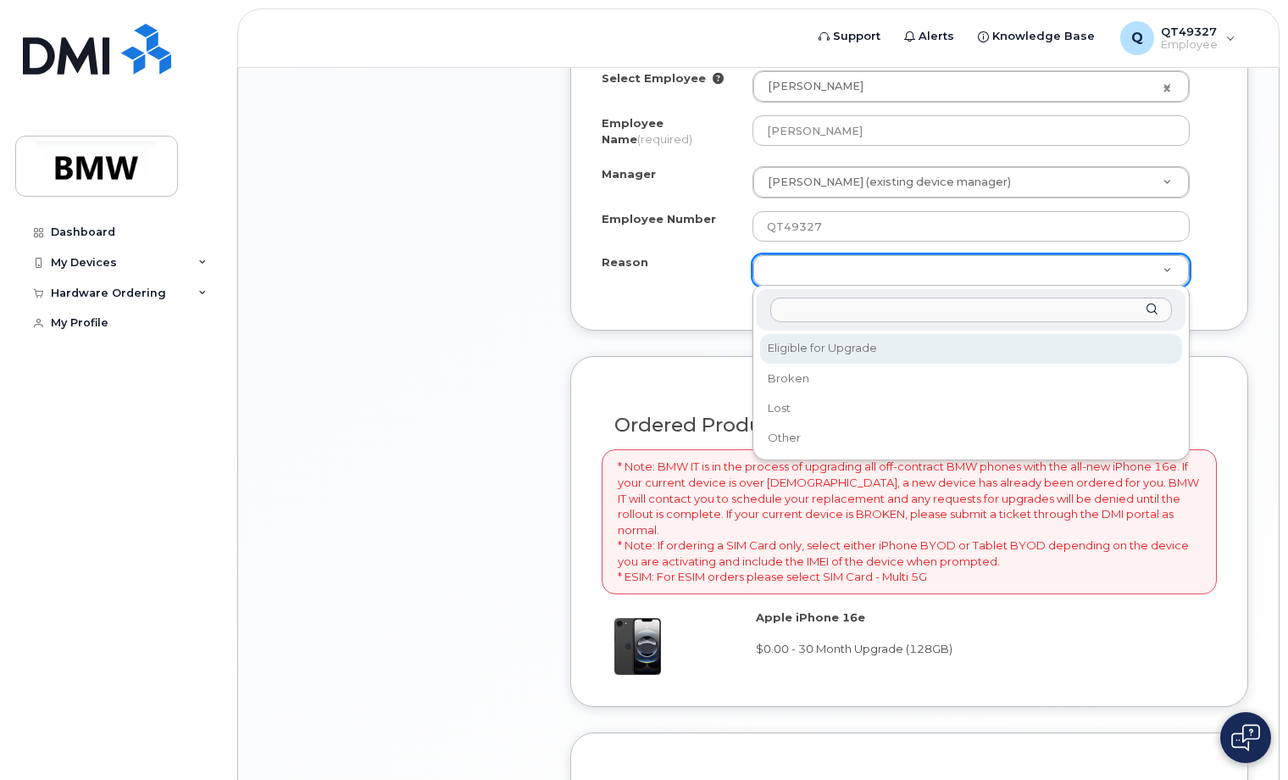
select select "eligible_for_upgrade"
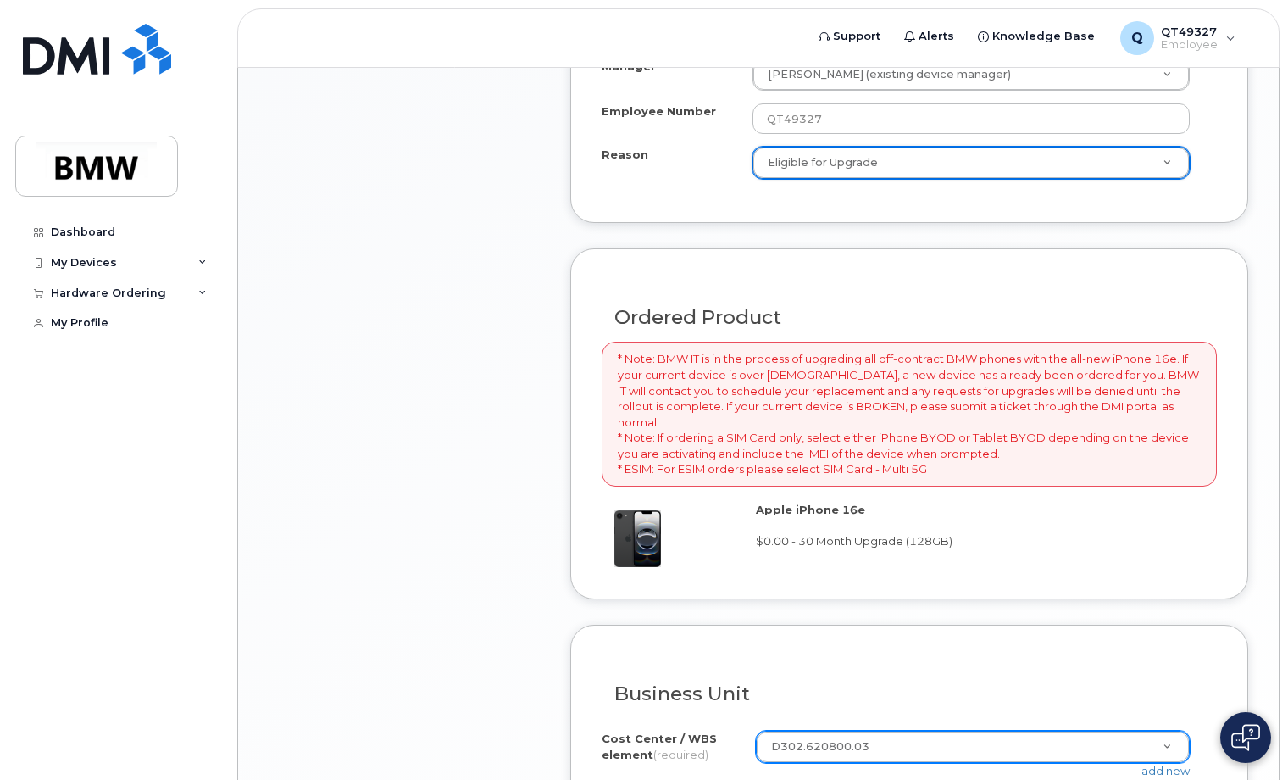
scroll to position [1202, 0]
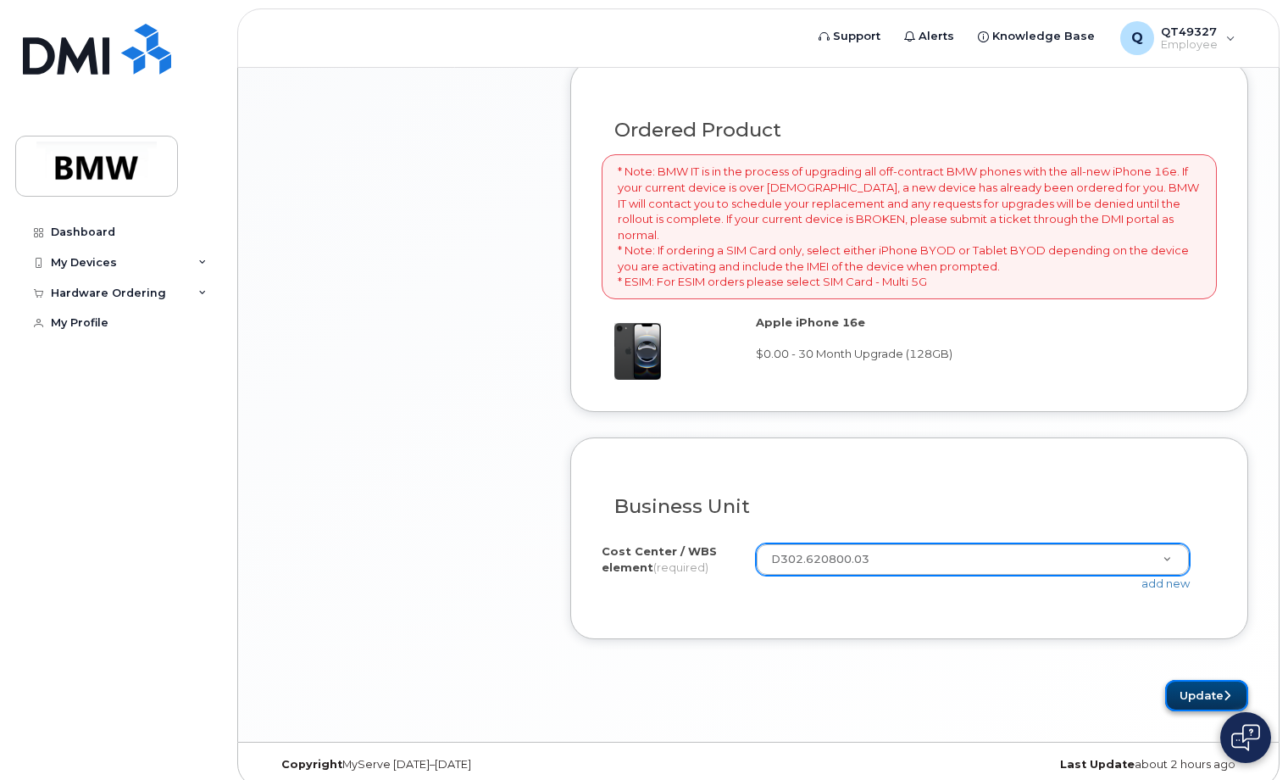
click at [1197, 680] on button "Update" at bounding box center [1206, 695] width 83 height 31
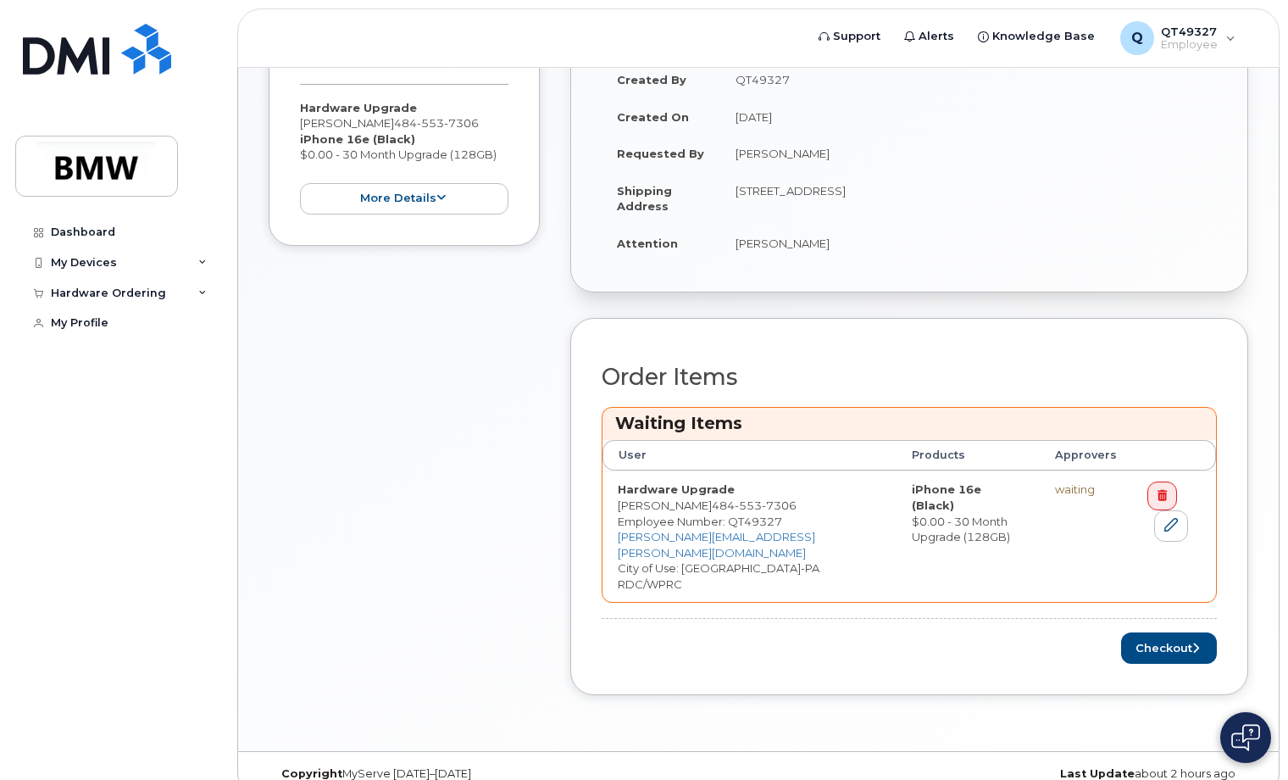
scroll to position [426, 0]
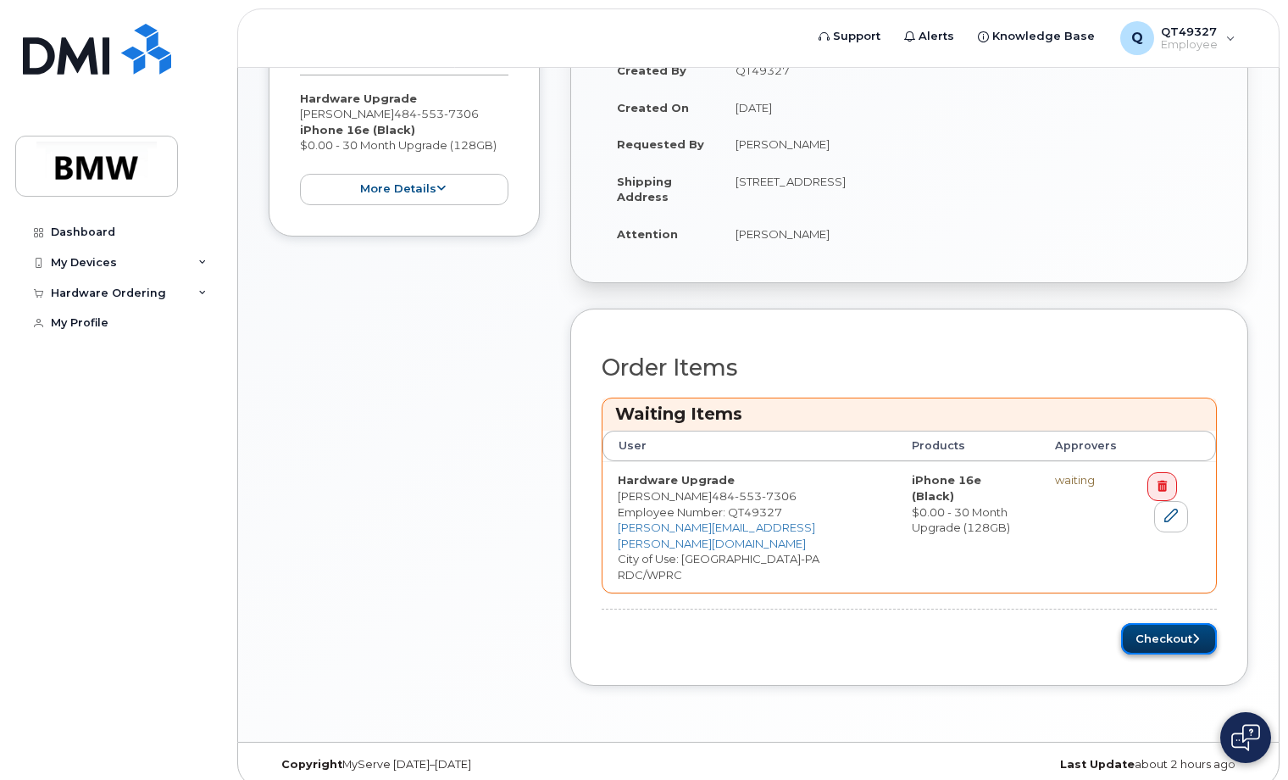
click at [1178, 627] on button "Checkout" at bounding box center [1169, 638] width 96 height 31
